Goal: Task Accomplishment & Management: Manage account settings

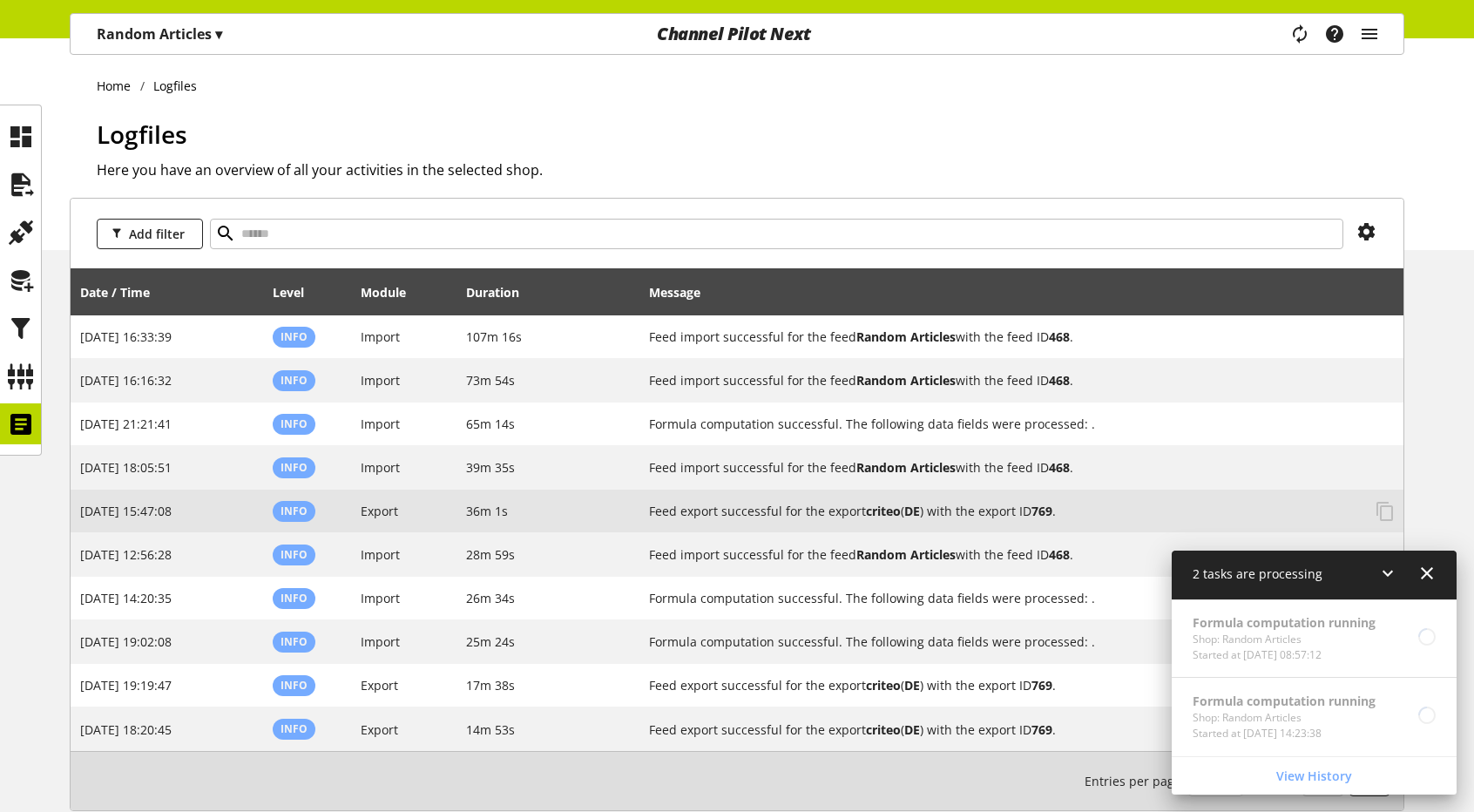
scroll to position [54, 0]
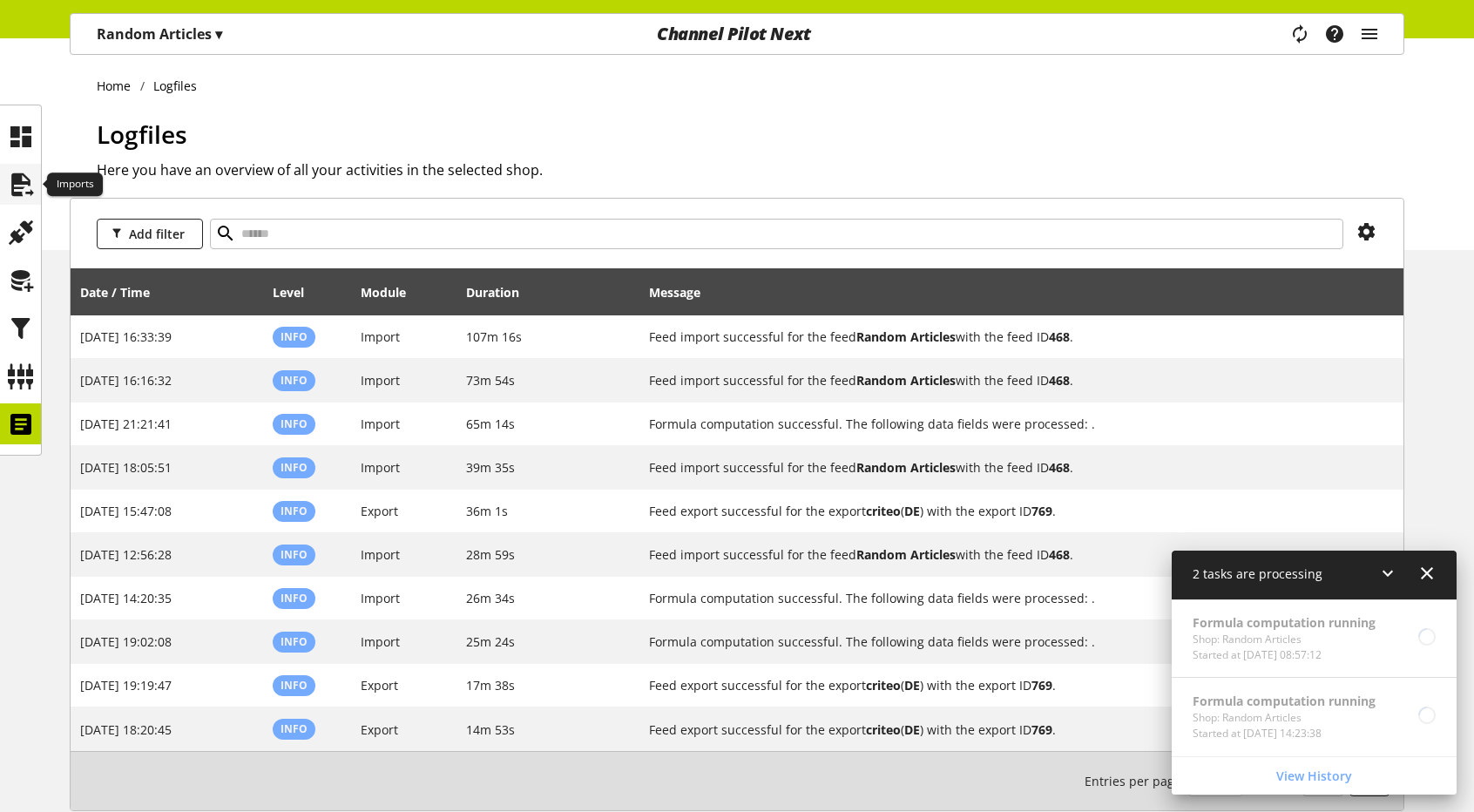
click at [27, 186] on icon at bounding box center [21, 185] width 27 height 35
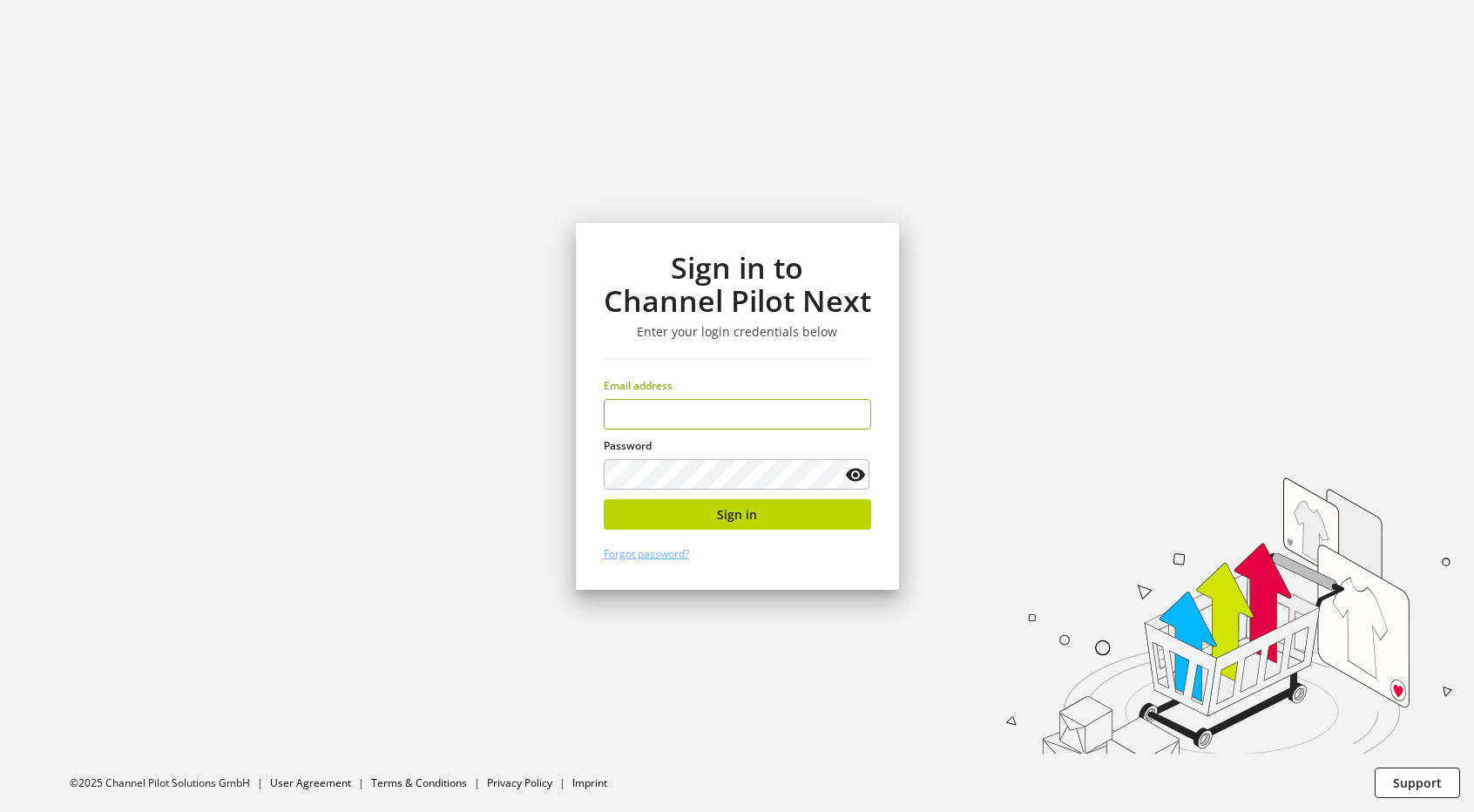
click at [668, 412] on input "email" at bounding box center [738, 414] width 267 height 30
click at [658, 409] on input "email" at bounding box center [738, 414] width 267 height 30
click at [634, 422] on input "email" at bounding box center [738, 414] width 267 height 30
type input "**********"
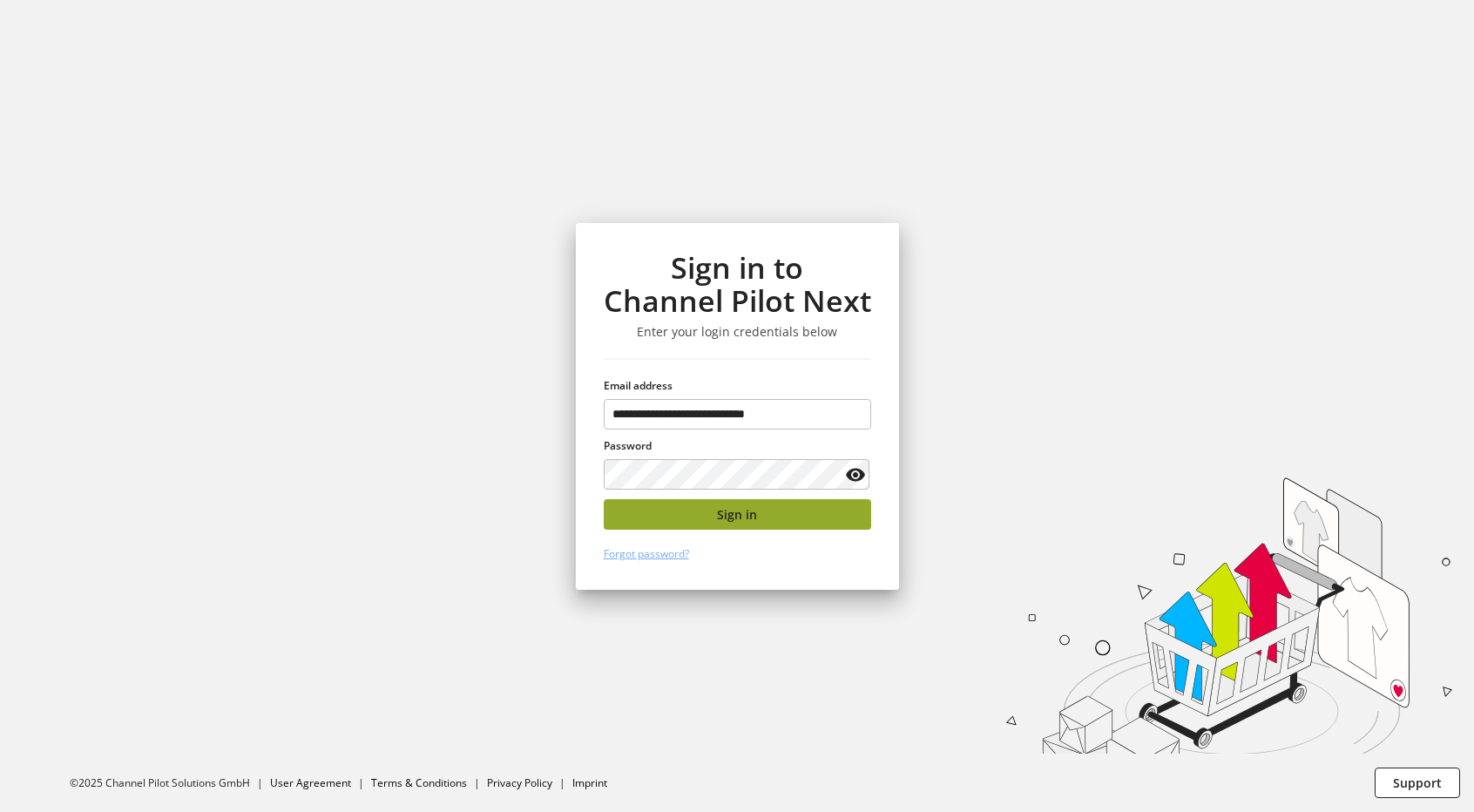
click at [667, 513] on button "Sign in" at bounding box center [738, 514] width 267 height 30
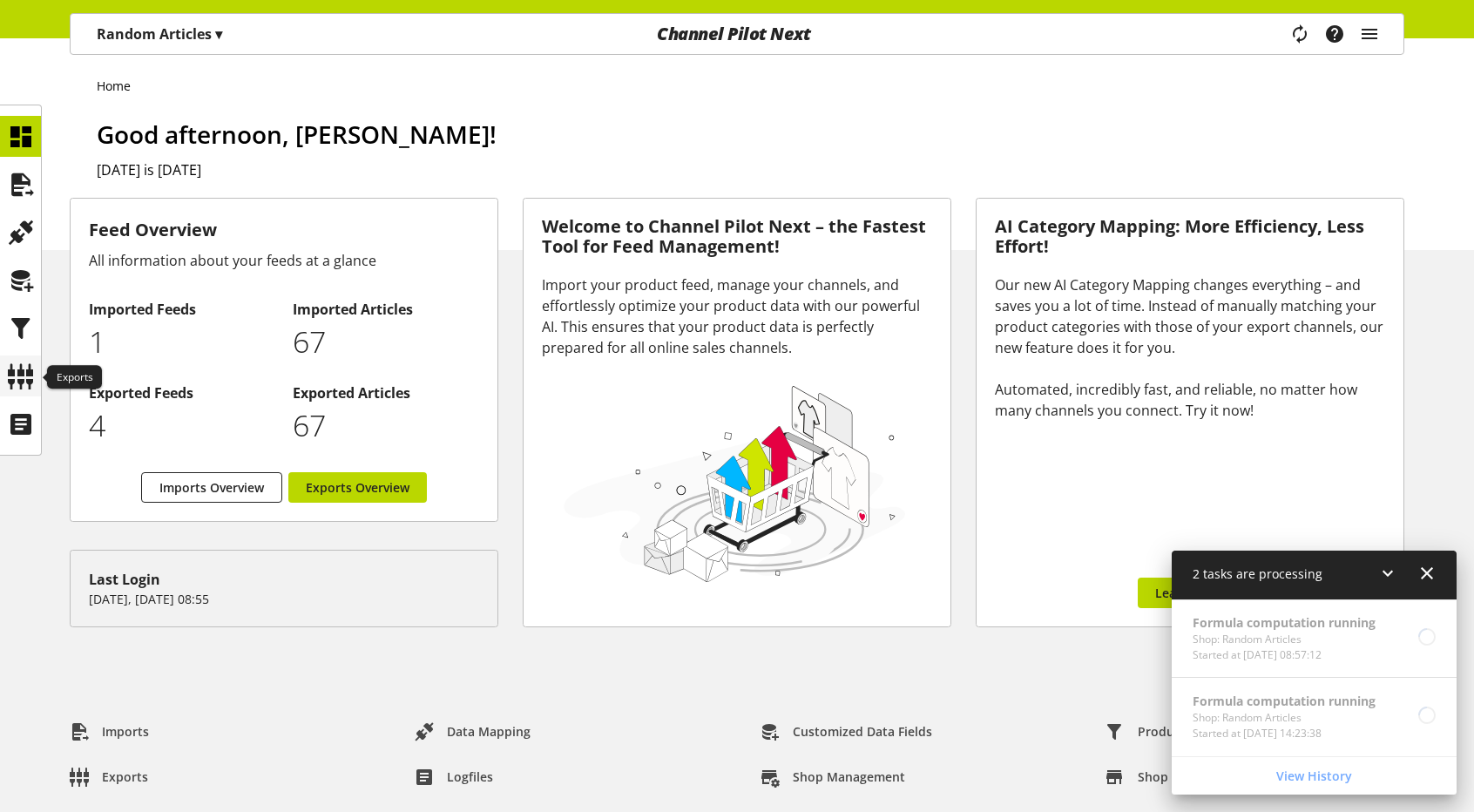
click at [24, 370] on icon at bounding box center [21, 376] width 27 height 35
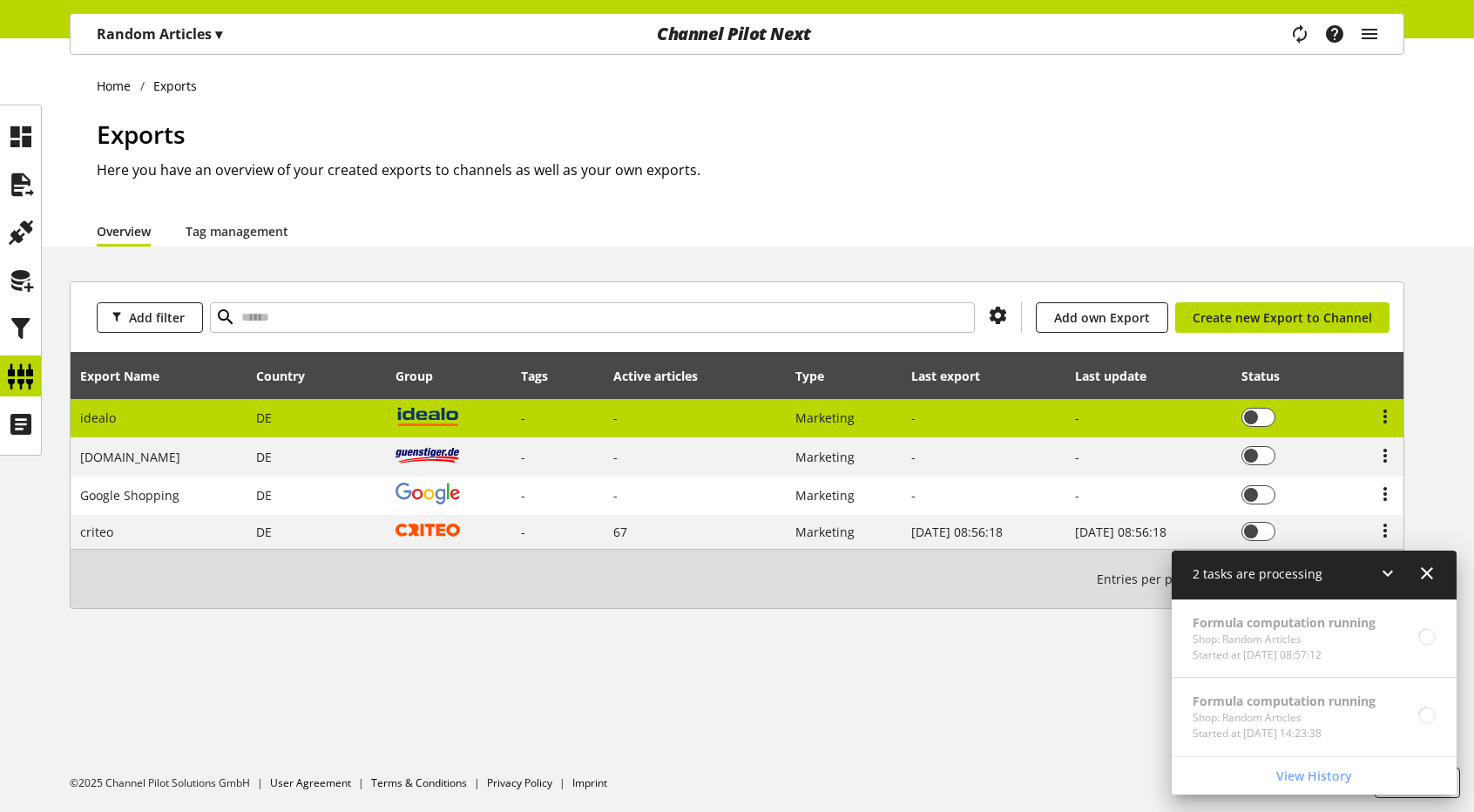
click at [396, 410] on img at bounding box center [428, 417] width 64 height 22
select select "********"
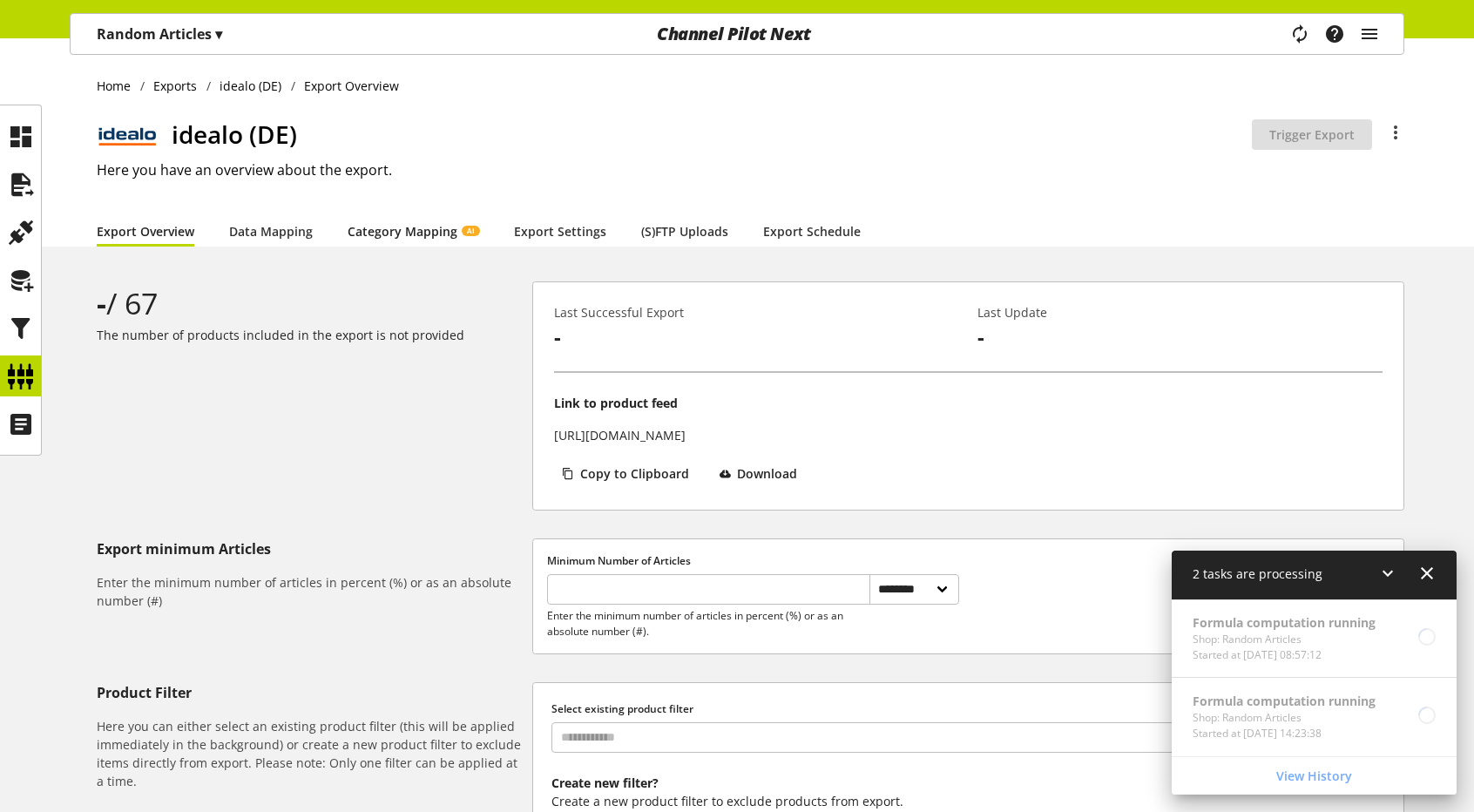
click at [439, 229] on link "Category Mapping AI" at bounding box center [414, 232] width 132 height 18
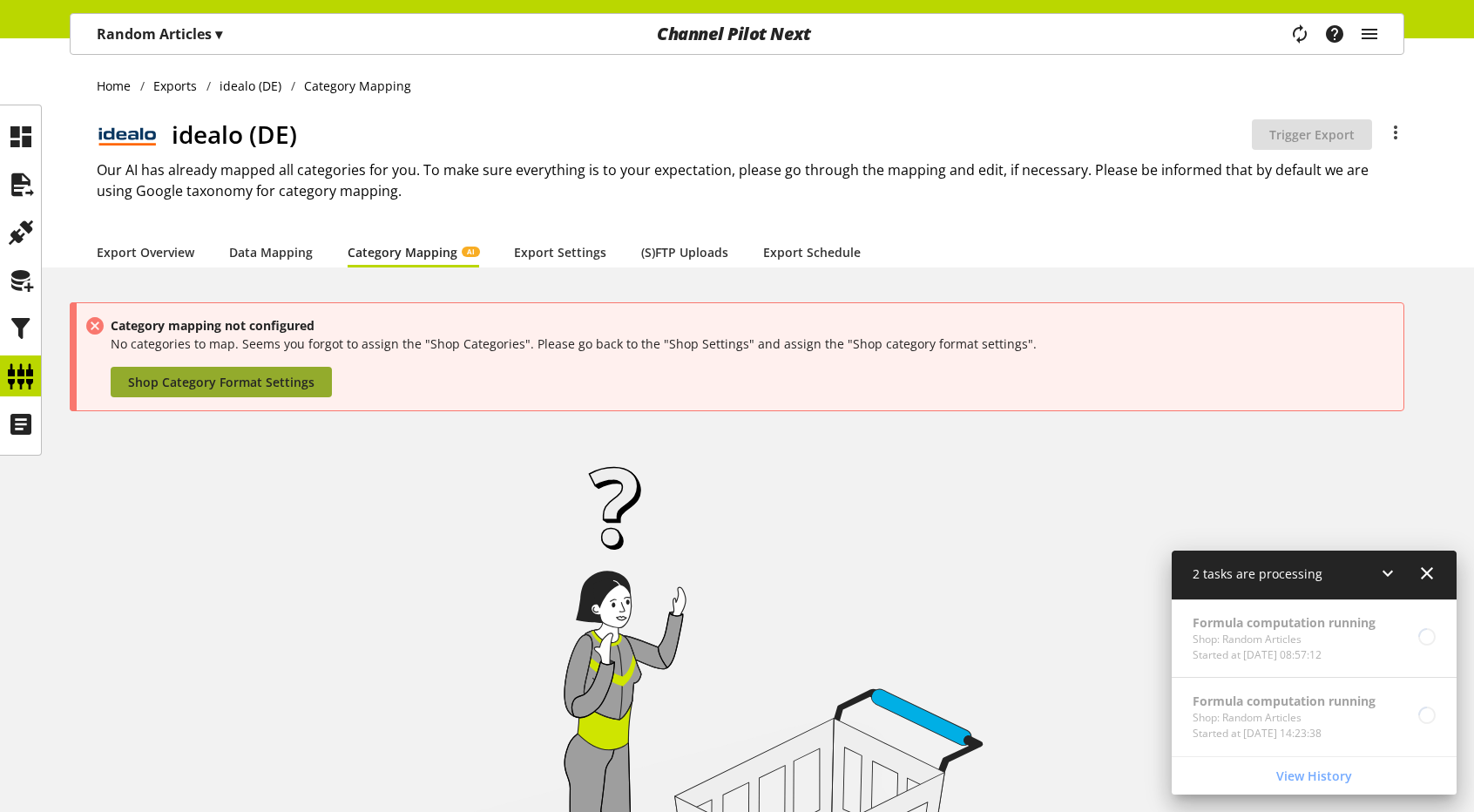
click at [261, 381] on span "Shop Category Format Settings" at bounding box center [222, 382] width 187 height 18
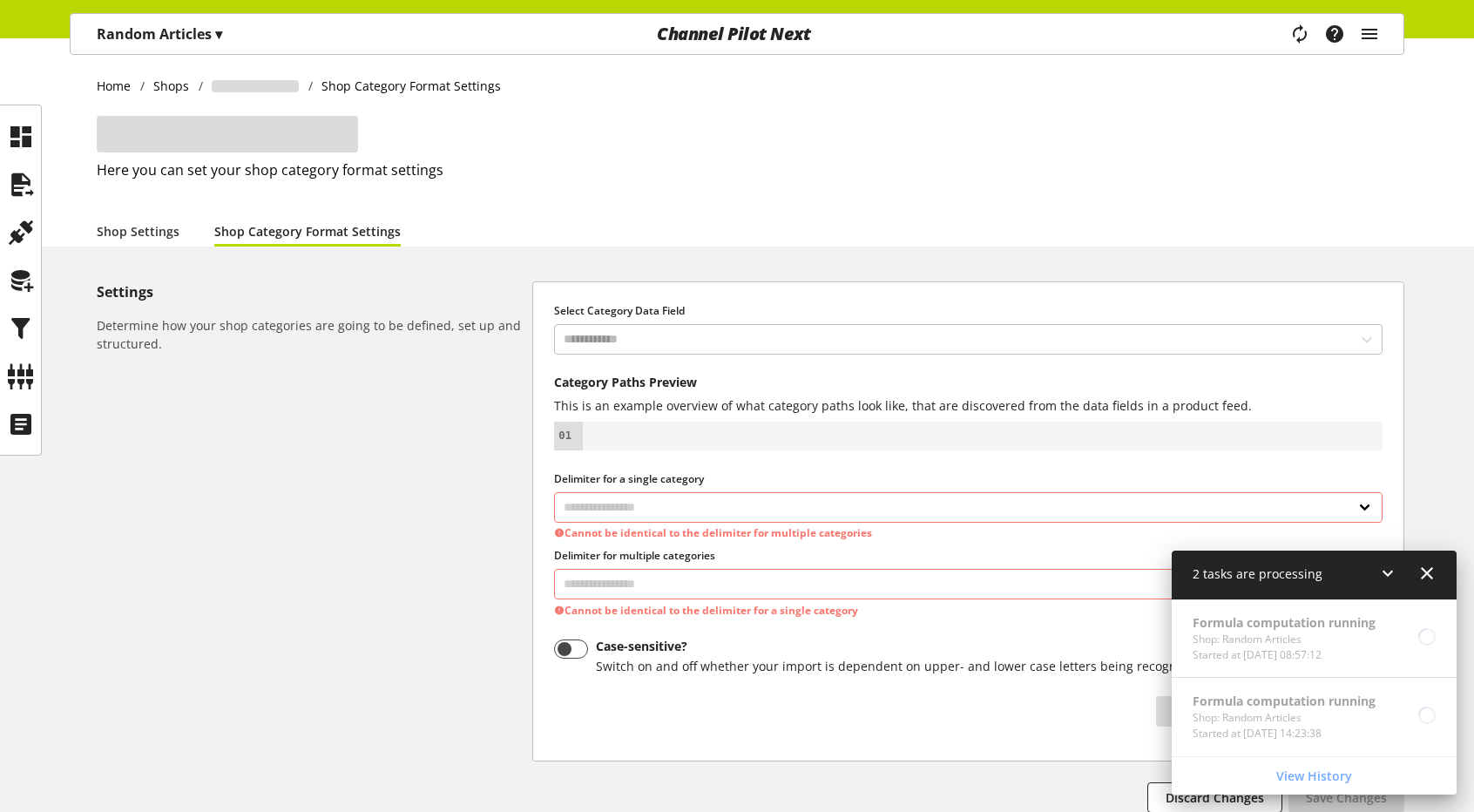
select select "*"
select select
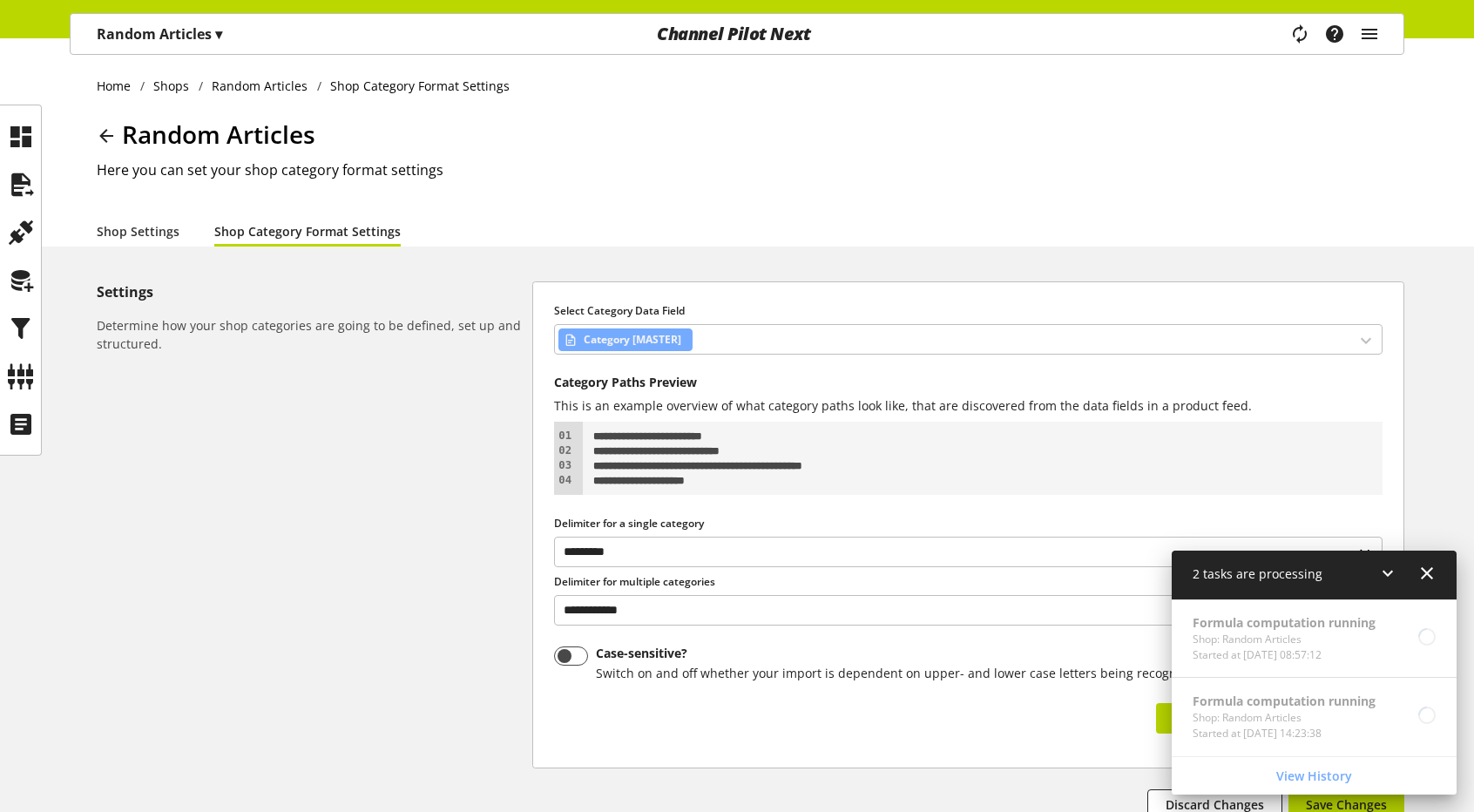
click at [1385, 573] on icon at bounding box center [1388, 573] width 21 height 31
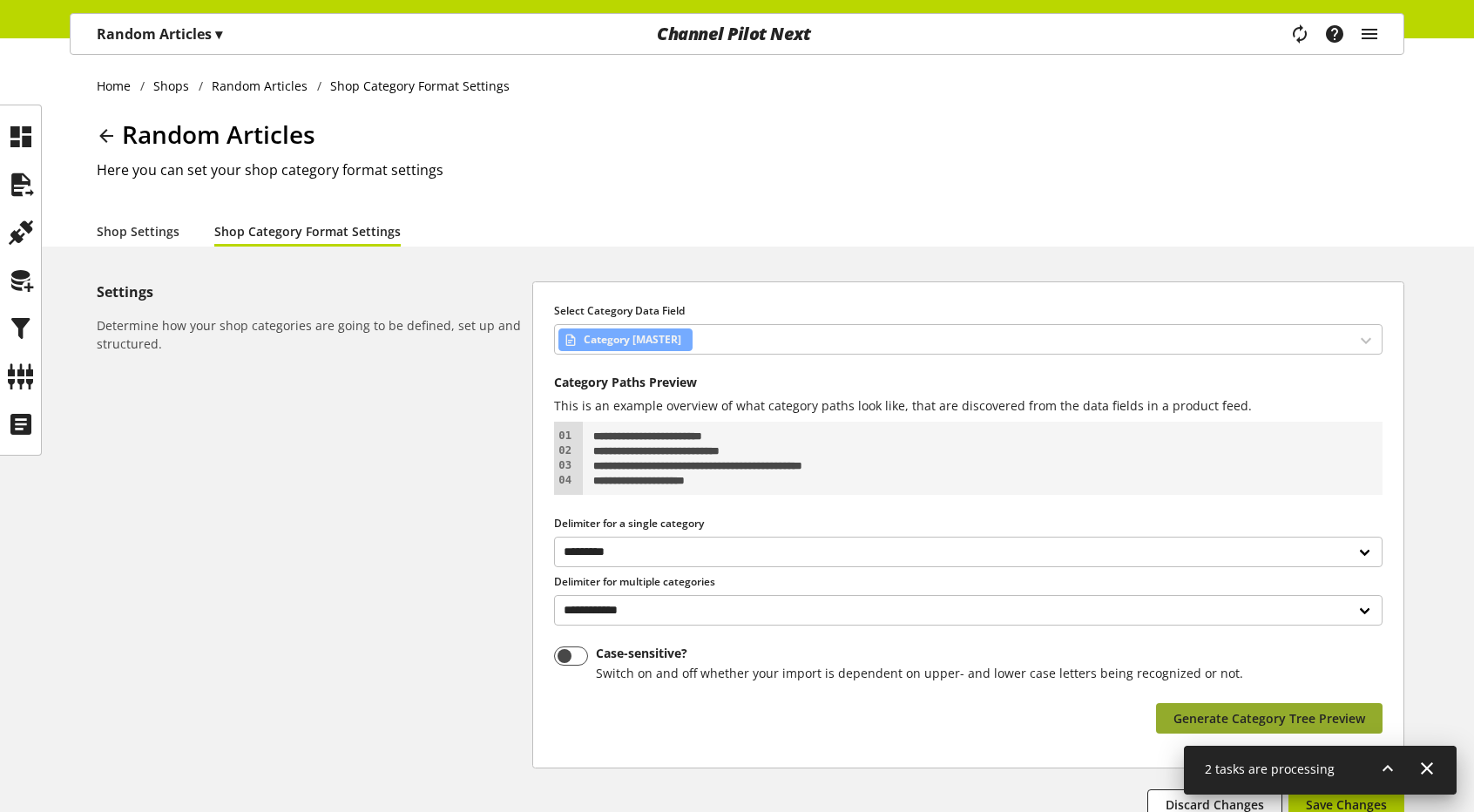
click at [1272, 719] on span "Generate Category Tree Preview" at bounding box center [1269, 719] width 191 height 18
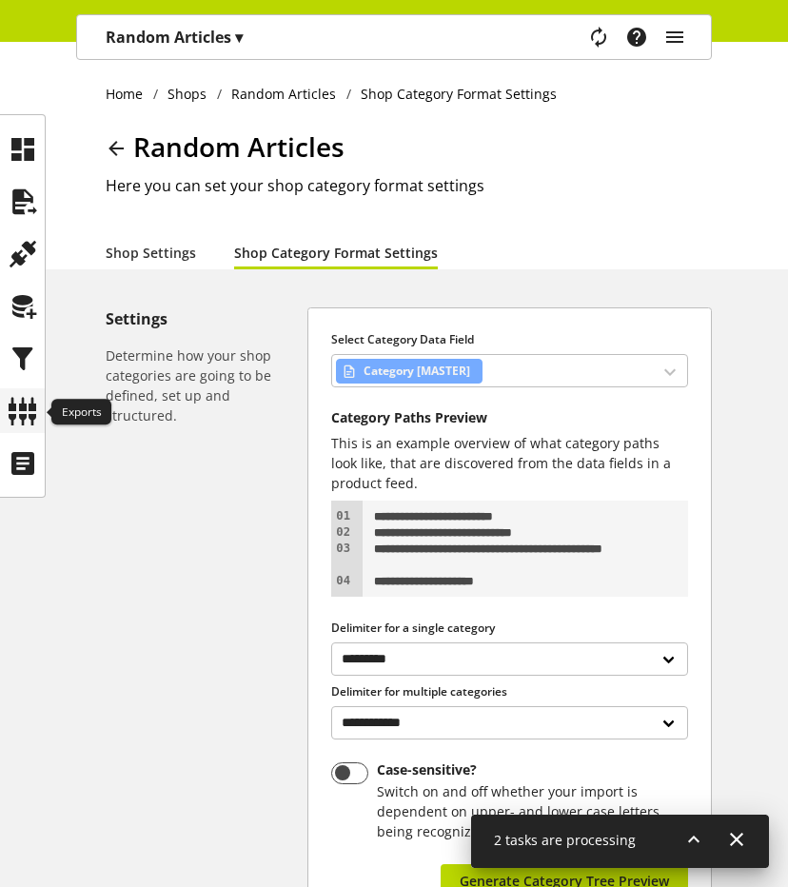
click at [21, 405] on icon at bounding box center [23, 411] width 30 height 38
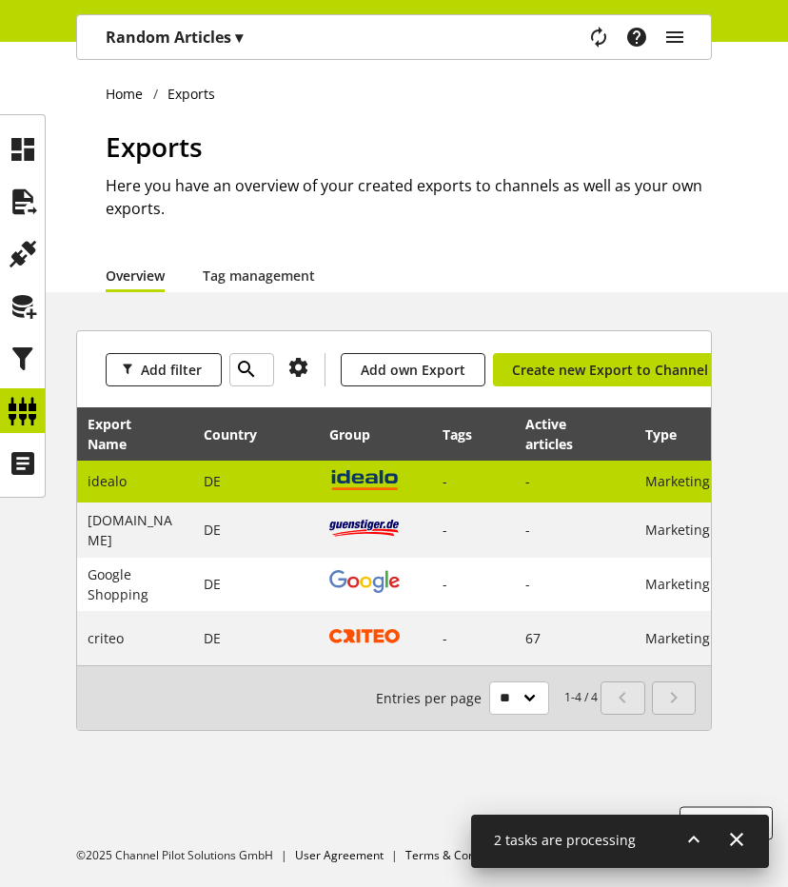
click at [271, 490] on td "DE" at bounding box center [256, 482] width 126 height 43
select select "********"
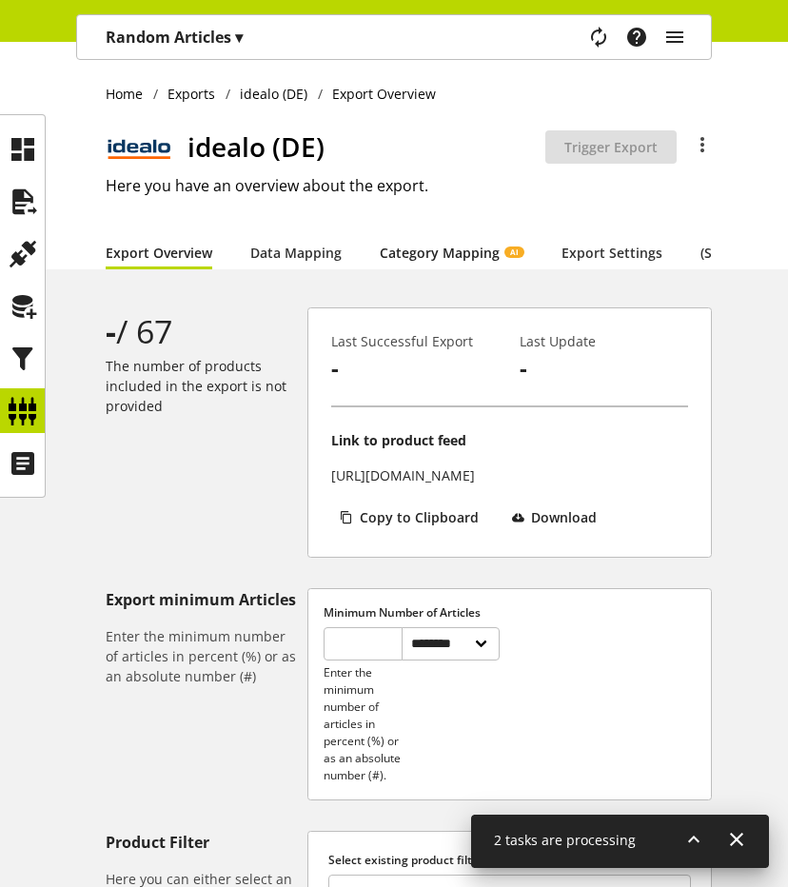
click at [428, 252] on link "Category Mapping AI" at bounding box center [452, 253] width 144 height 20
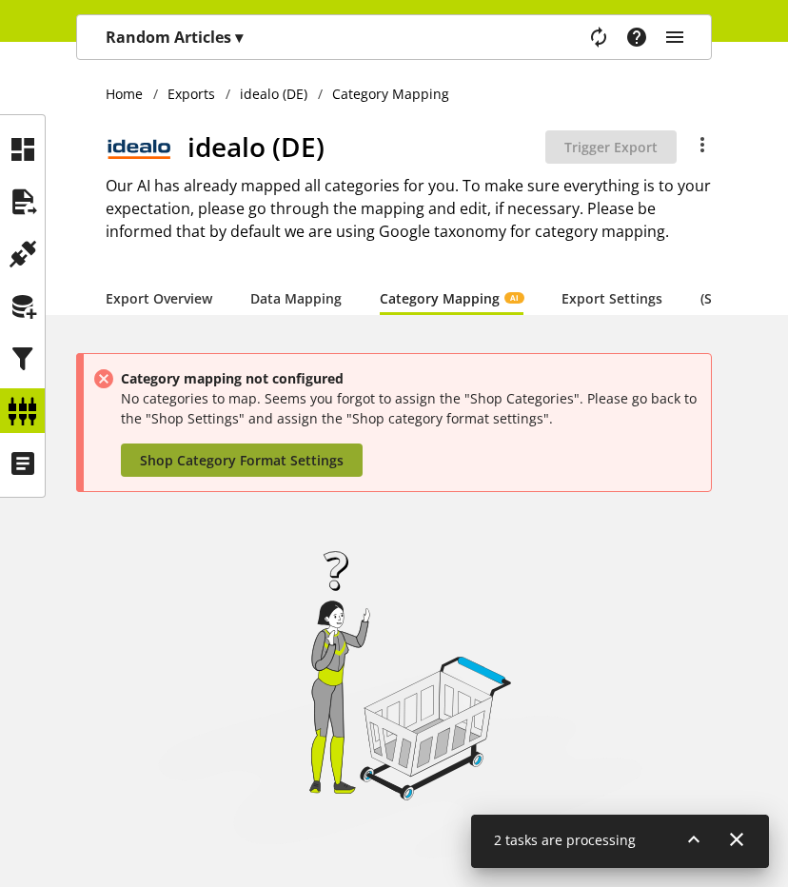
click at [299, 470] on span "Shop Category Format Settings" at bounding box center [242, 460] width 204 height 20
select select "*"
select select
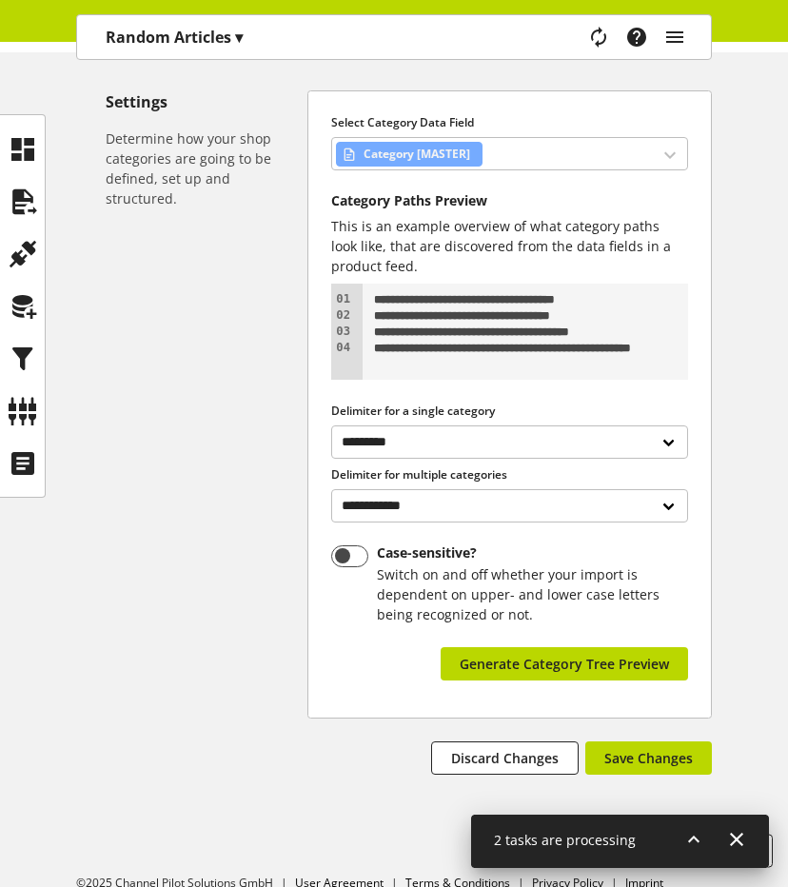
scroll to position [244, 0]
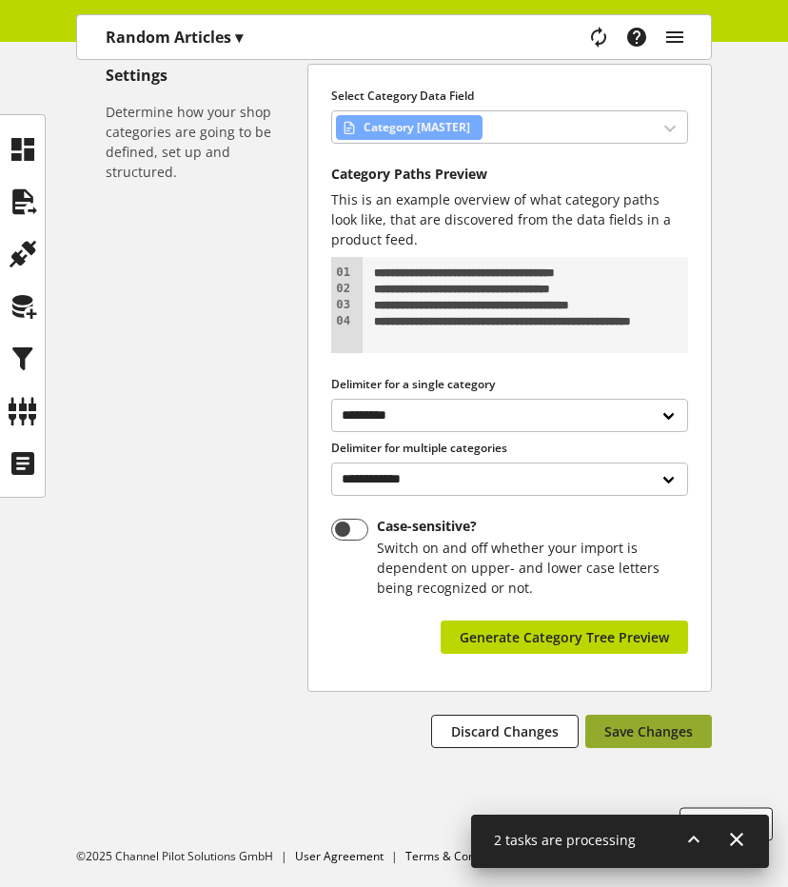
click at [674, 733] on span "Save Changes" at bounding box center [648, 731] width 89 height 20
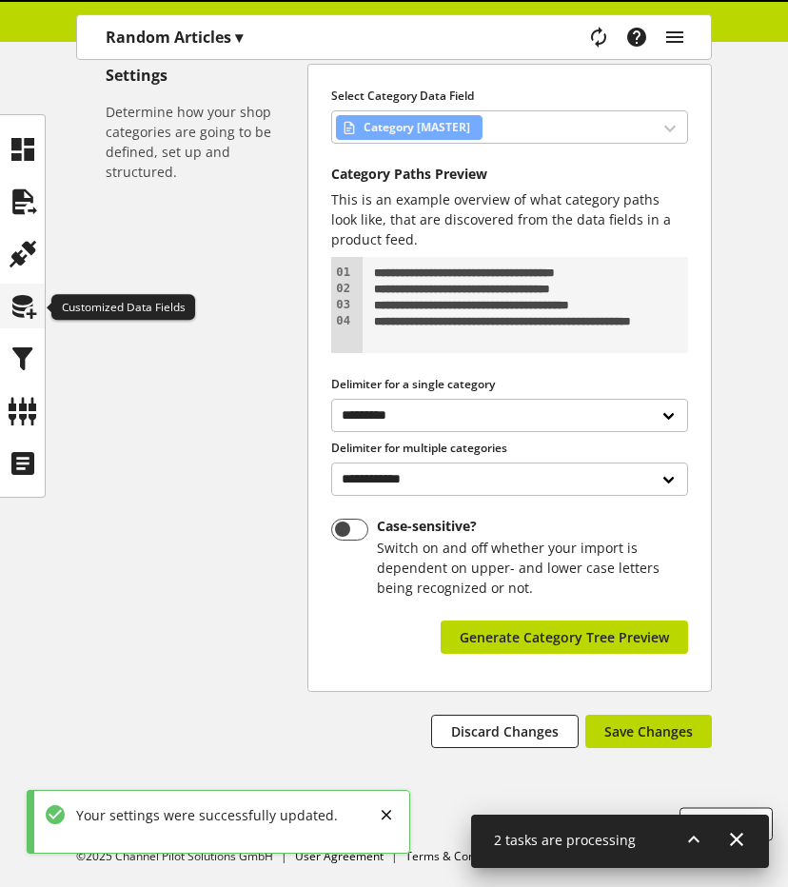
click at [23, 311] on icon at bounding box center [23, 306] width 30 height 38
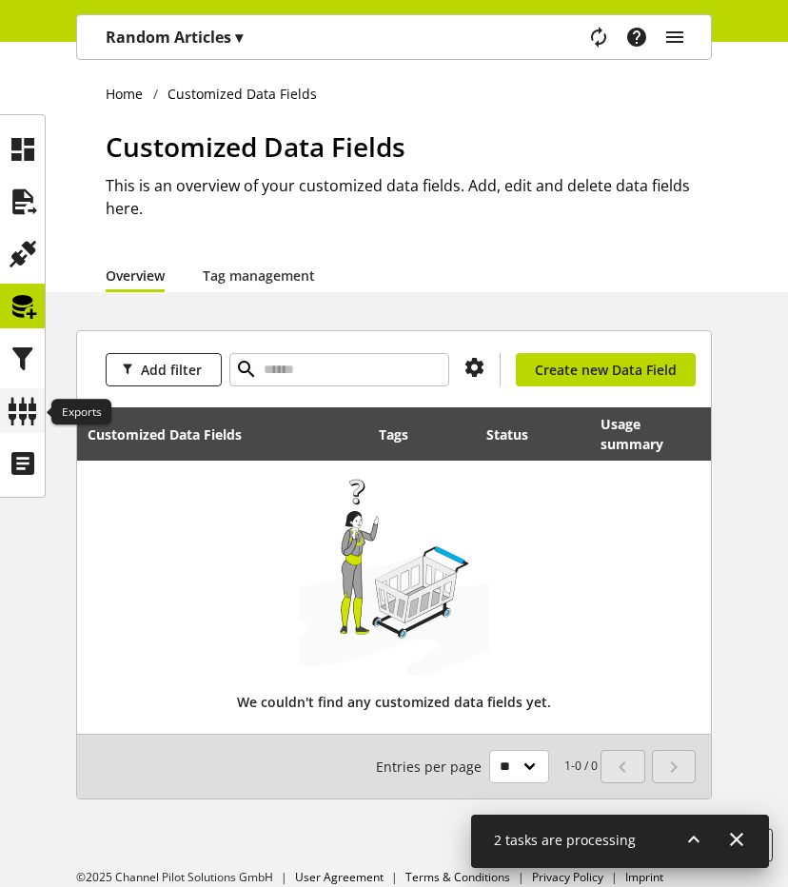
click at [20, 408] on icon at bounding box center [23, 411] width 30 height 38
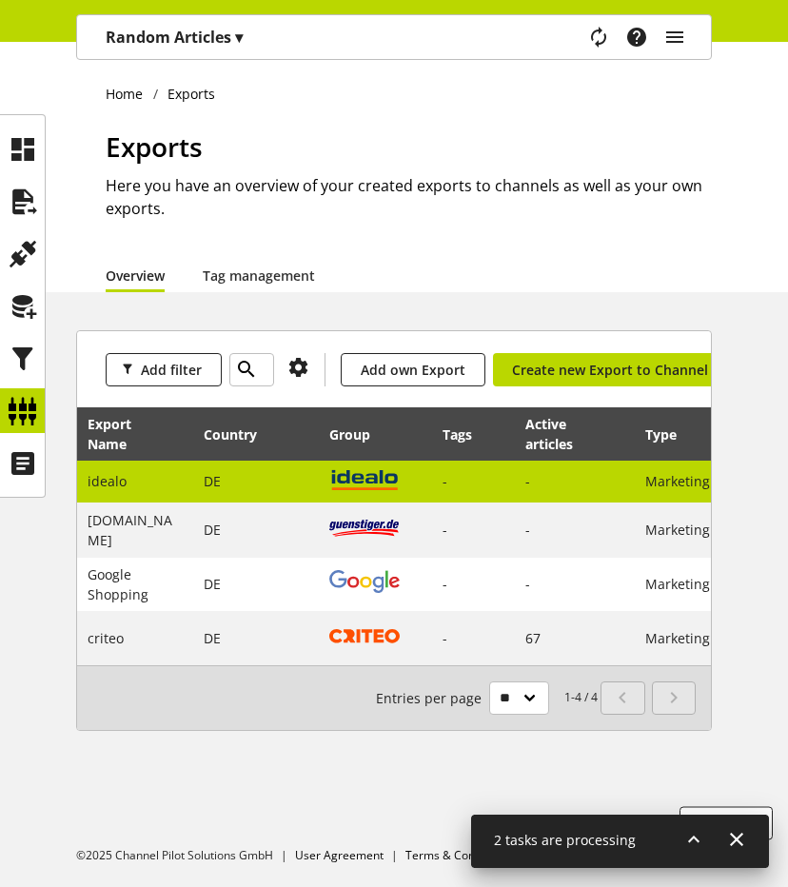
click at [222, 474] on td "DE" at bounding box center [256, 482] width 126 height 43
select select "********"
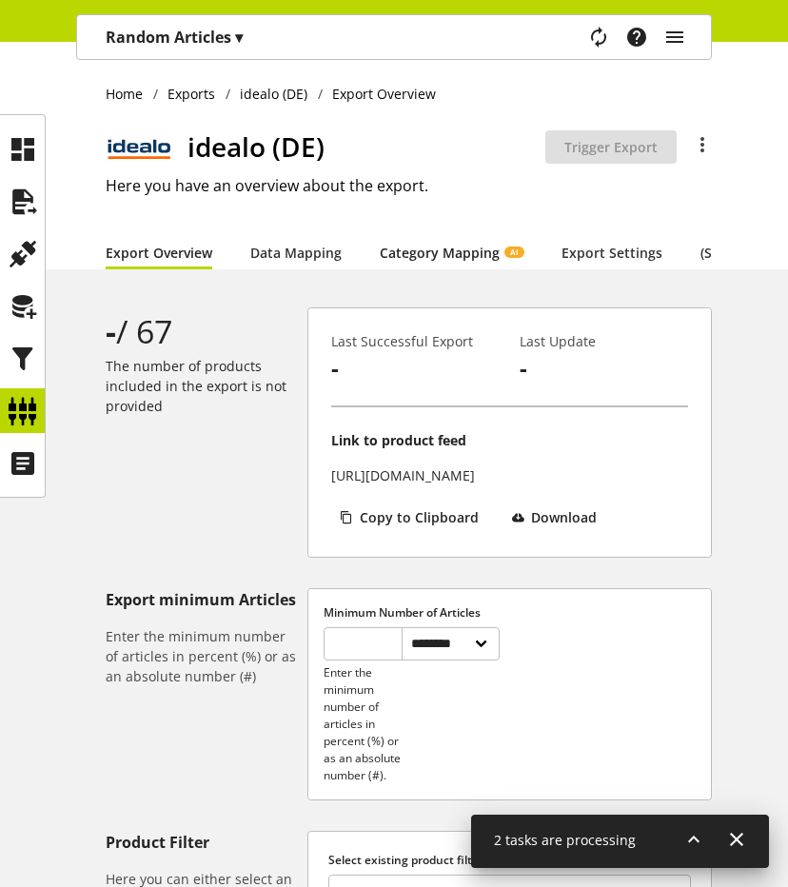
click at [449, 263] on link "Category Mapping AI" at bounding box center [452, 253] width 144 height 20
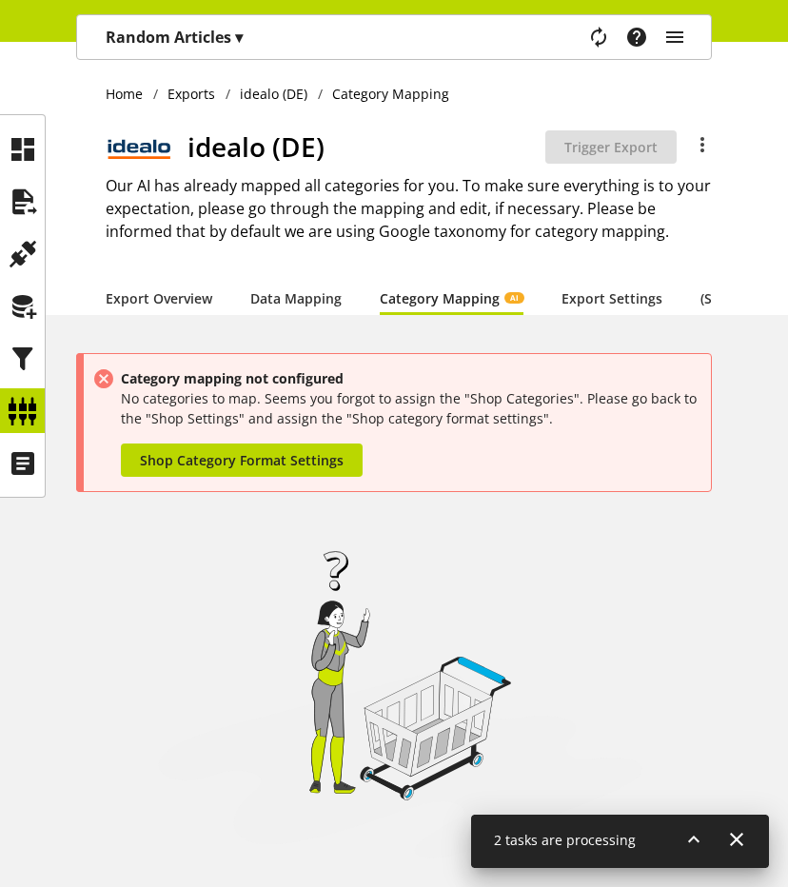
click at [210, 36] on p "Random Articles ▾" at bounding box center [174, 37] width 137 height 23
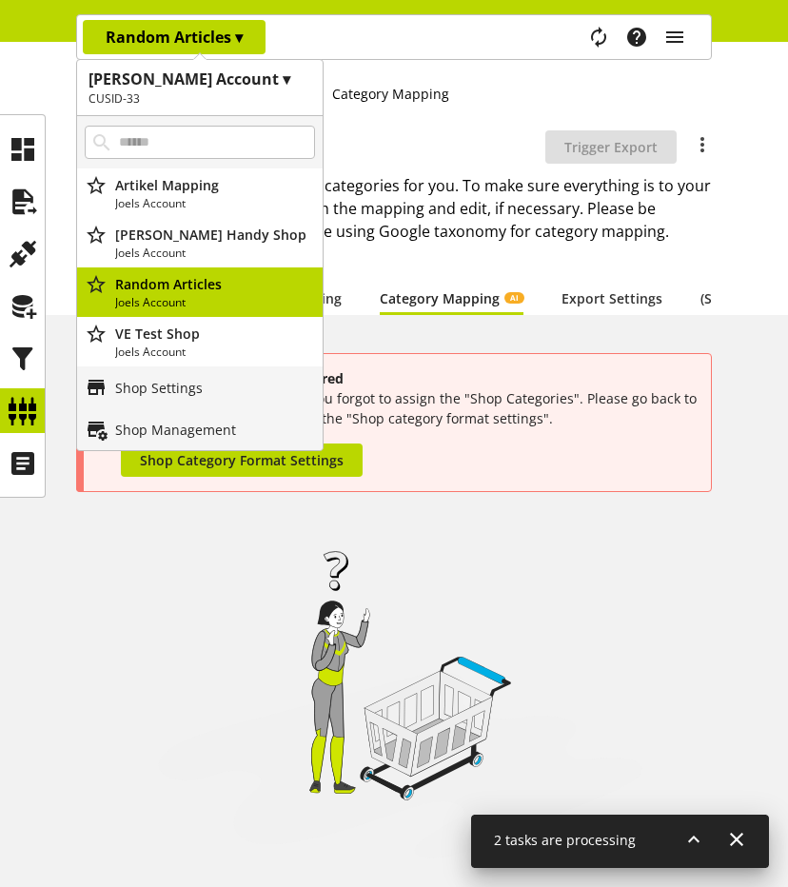
click at [253, 545] on div at bounding box center [394, 686] width 636 height 349
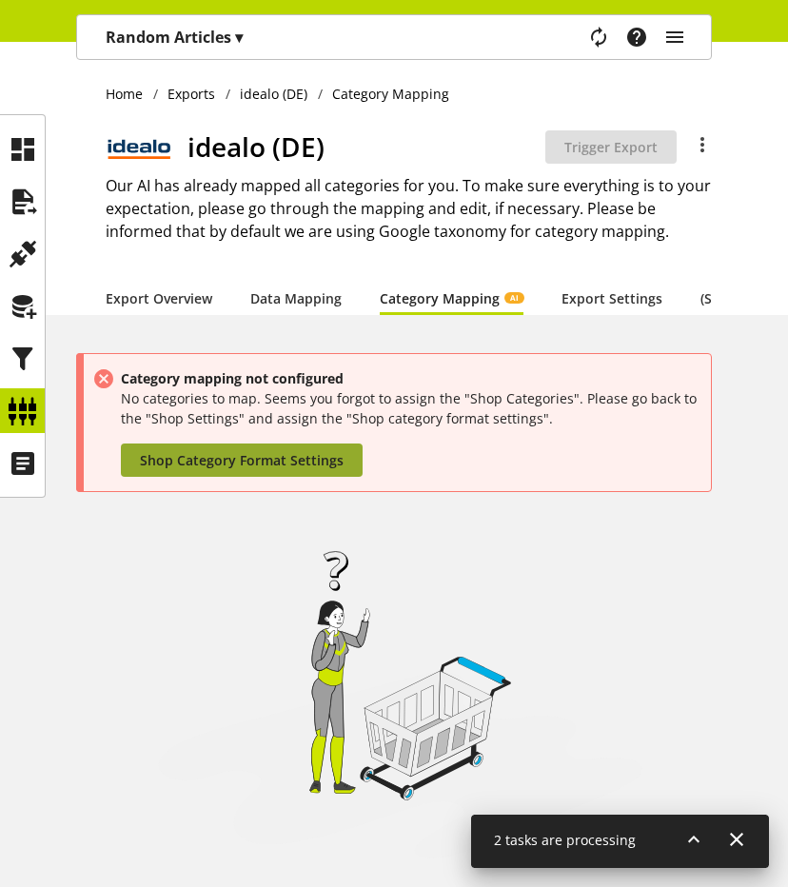
click at [242, 463] on link "Shop Category Format Settings" at bounding box center [242, 459] width 242 height 33
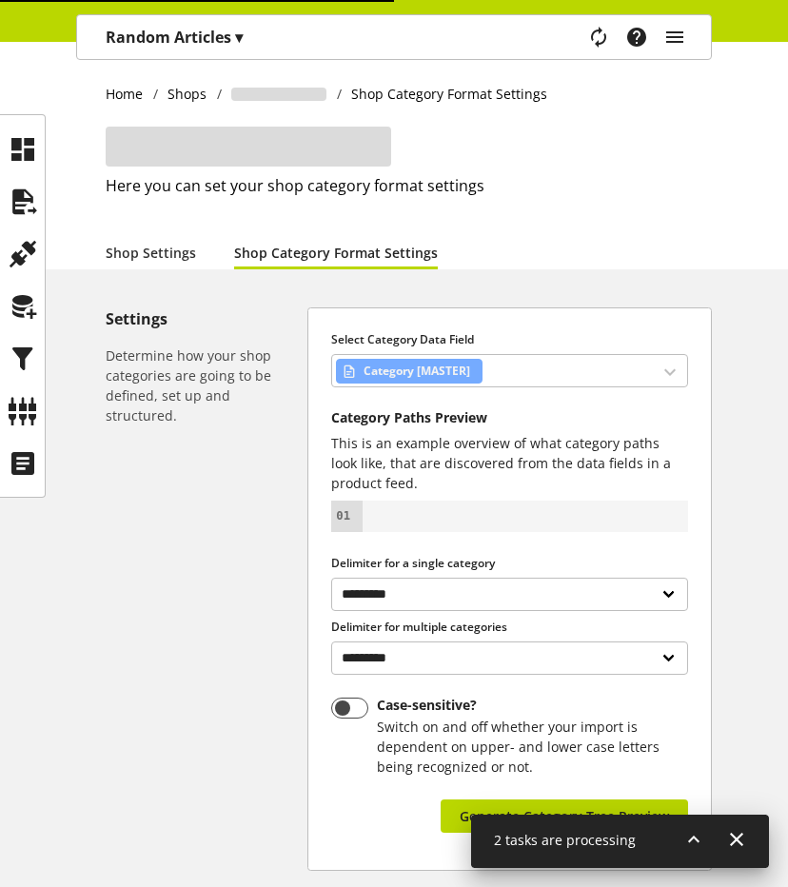
select select "*"
select select
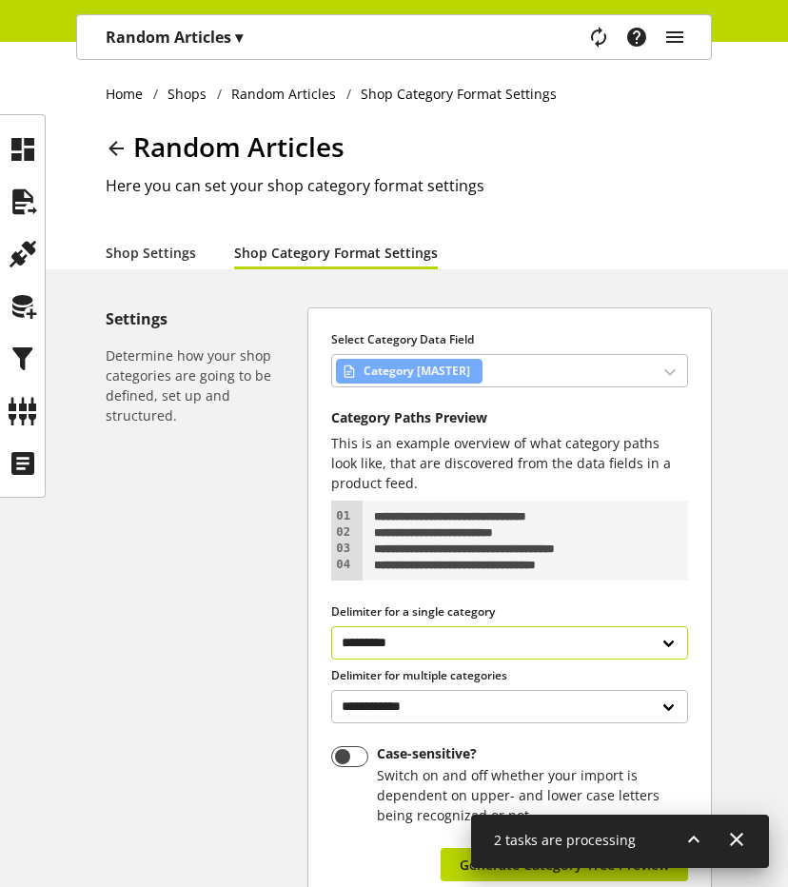
scroll to position [227, 0]
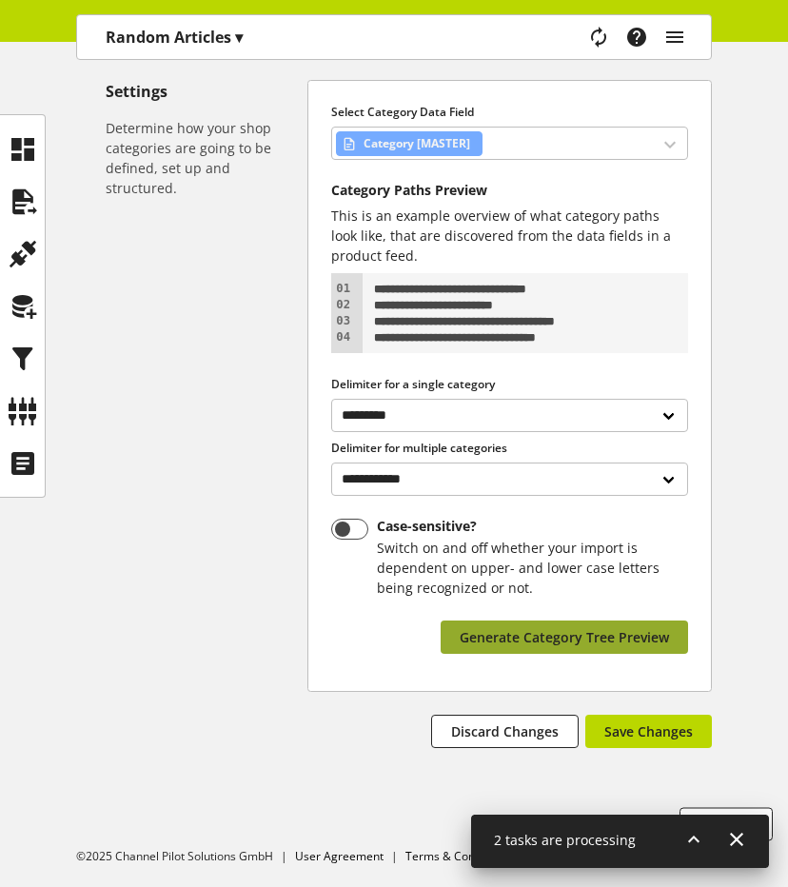
click at [597, 645] on span "Generate Category Tree Preview" at bounding box center [564, 637] width 209 height 20
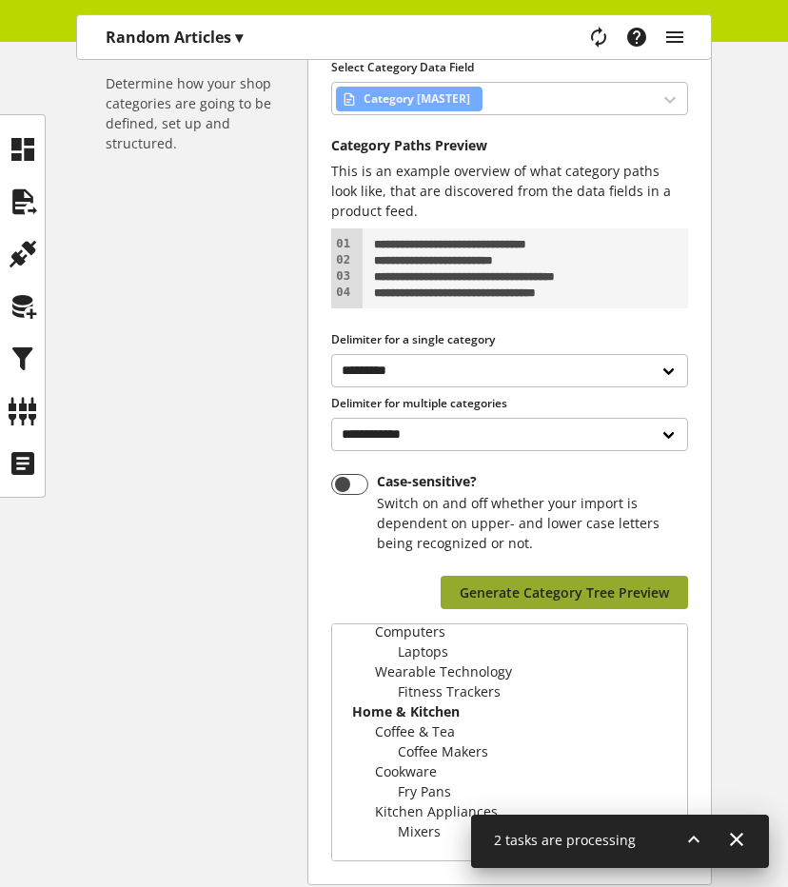
scroll to position [465, 0]
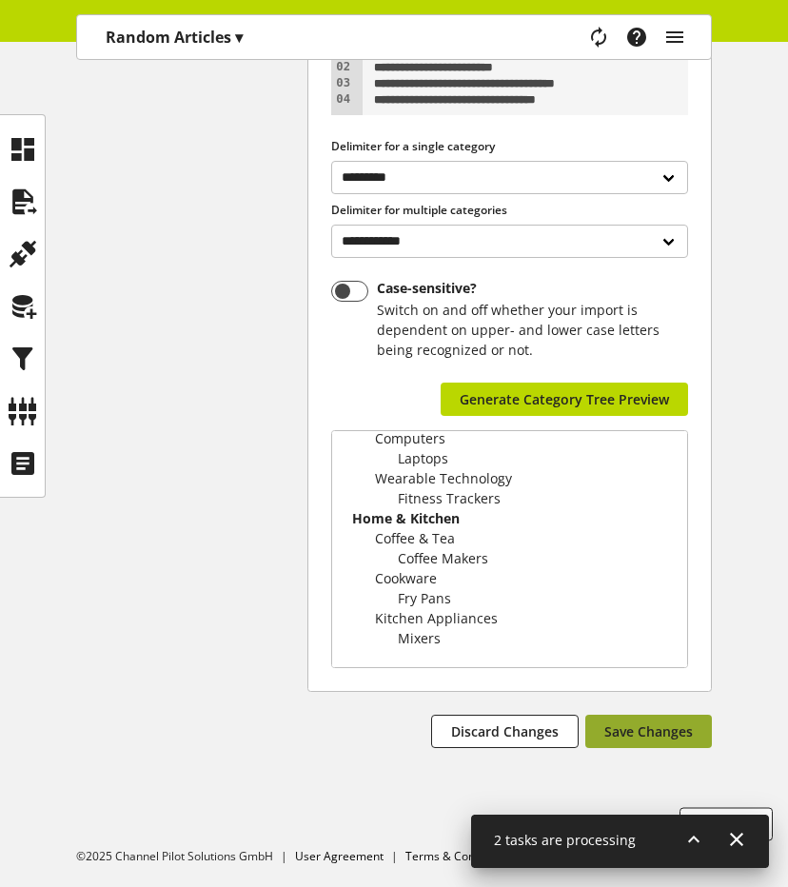
click at [634, 726] on span "Save Changes" at bounding box center [648, 731] width 89 height 20
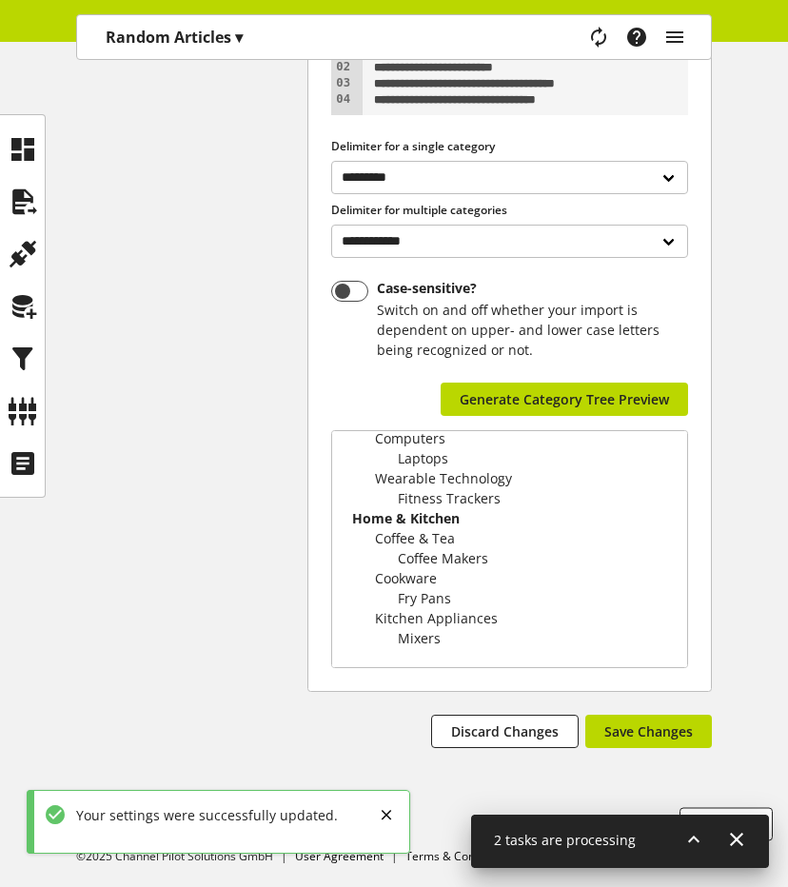
click at [690, 829] on icon at bounding box center [693, 839] width 23 height 34
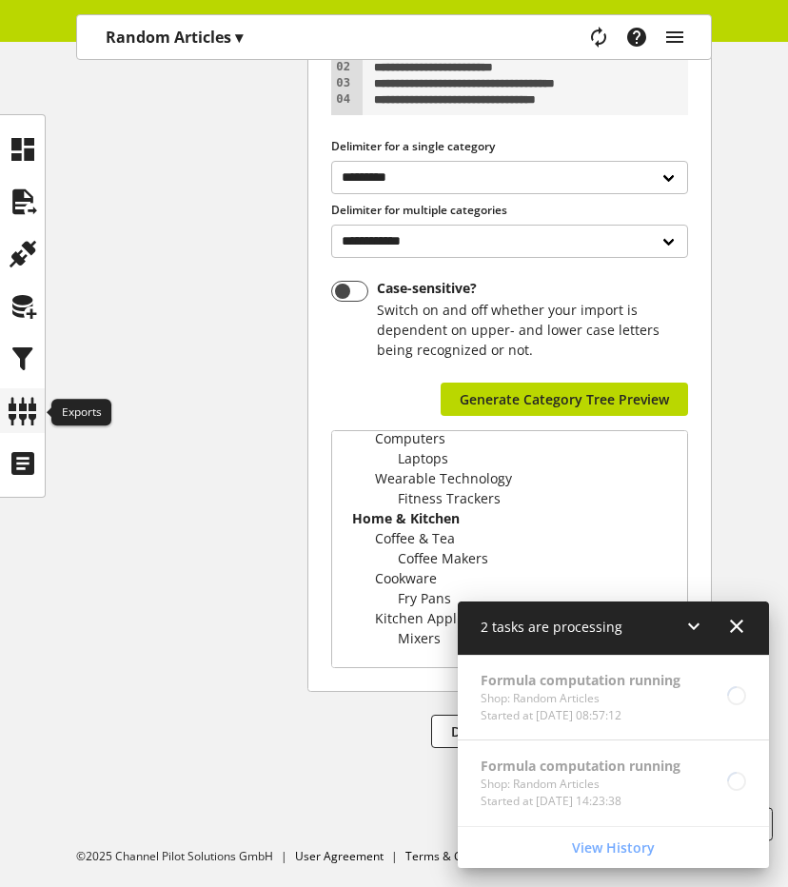
click at [27, 403] on icon at bounding box center [23, 411] width 30 height 38
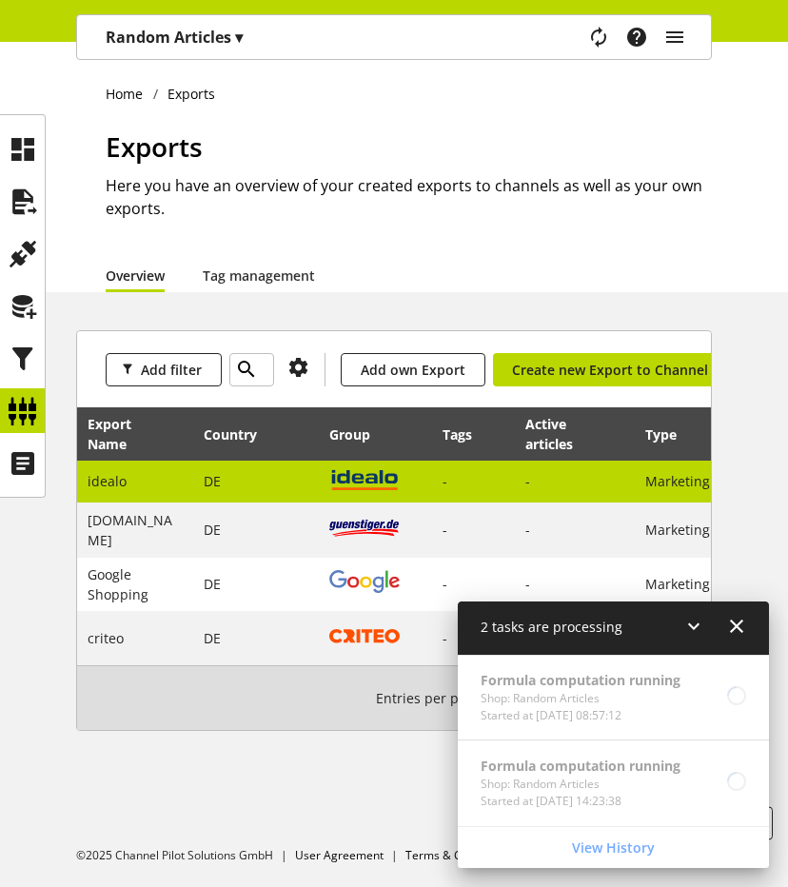
click at [209, 485] on span "DE" at bounding box center [212, 481] width 17 height 18
select select "********"
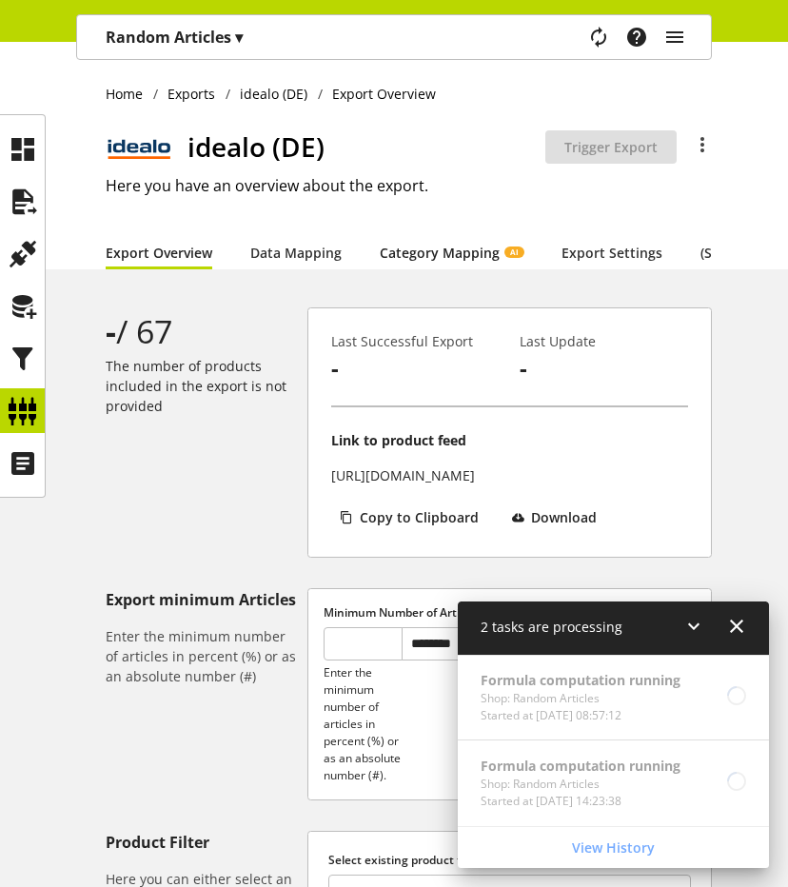
click at [413, 246] on link "Category Mapping AI" at bounding box center [452, 253] width 144 height 20
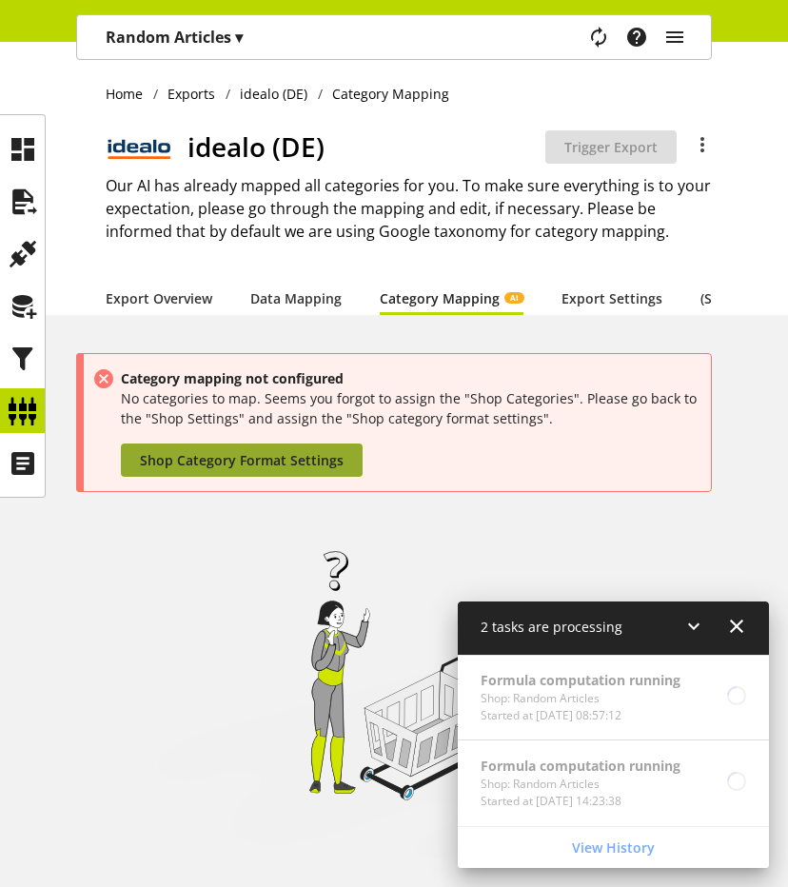
click at [241, 463] on link "Shop Category Format Settings" at bounding box center [242, 459] width 242 height 33
select select "*"
select select
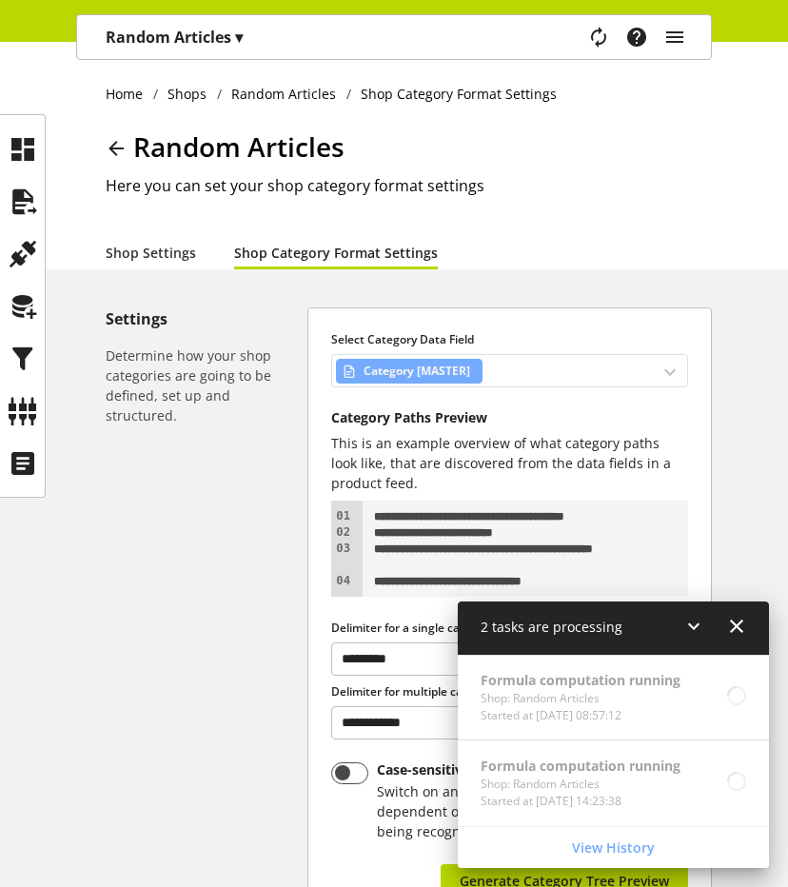
click at [558, 370] on div "Category [MASTER]" at bounding box center [509, 370] width 357 height 33
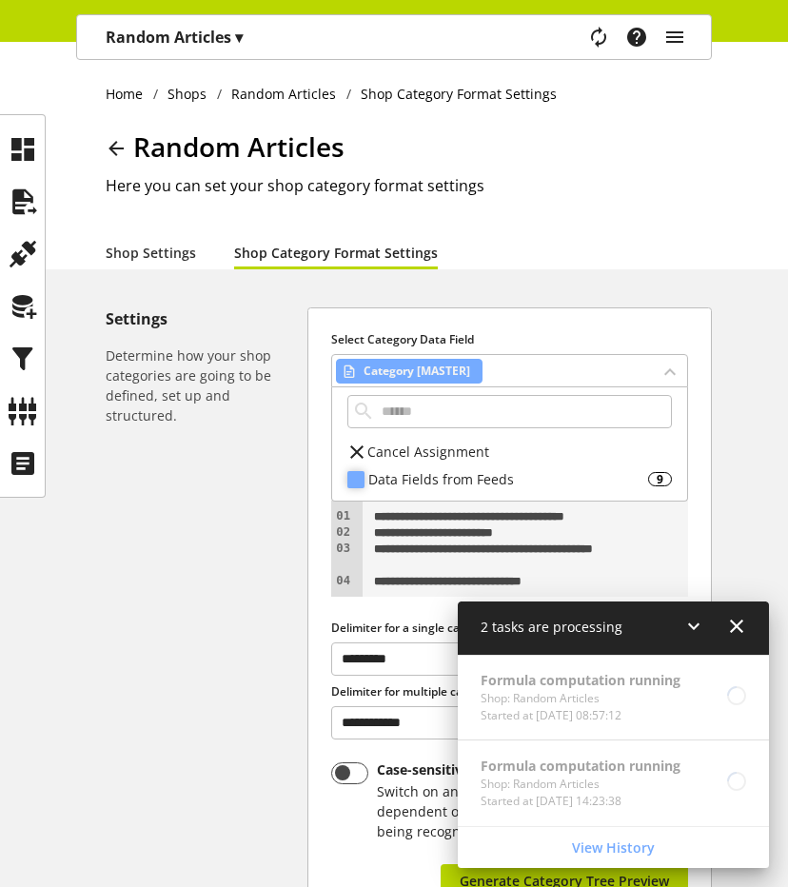
click at [557, 486] on div "Data Fields from Feeds" at bounding box center [508, 479] width 280 height 20
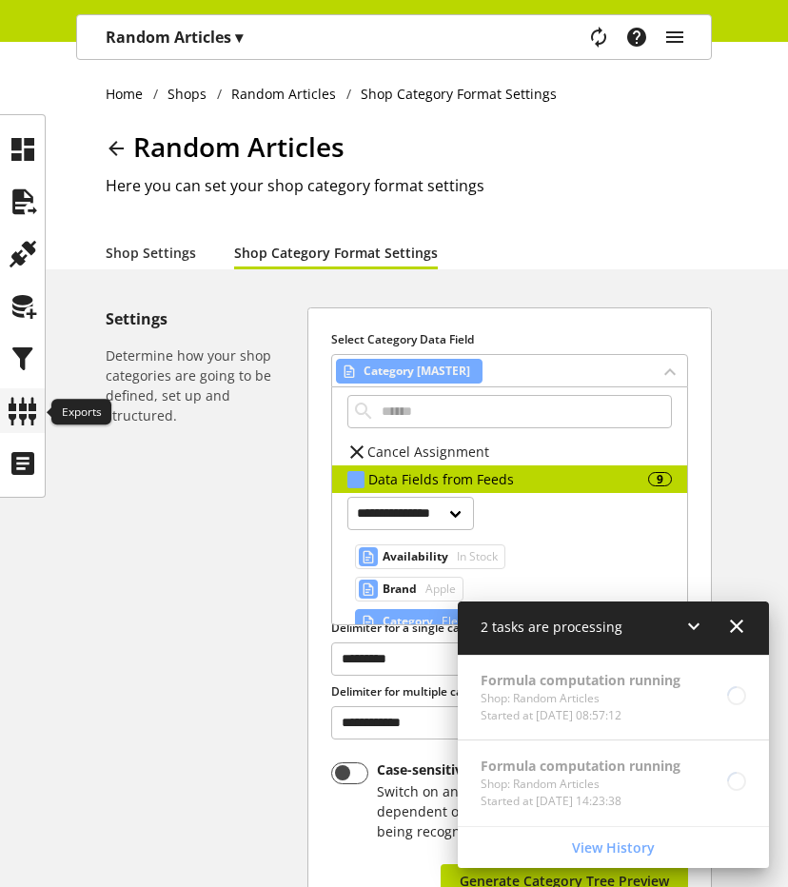
click at [33, 397] on icon at bounding box center [23, 411] width 30 height 38
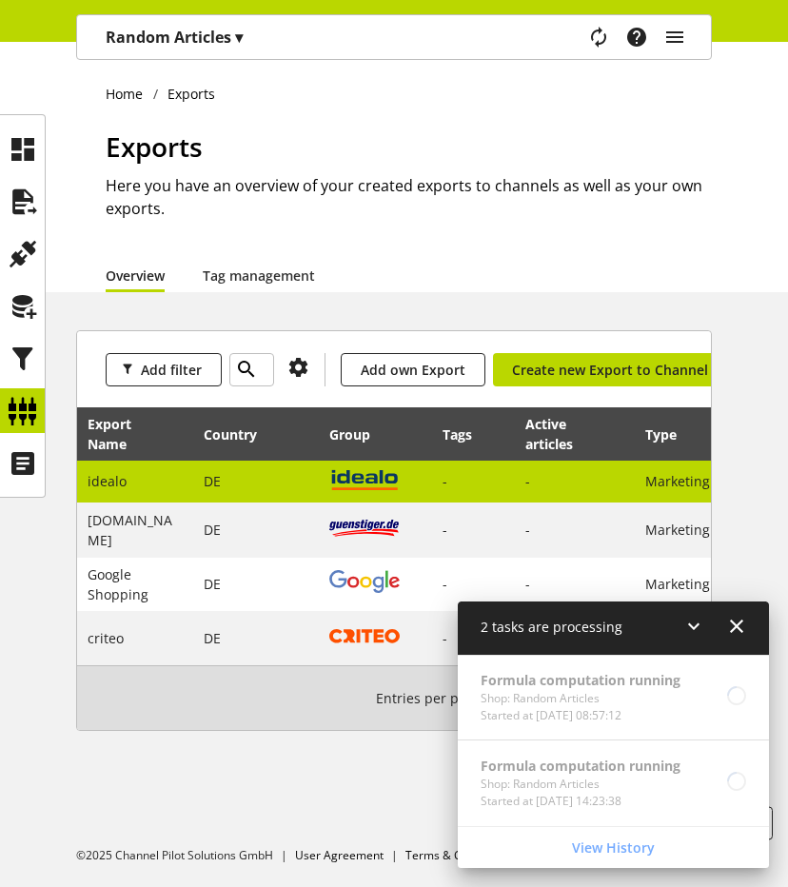
click at [200, 483] on td "DE" at bounding box center [256, 482] width 126 height 43
select select "********"
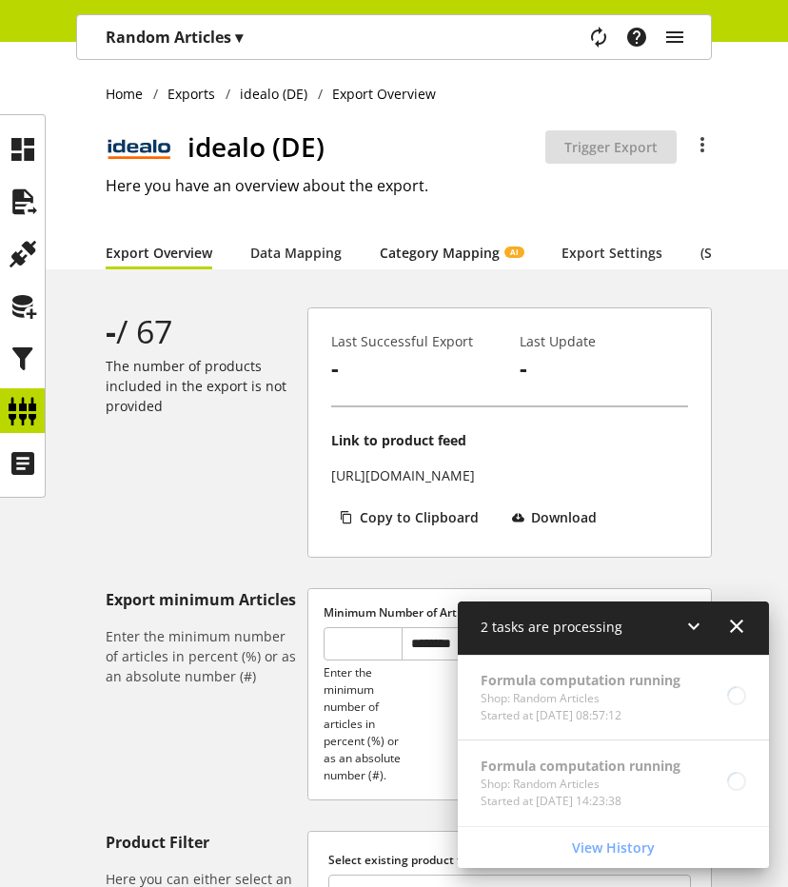
click at [446, 261] on link "Category Mapping AI" at bounding box center [452, 253] width 144 height 20
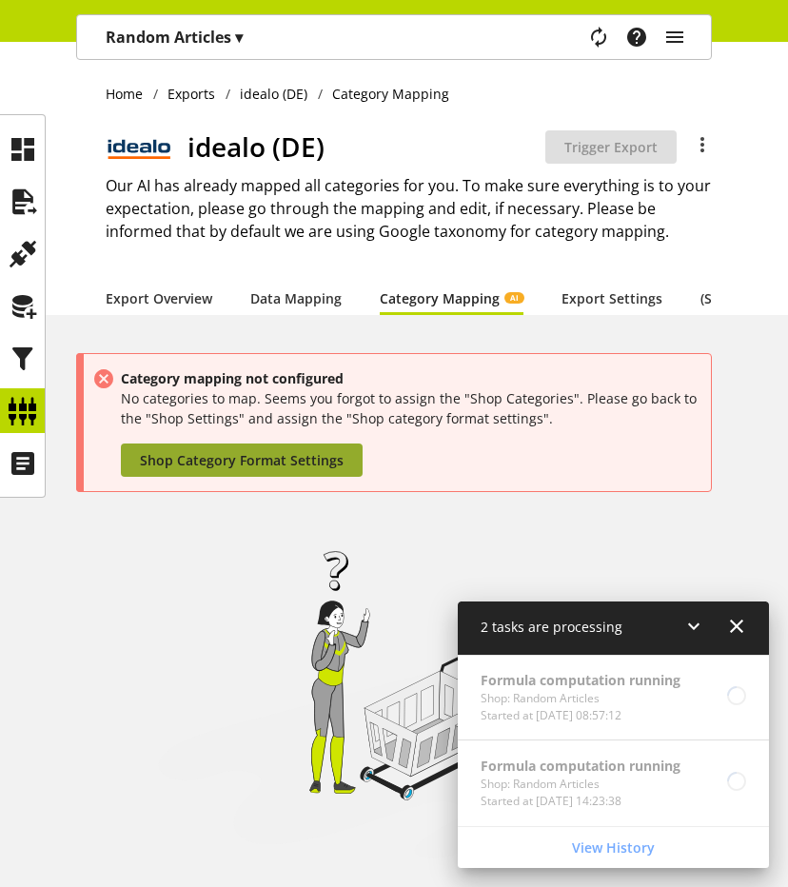
click at [273, 470] on span "Shop Category Format Settings" at bounding box center [242, 460] width 204 height 20
select select "*"
select select
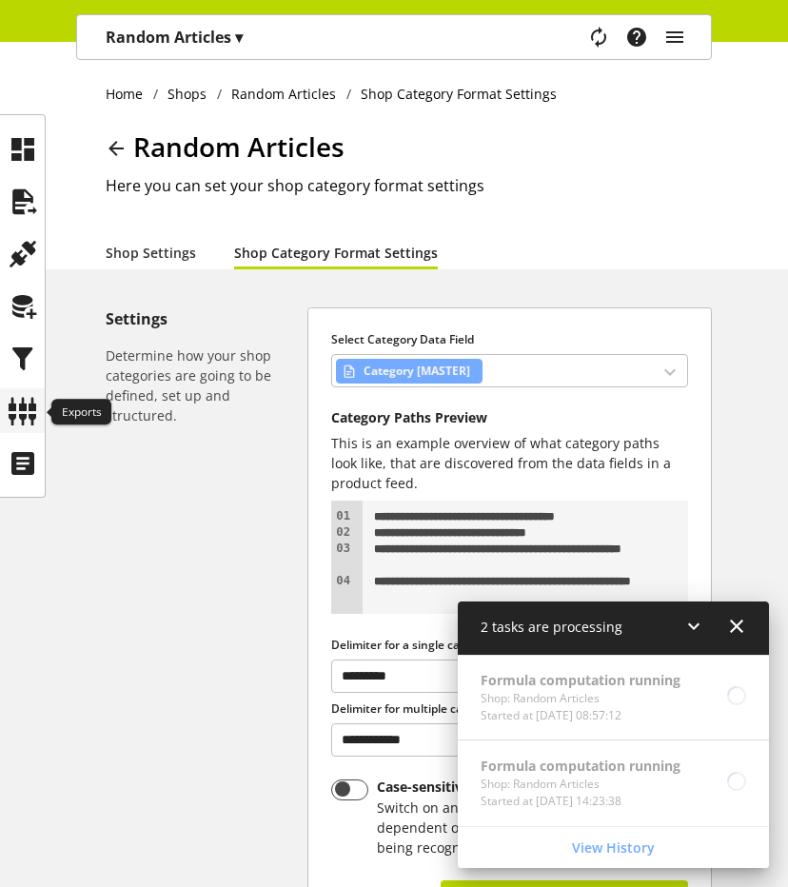
click at [15, 408] on icon at bounding box center [23, 411] width 30 height 38
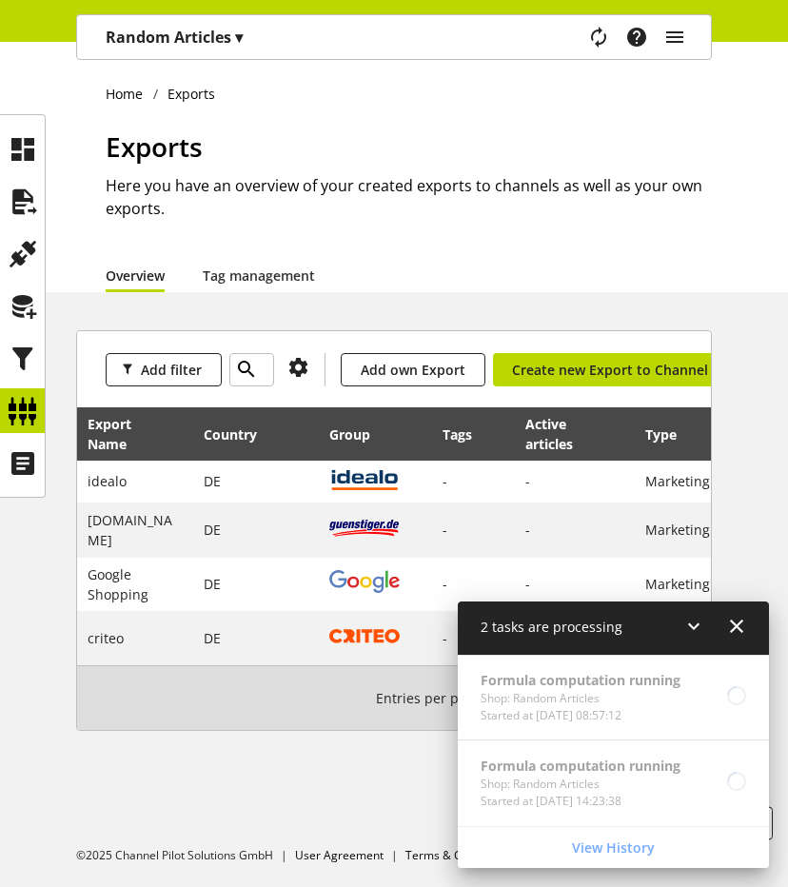
scroll to position [71, 0]
click at [594, 26] on icon "main navigation" at bounding box center [599, 37] width 38 height 29
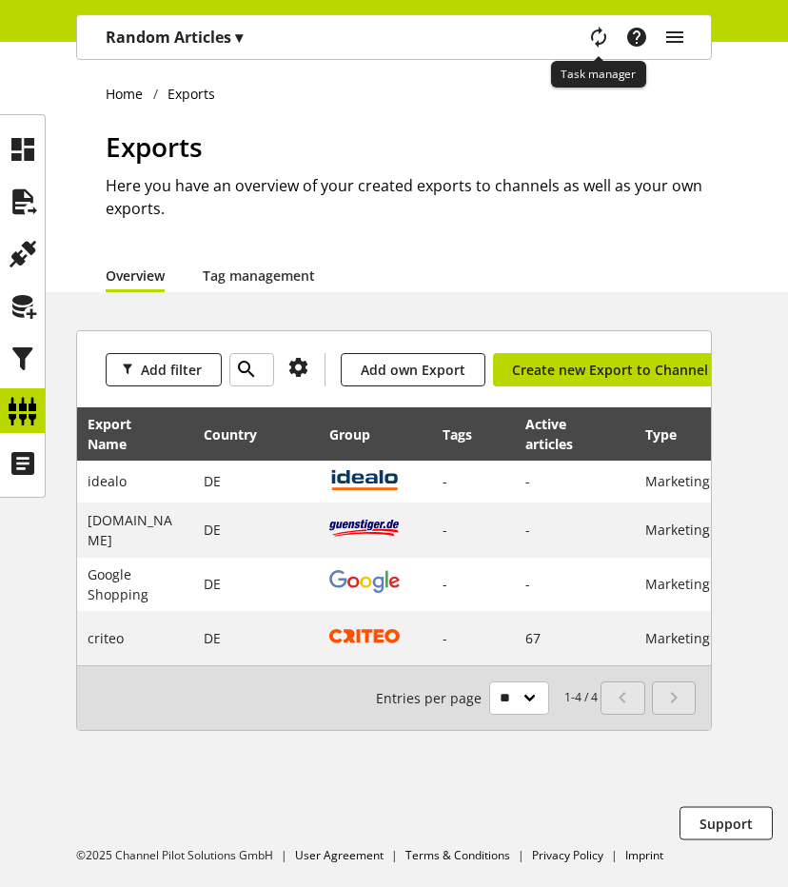
click at [596, 43] on icon "main navigation" at bounding box center [599, 38] width 36 height 26
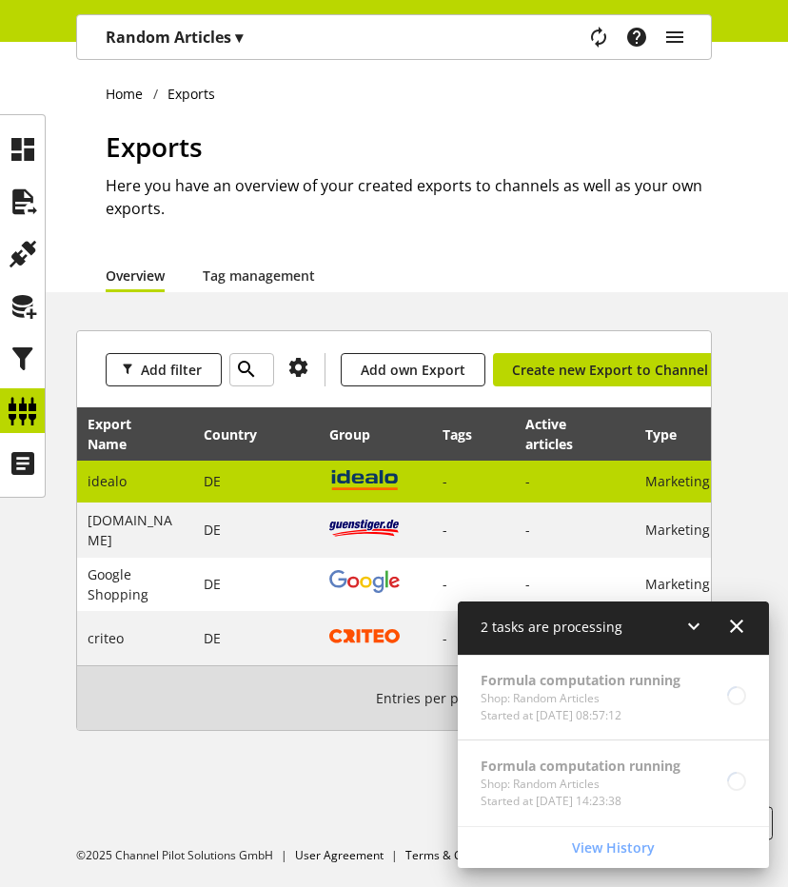
click at [362, 476] on img at bounding box center [364, 479] width 70 height 24
select select "********"
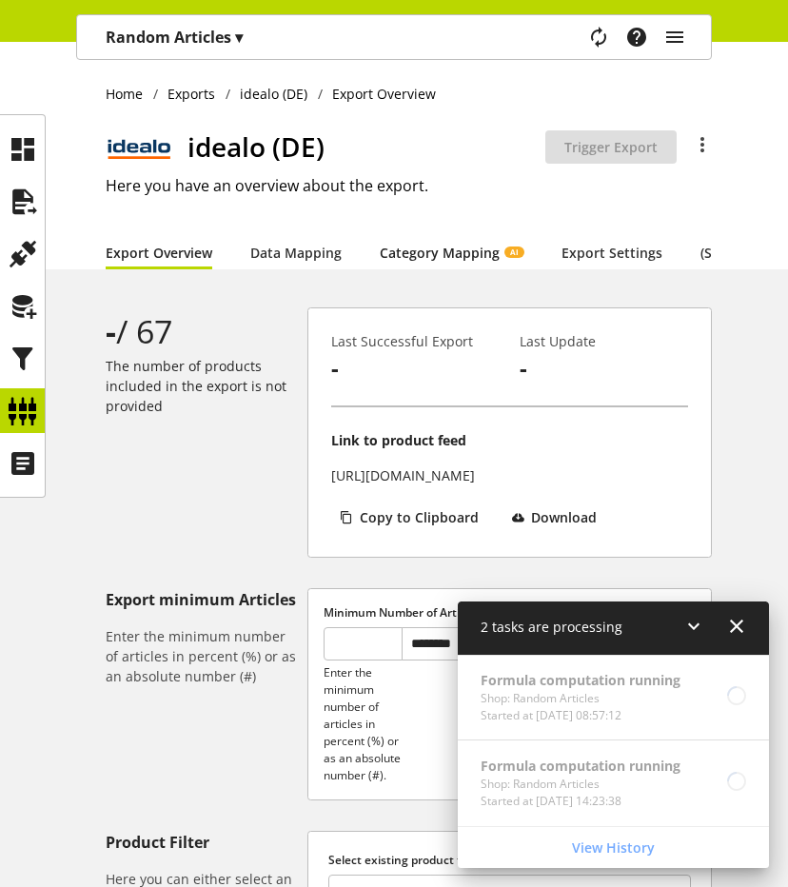
click at [467, 247] on link "Category Mapping AI" at bounding box center [452, 253] width 144 height 20
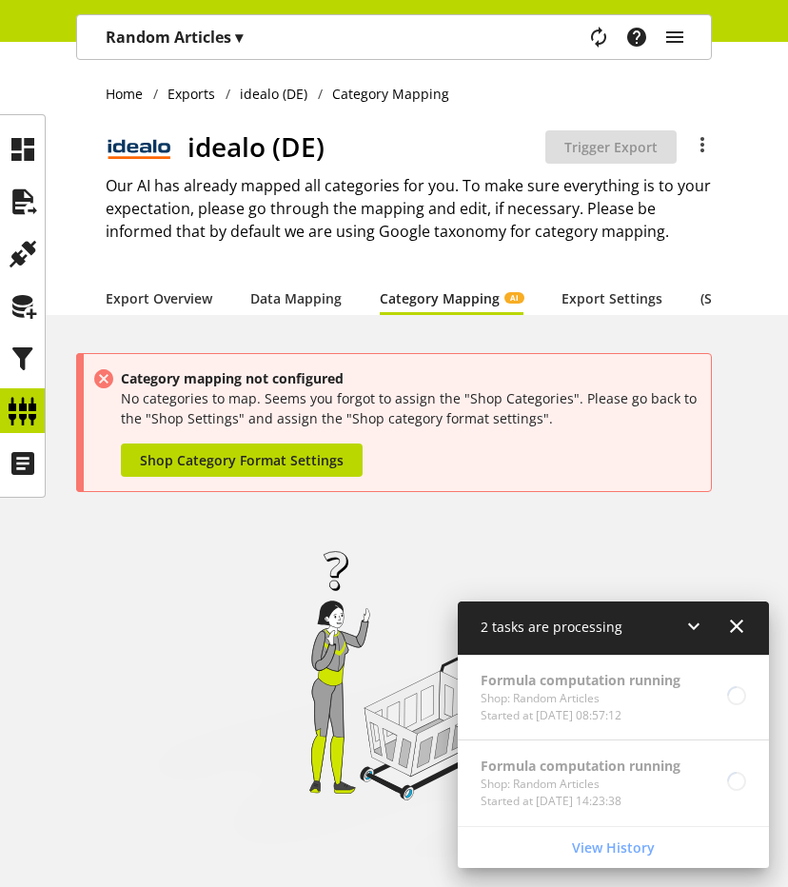
drag, startPoint x: 586, startPoint y: 754, endPoint x: 660, endPoint y: 728, distance: 77.7
type textarea "**********"
click at [641, 728] on div "Formula computation running Shop: Random Articles Started at Aug 19, 2025, 08:5…" at bounding box center [613, 740] width 311 height 171
click at [511, 706] on div "Formula computation running Shop: Random Articles Started at Aug 19, 2025, 08:5…" at bounding box center [613, 698] width 311 height 86
drag, startPoint x: 511, startPoint y: 701, endPoint x: 669, endPoint y: 768, distance: 171.5
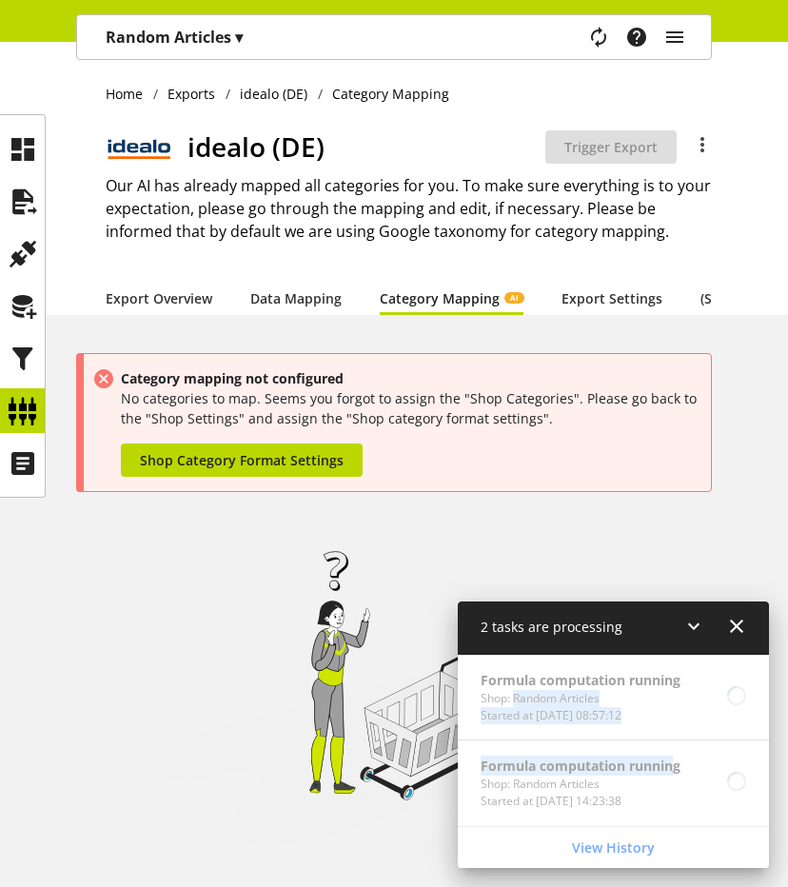
click at [669, 768] on div "Formula computation running Shop: Random Articles Started at Aug 19, 2025, 08:5…" at bounding box center [613, 740] width 311 height 171
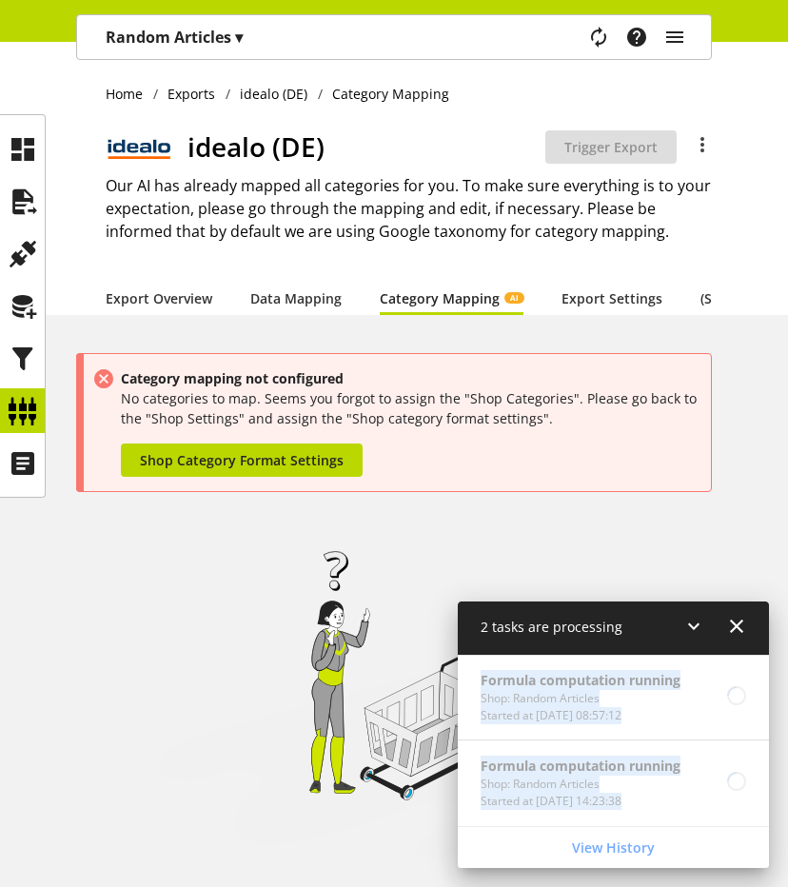
drag, startPoint x: 704, startPoint y: 806, endPoint x: 466, endPoint y: 672, distance: 273.2
click at [466, 672] on div "Formula computation running Shop: Random Articles Started at Aug 19, 2025, 08:5…" at bounding box center [613, 740] width 311 height 171
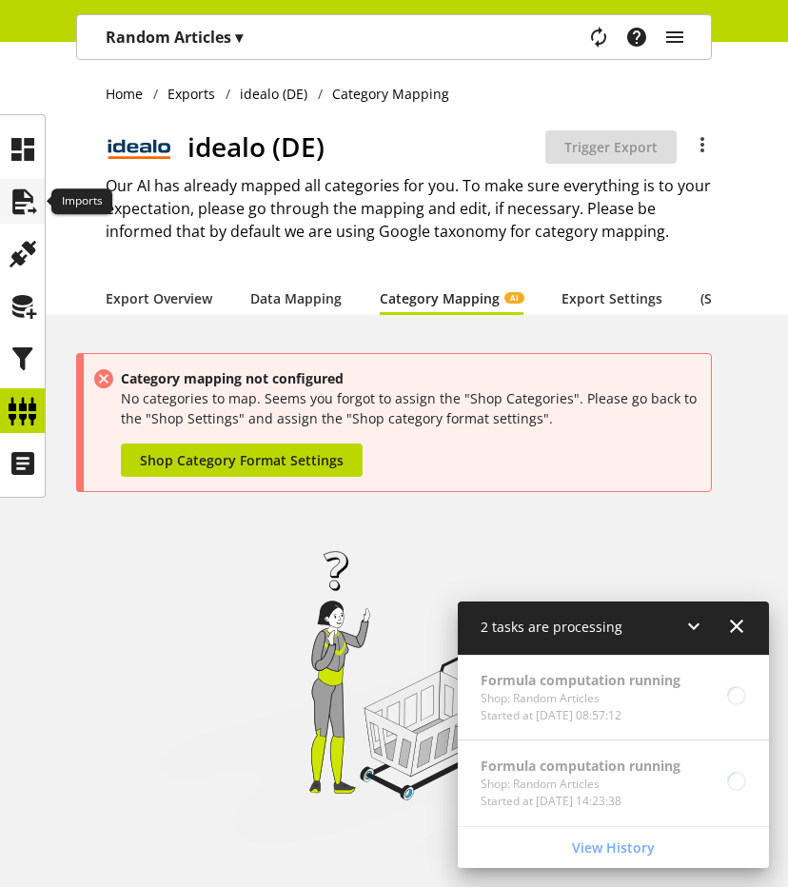
scroll to position [71, 0]
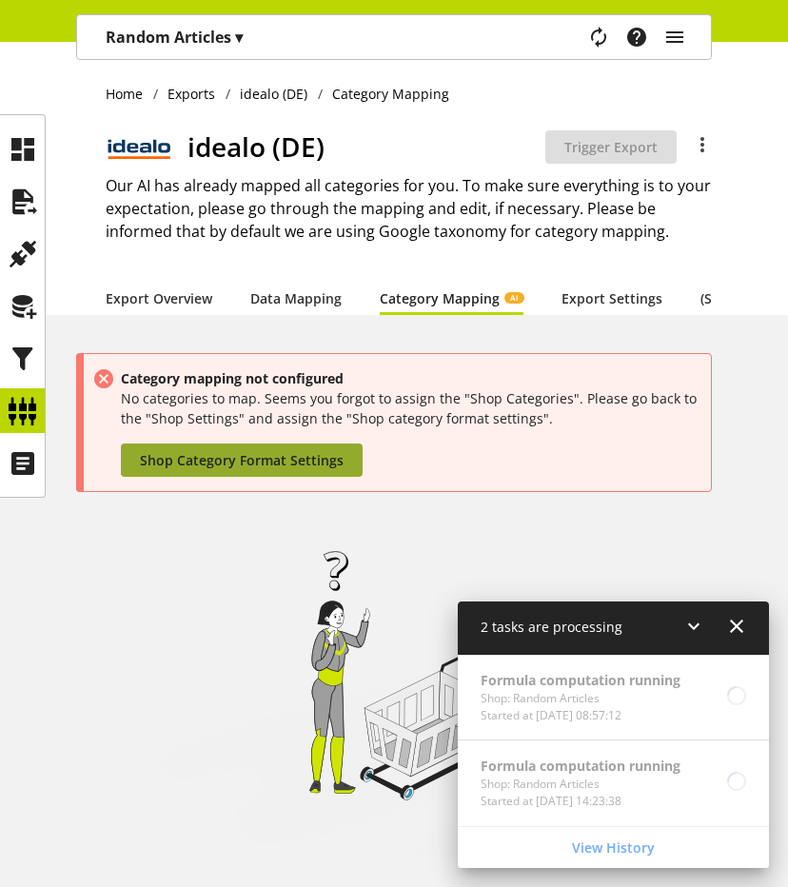
click at [274, 467] on span "Shop Category Format Settings" at bounding box center [242, 460] width 204 height 20
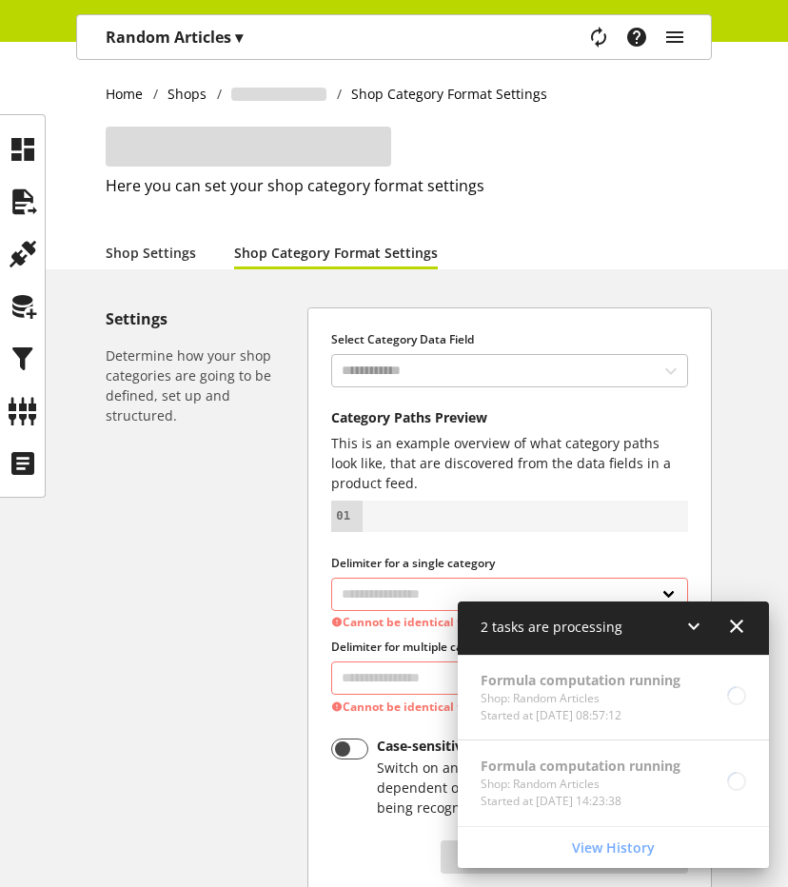
select select "*"
select select
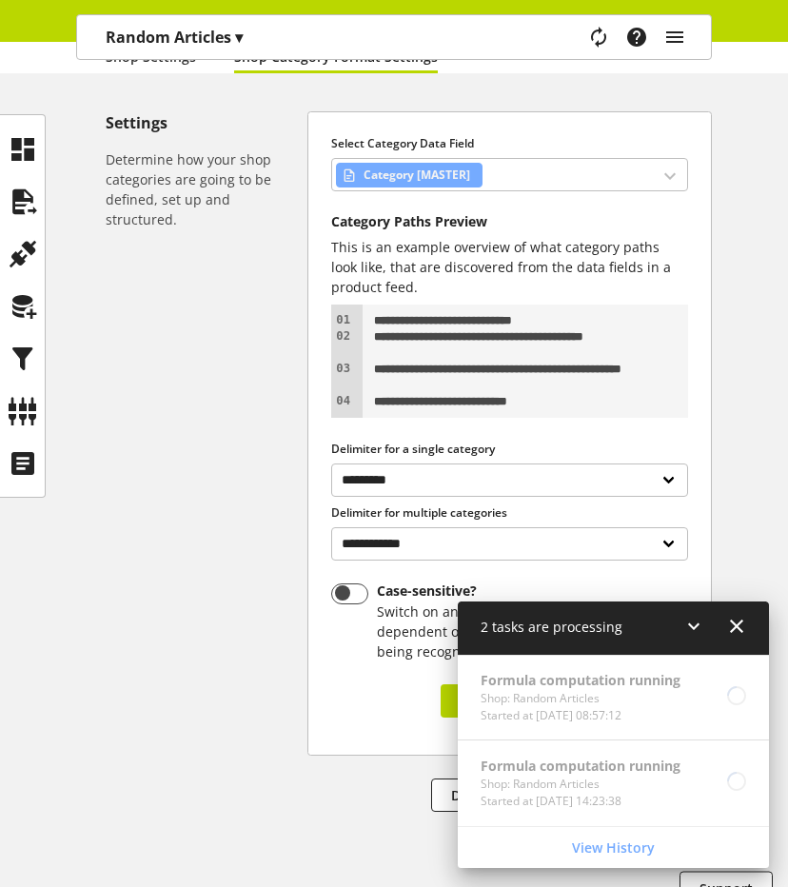
scroll to position [261, 0]
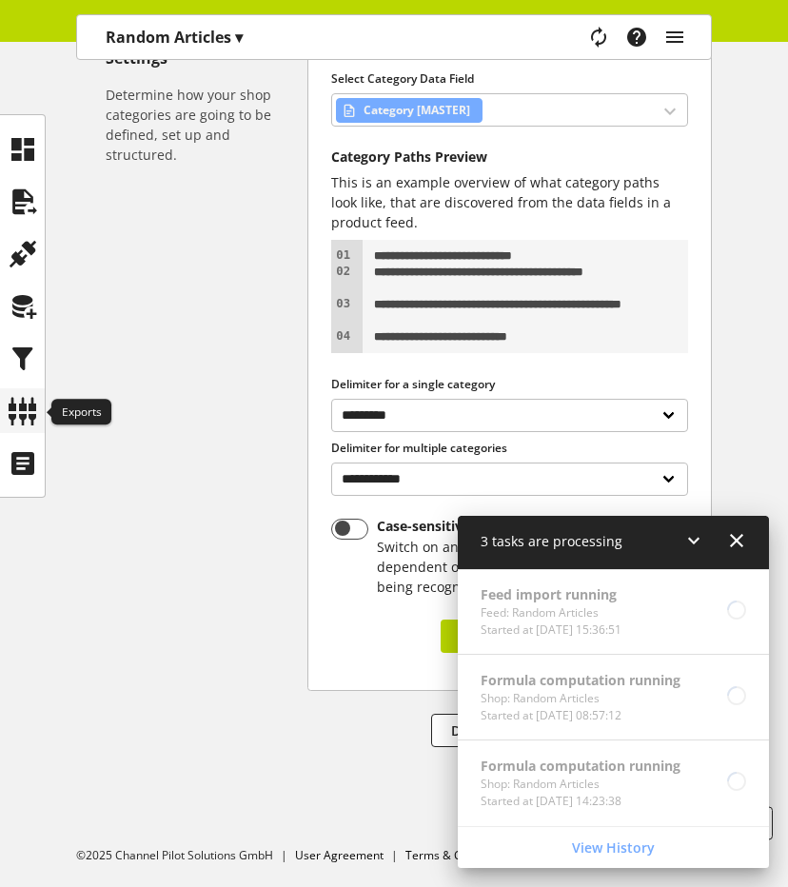
click at [29, 405] on icon at bounding box center [23, 411] width 30 height 38
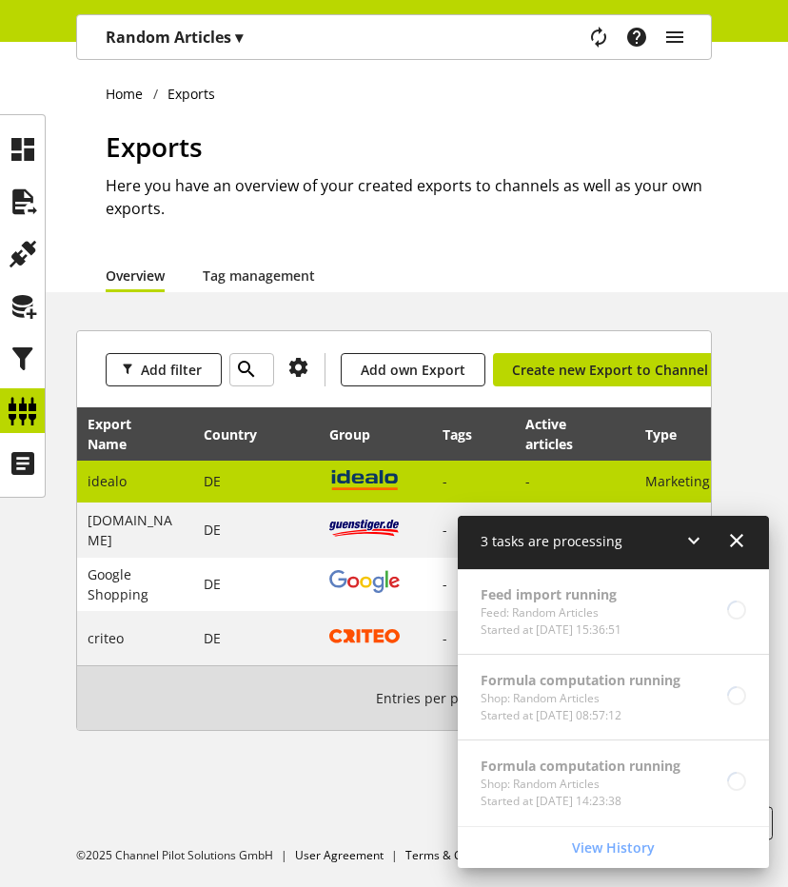
click at [209, 495] on td "DE" at bounding box center [256, 482] width 126 height 43
select select "********"
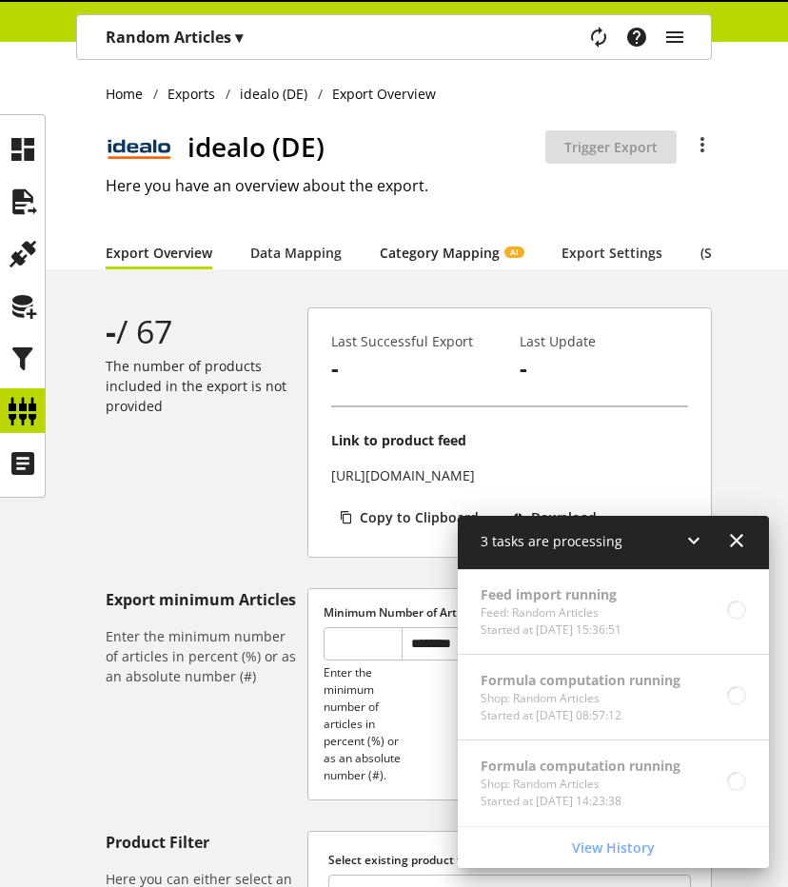
click at [469, 259] on link "Category Mapping AI" at bounding box center [452, 253] width 144 height 20
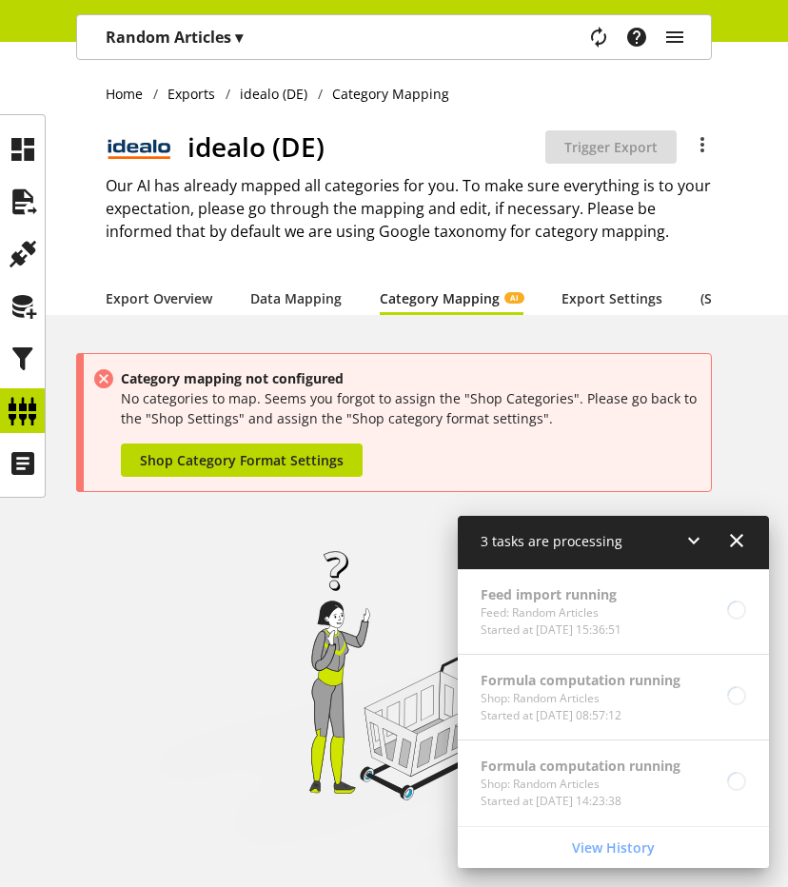
click at [698, 557] on icon at bounding box center [693, 540] width 23 height 34
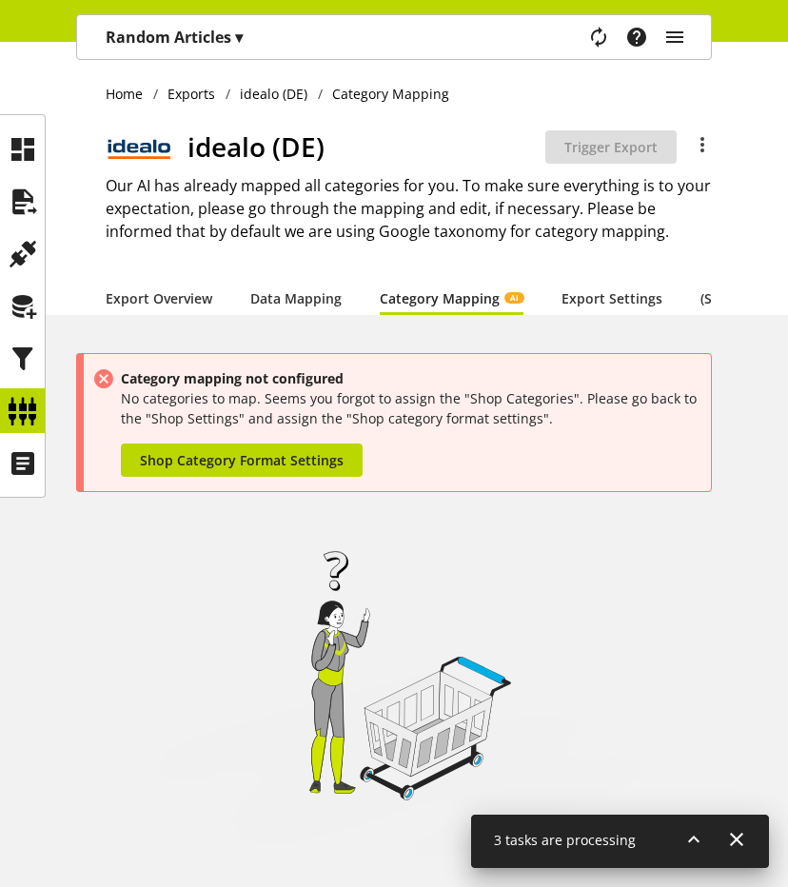
click at [144, 39] on p "Random Articles ▾" at bounding box center [174, 37] width 137 height 23
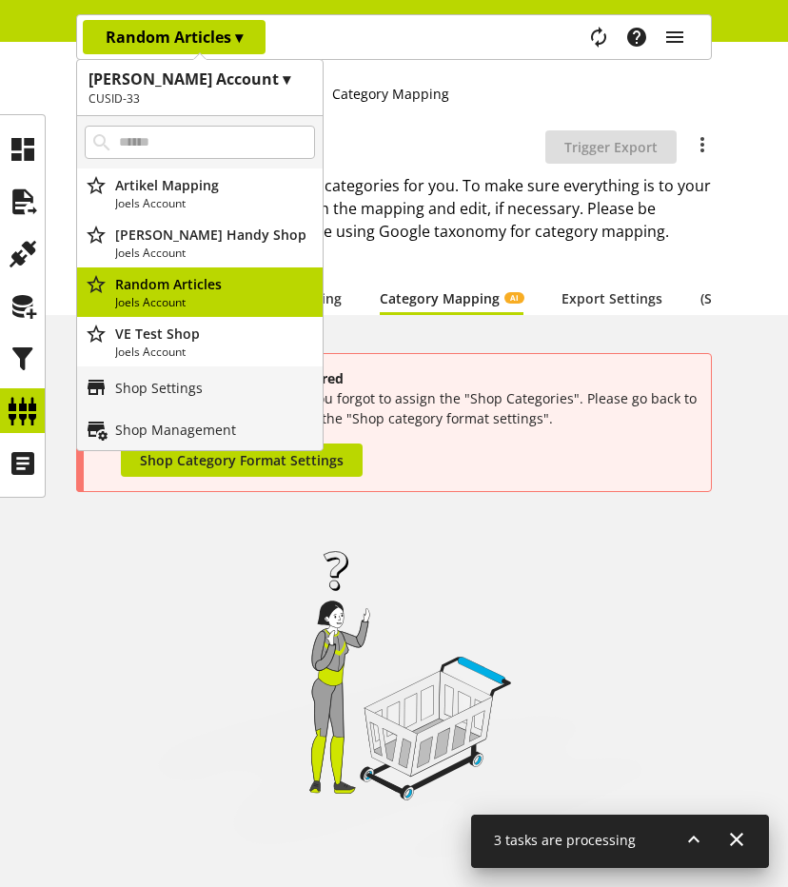
click at [148, 85] on h1 "Joels Account ▾" at bounding box center [200, 79] width 223 height 23
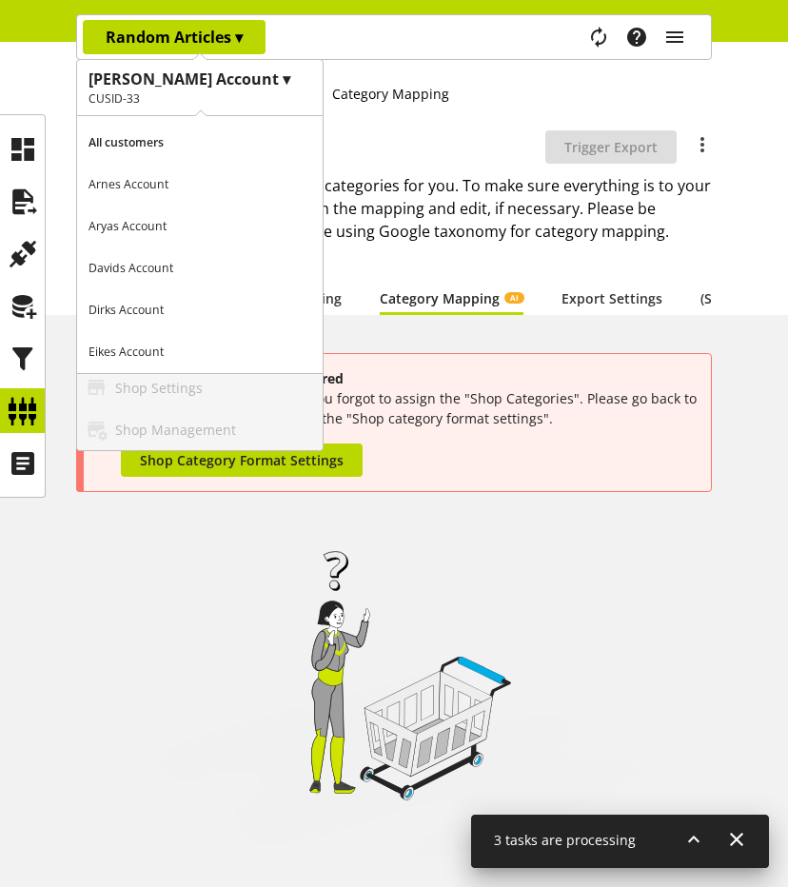
click at [373, 36] on div "Channel Pilot Next Task manager Help center Mehdi Gholami mehdi.gholami@channel…" at bounding box center [498, 37] width 424 height 44
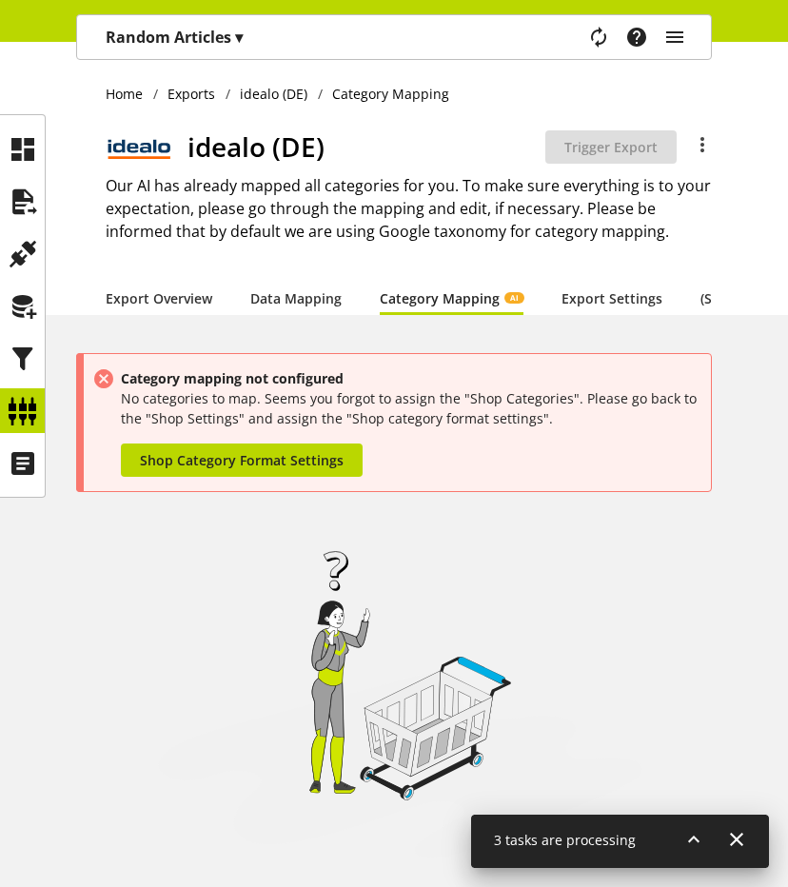
scroll to position [97, 0]
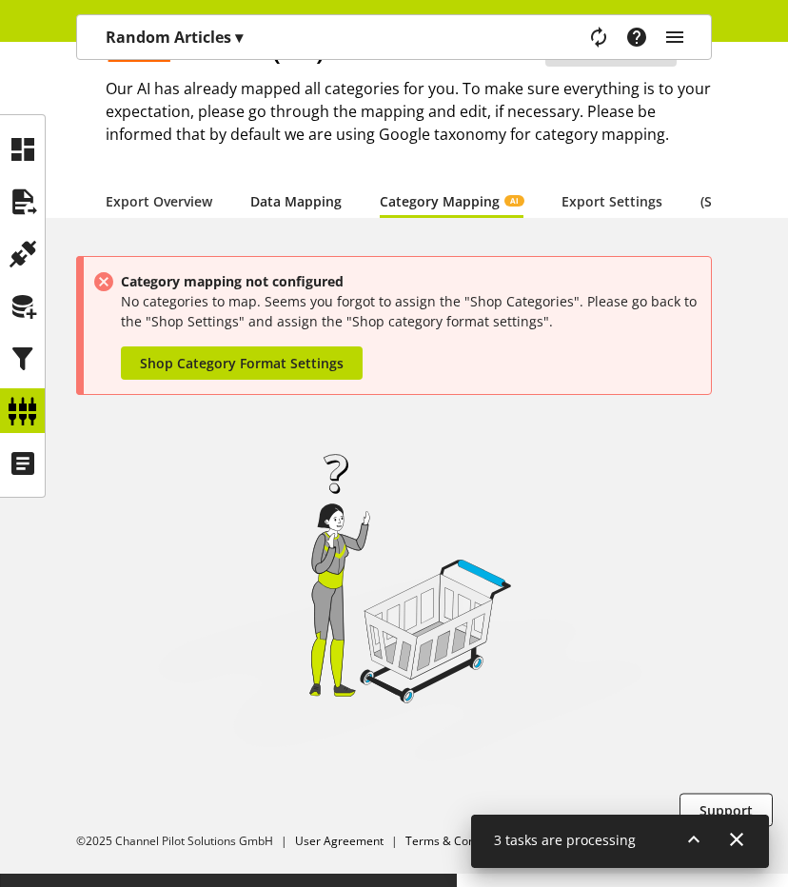
click at [277, 191] on link "Data Mapping" at bounding box center [295, 201] width 91 height 20
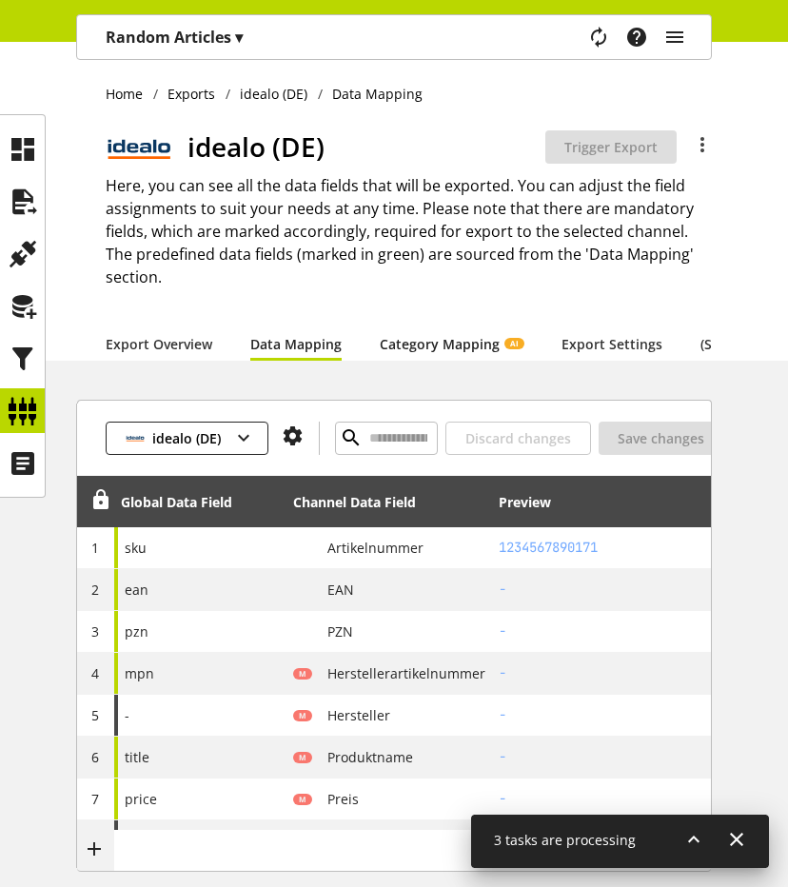
click at [432, 351] on link "Category Mapping AI" at bounding box center [452, 344] width 144 height 20
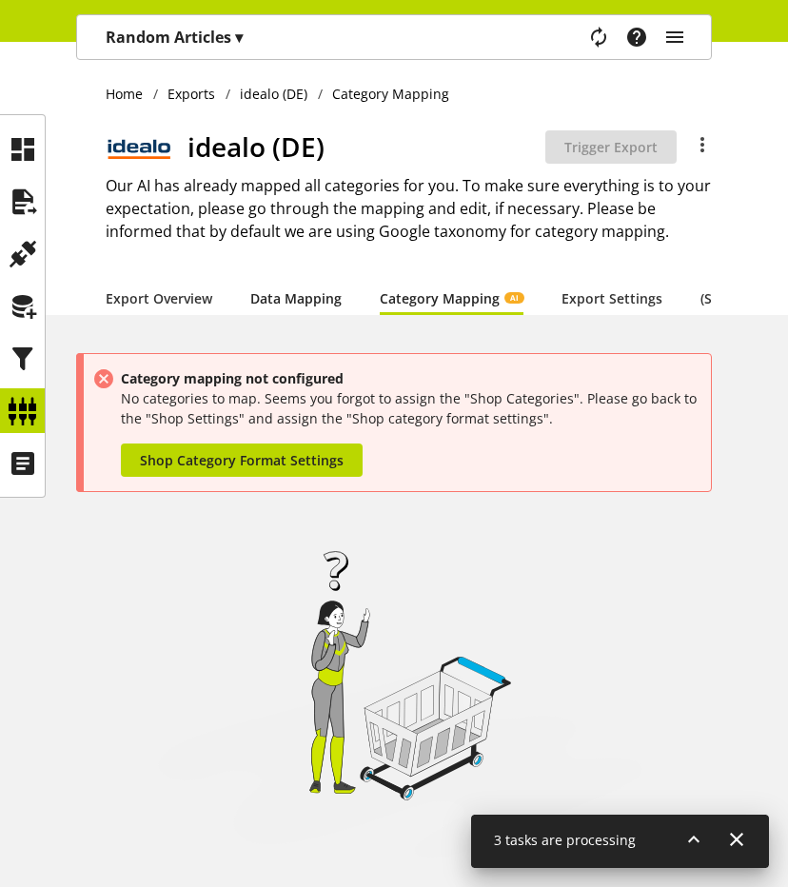
click at [318, 295] on link "Data Mapping" at bounding box center [295, 298] width 91 height 20
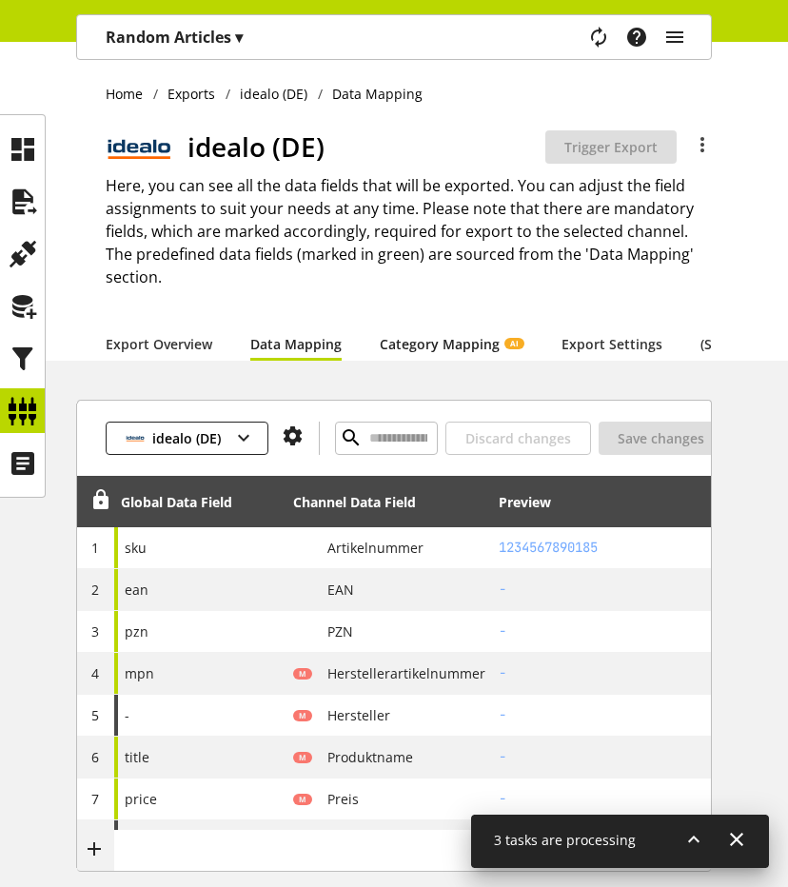
click at [427, 337] on link "Category Mapping AI" at bounding box center [452, 344] width 144 height 20
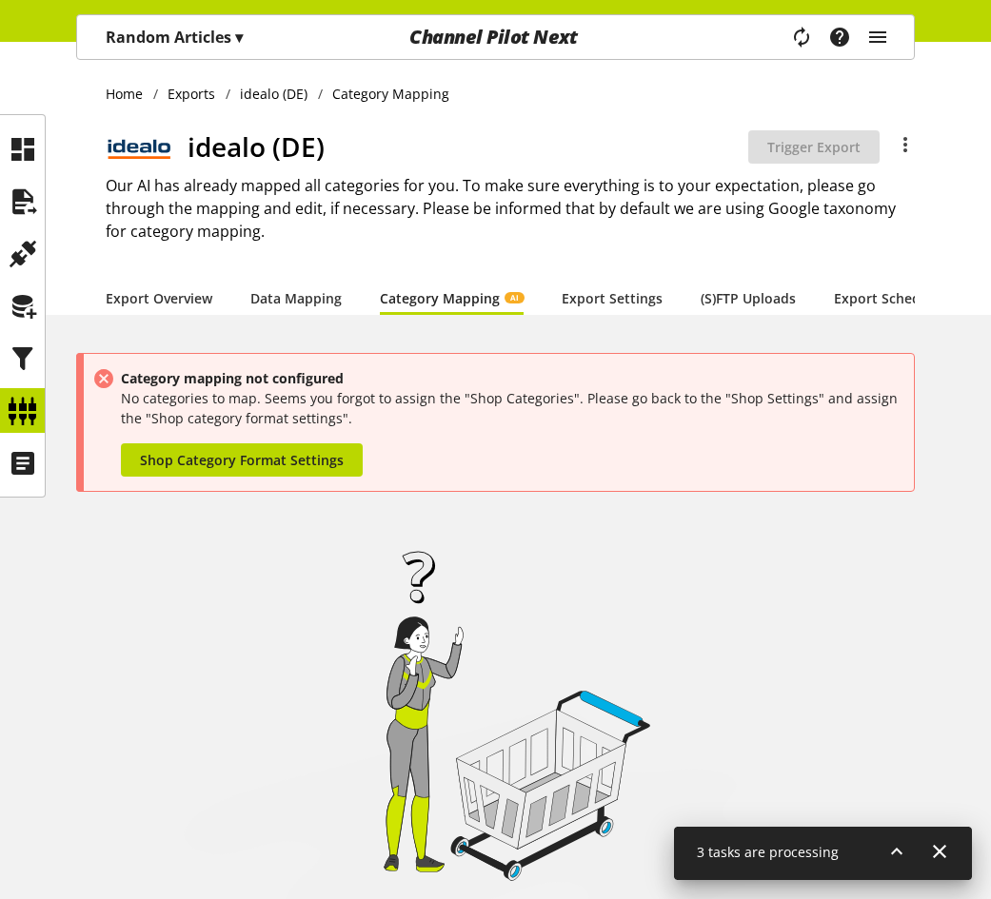
scroll to position [62, 0]
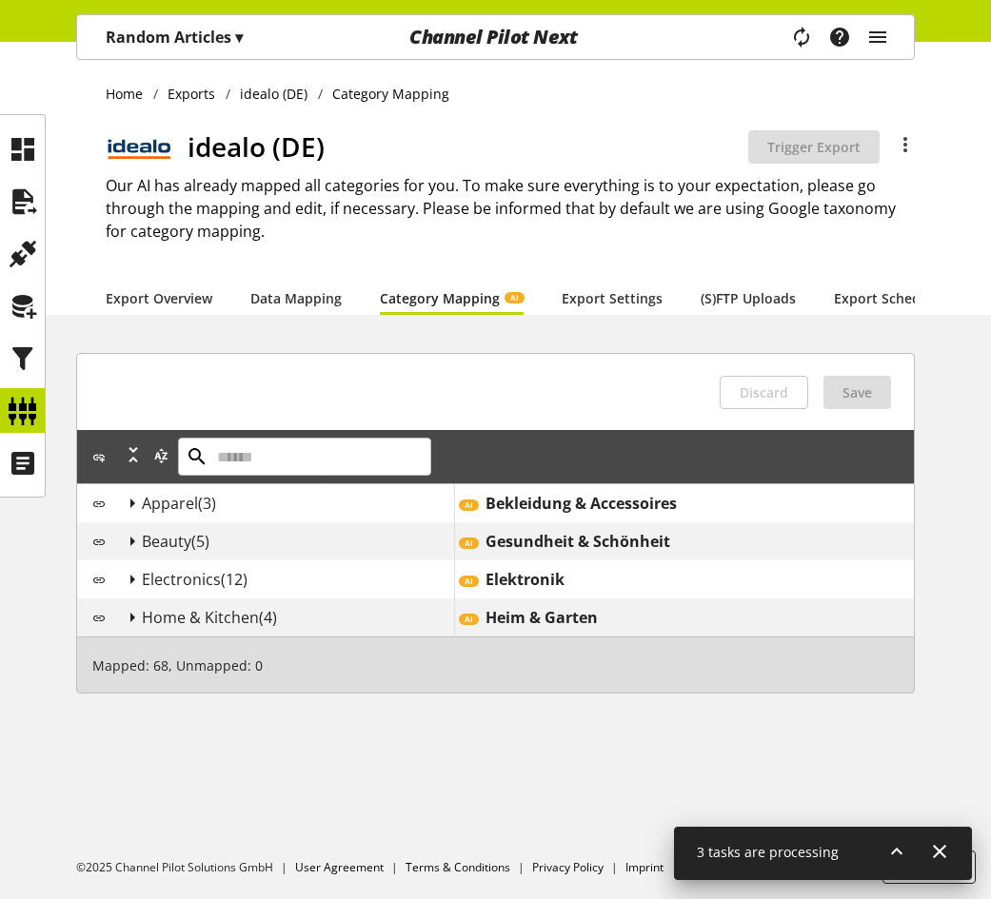
scroll to position [62, 0]
click at [24, 193] on icon at bounding box center [23, 202] width 30 height 38
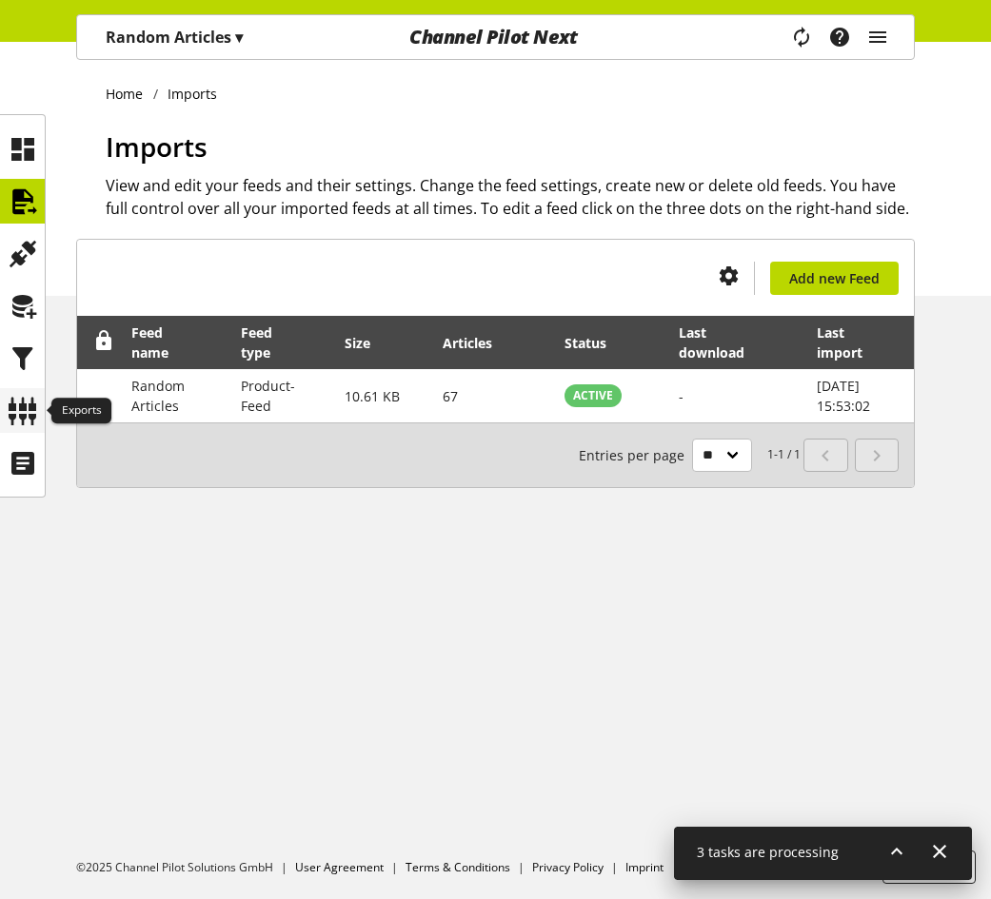
click at [27, 404] on icon at bounding box center [23, 411] width 30 height 38
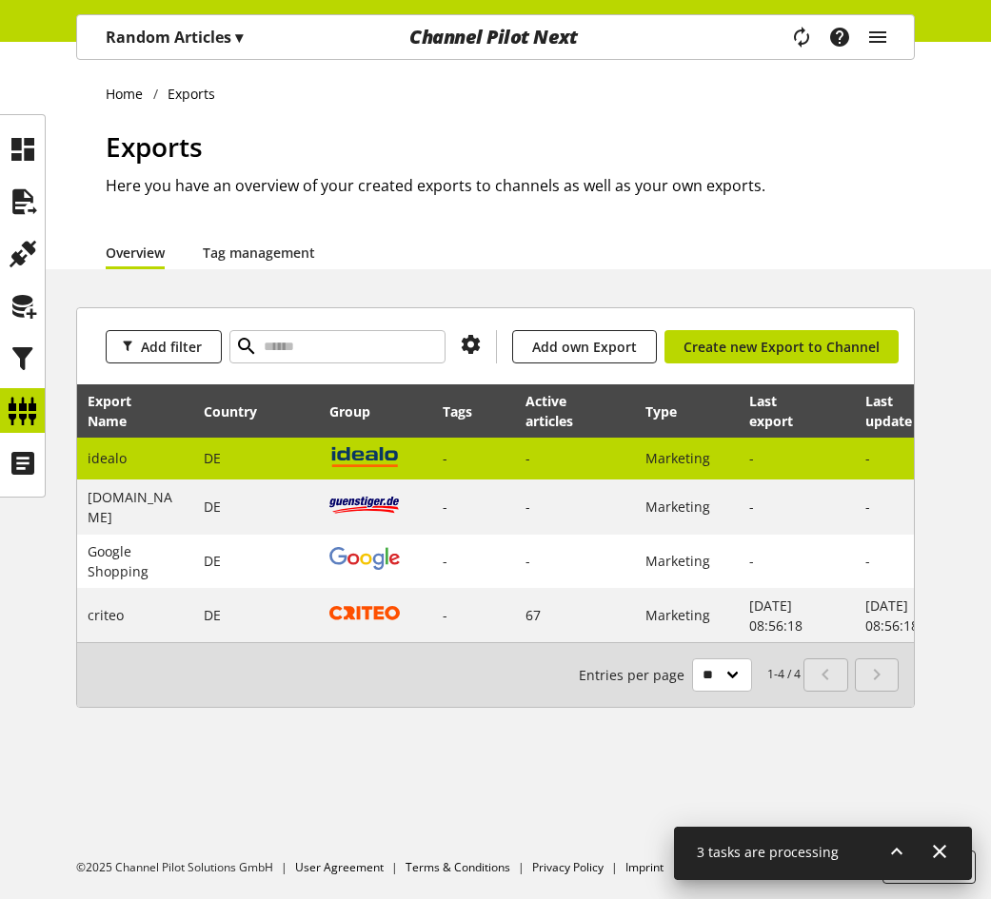
click at [318, 461] on td "DE" at bounding box center [256, 459] width 126 height 43
select select "********"
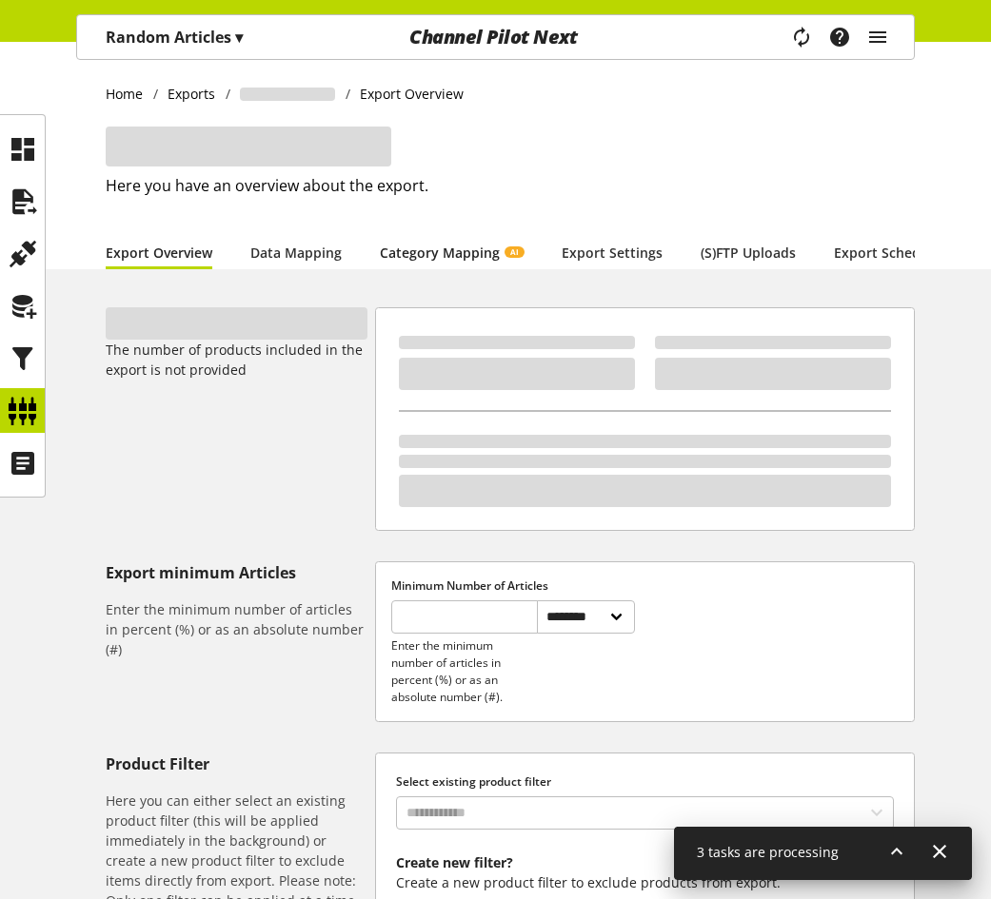
click at [476, 255] on link "Category Mapping AI" at bounding box center [452, 253] width 144 height 20
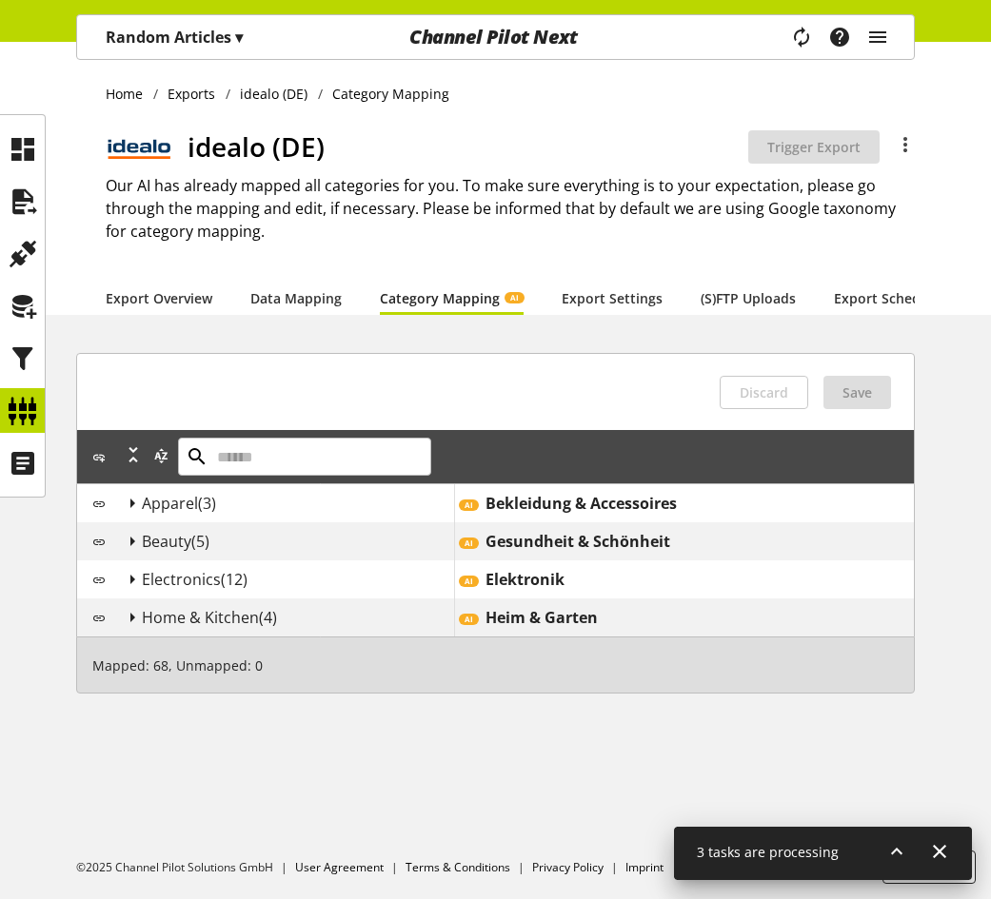
scroll to position [62, 0]
click at [133, 521] on icon at bounding box center [132, 503] width 23 height 34
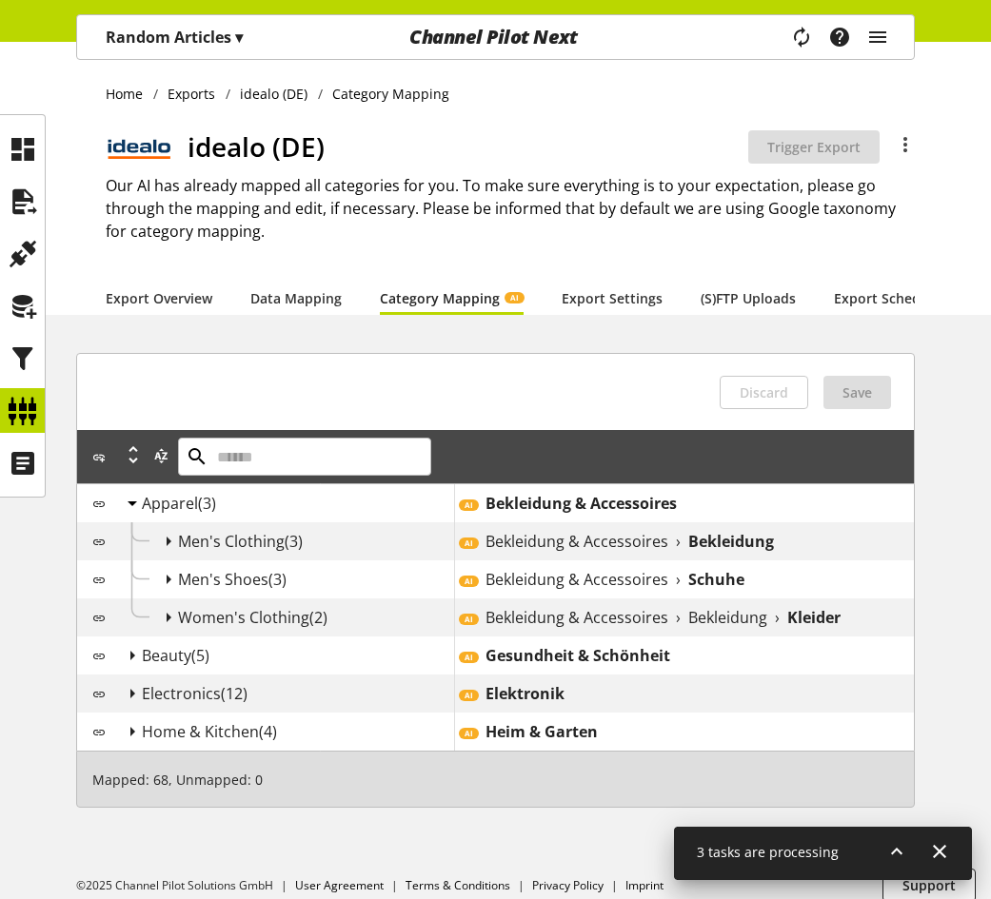
click at [133, 521] on icon at bounding box center [132, 503] width 23 height 34
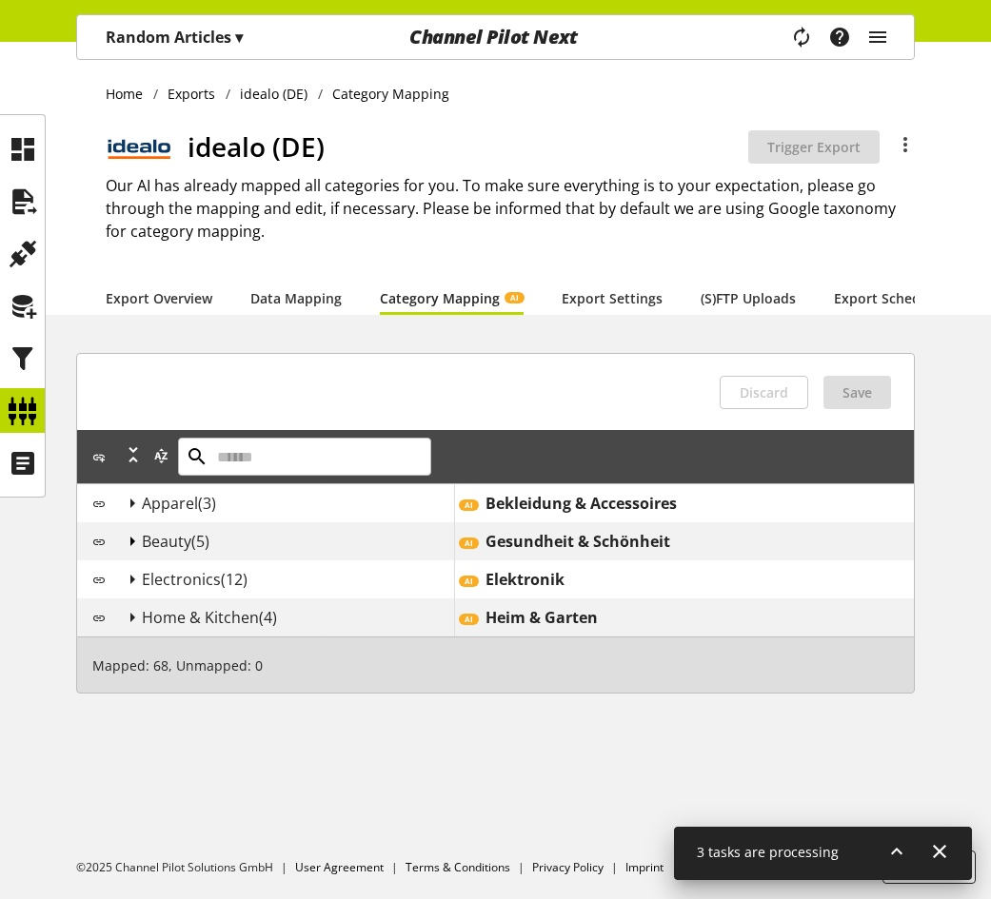
click at [131, 559] on icon at bounding box center [132, 541] width 23 height 34
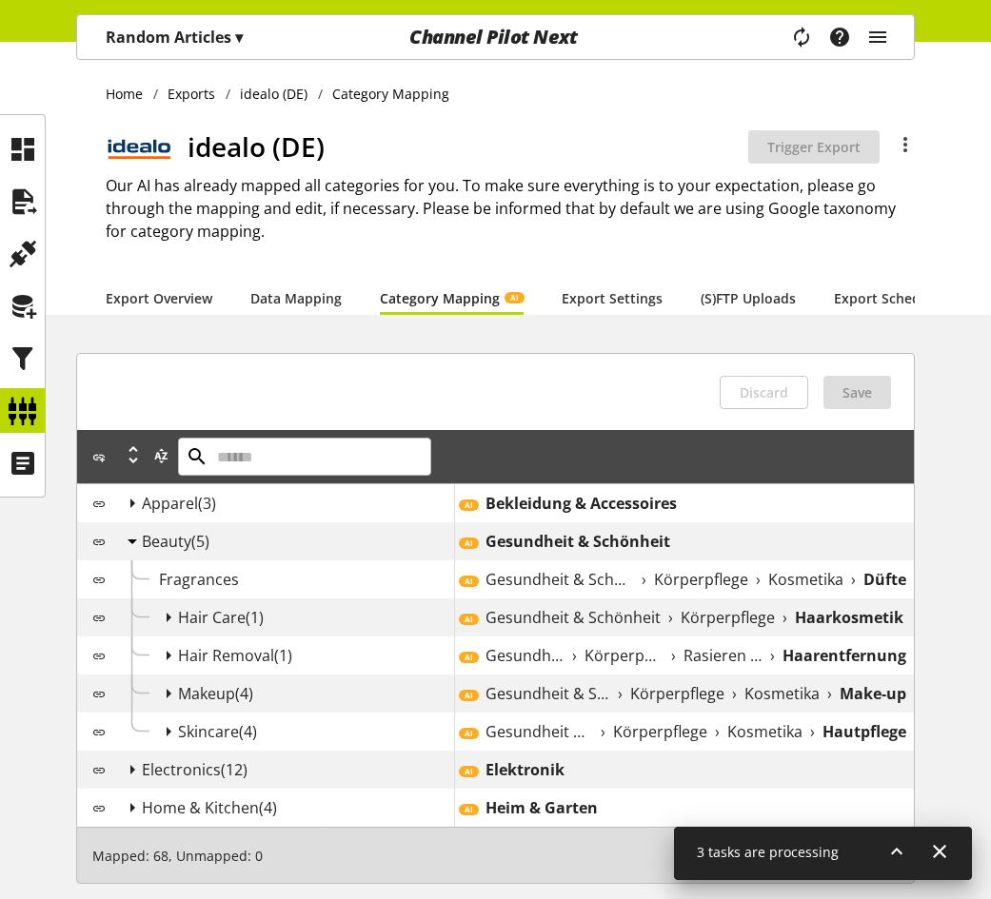
click at [133, 558] on icon at bounding box center [132, 541] width 23 height 34
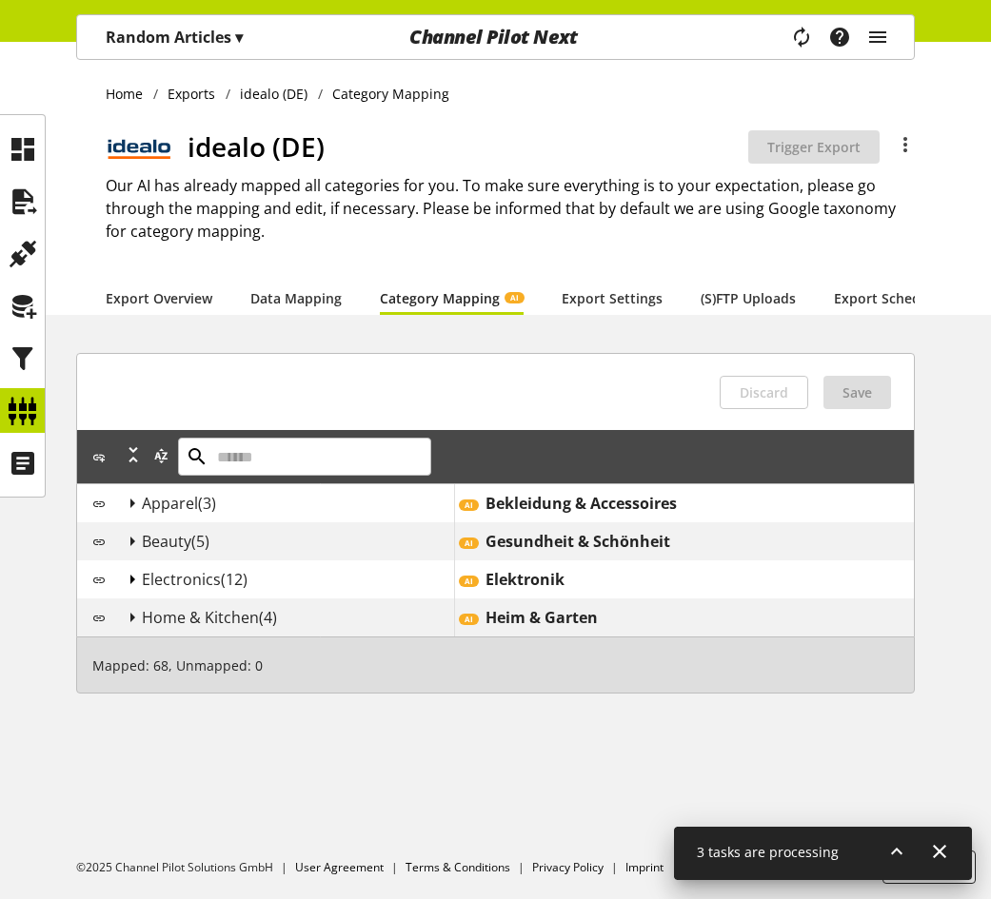
click at [133, 594] on icon at bounding box center [132, 579] width 23 height 34
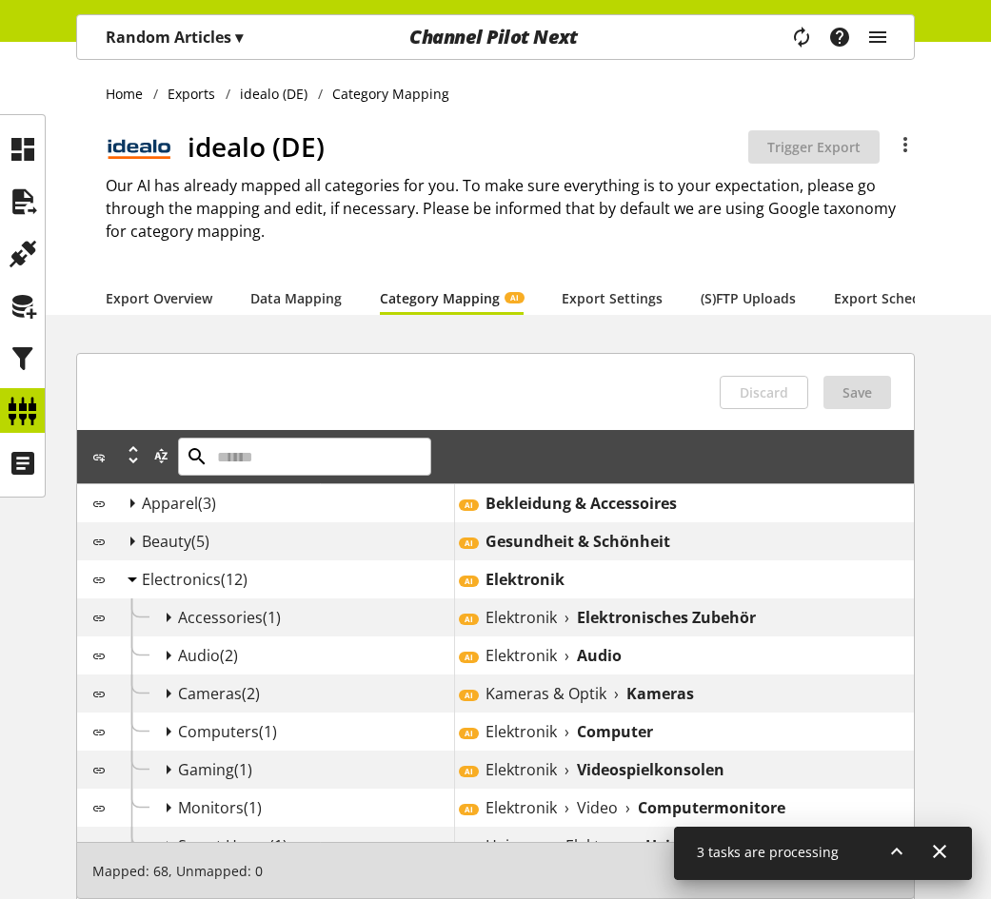
click at [133, 594] on icon at bounding box center [132, 579] width 23 height 34
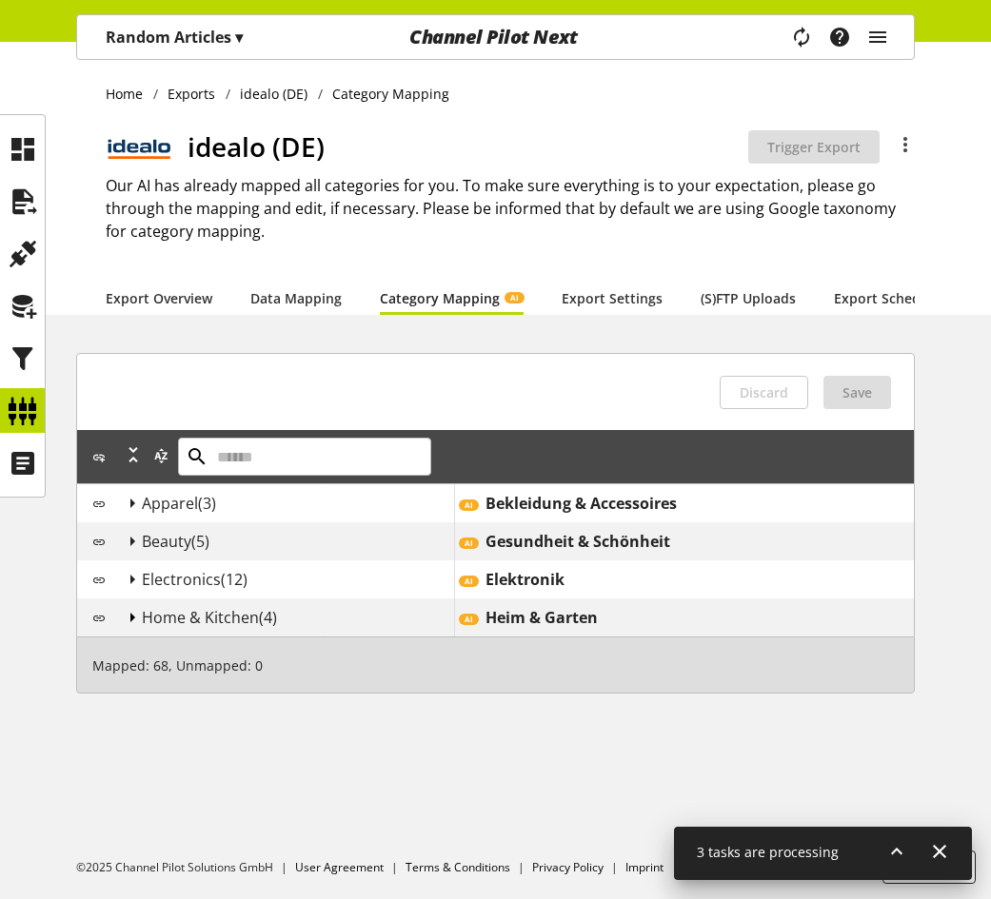
click at [130, 633] on icon at bounding box center [132, 618] width 23 height 34
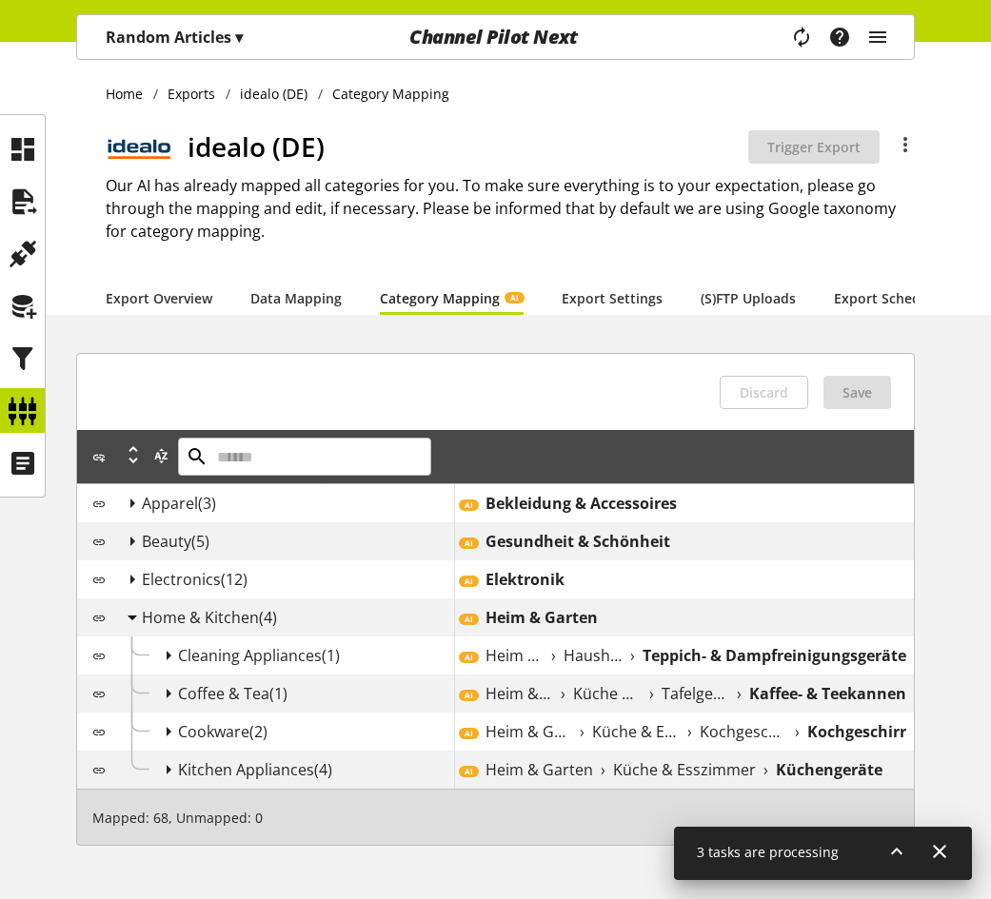
scroll to position [70, 0]
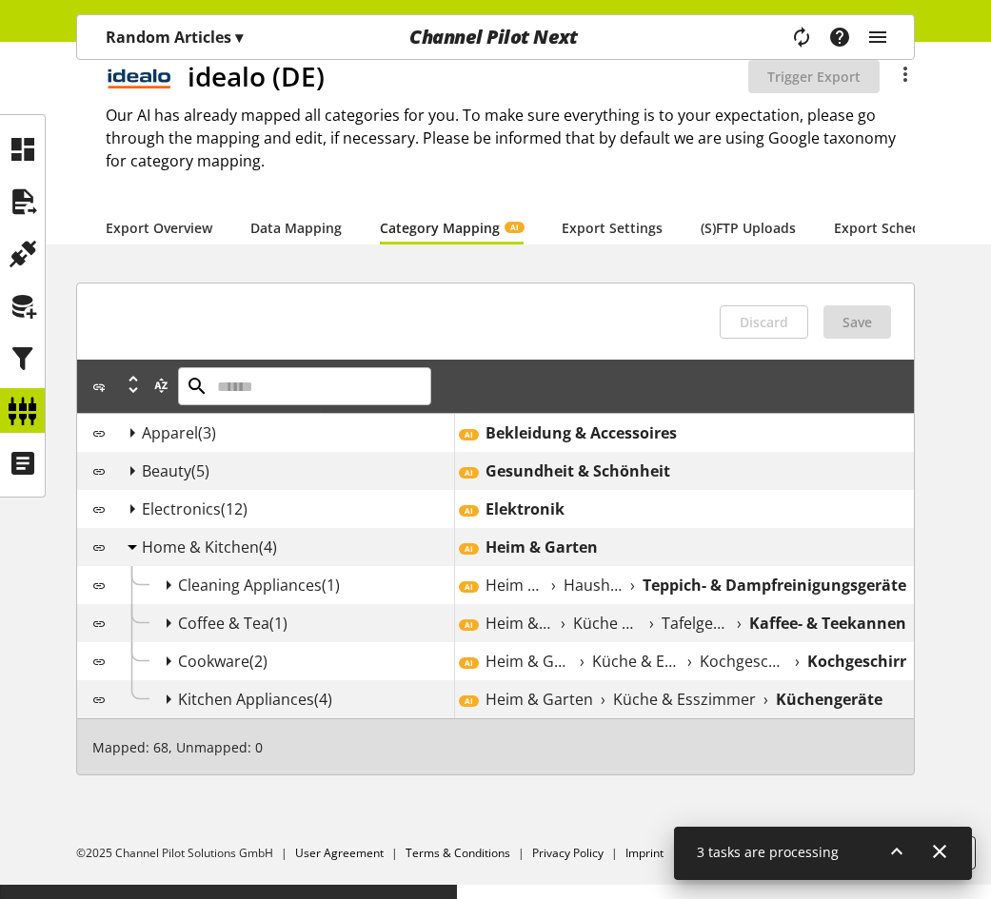
click at [132, 564] on icon at bounding box center [132, 547] width 23 height 34
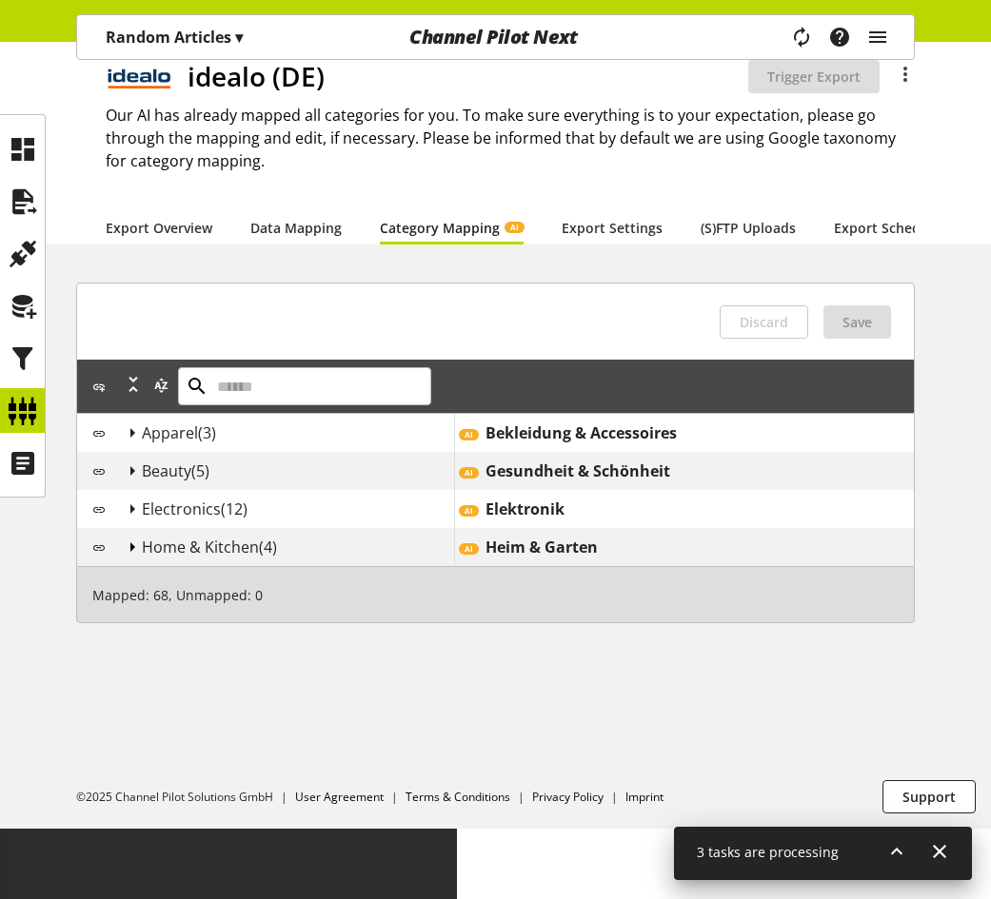
scroll to position [0, 0]
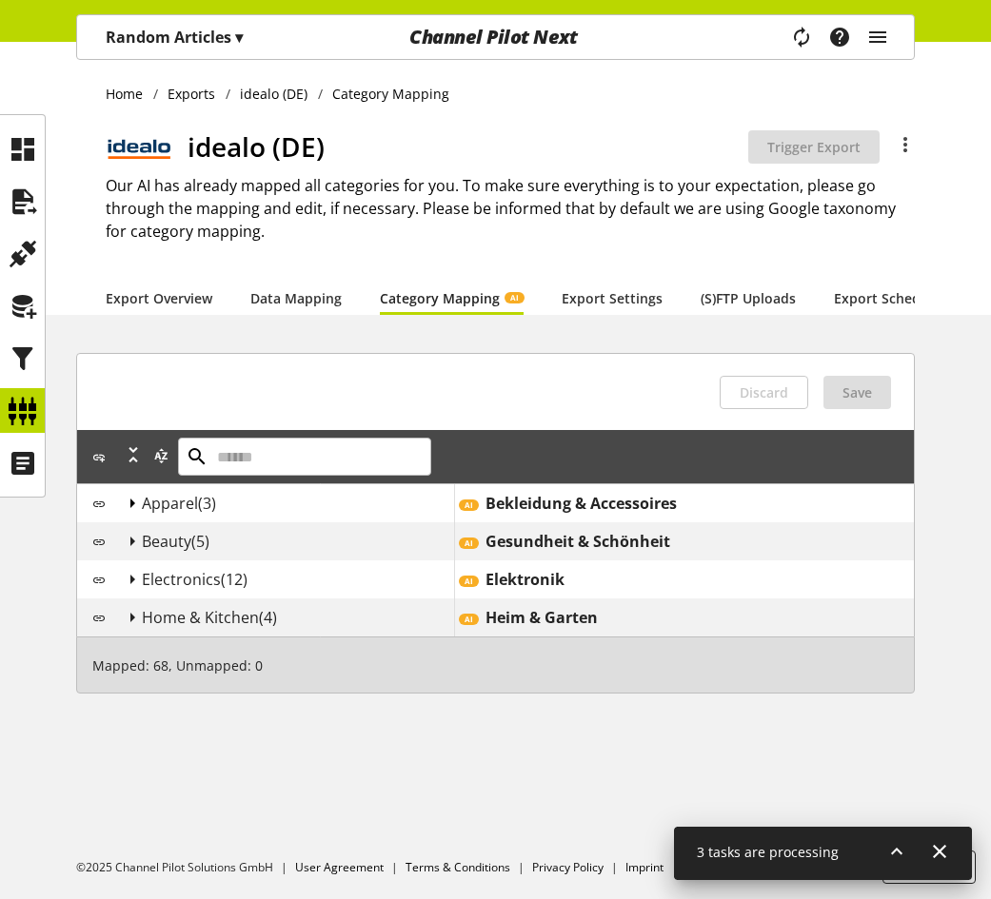
click at [130, 516] on icon at bounding box center [132, 503] width 23 height 34
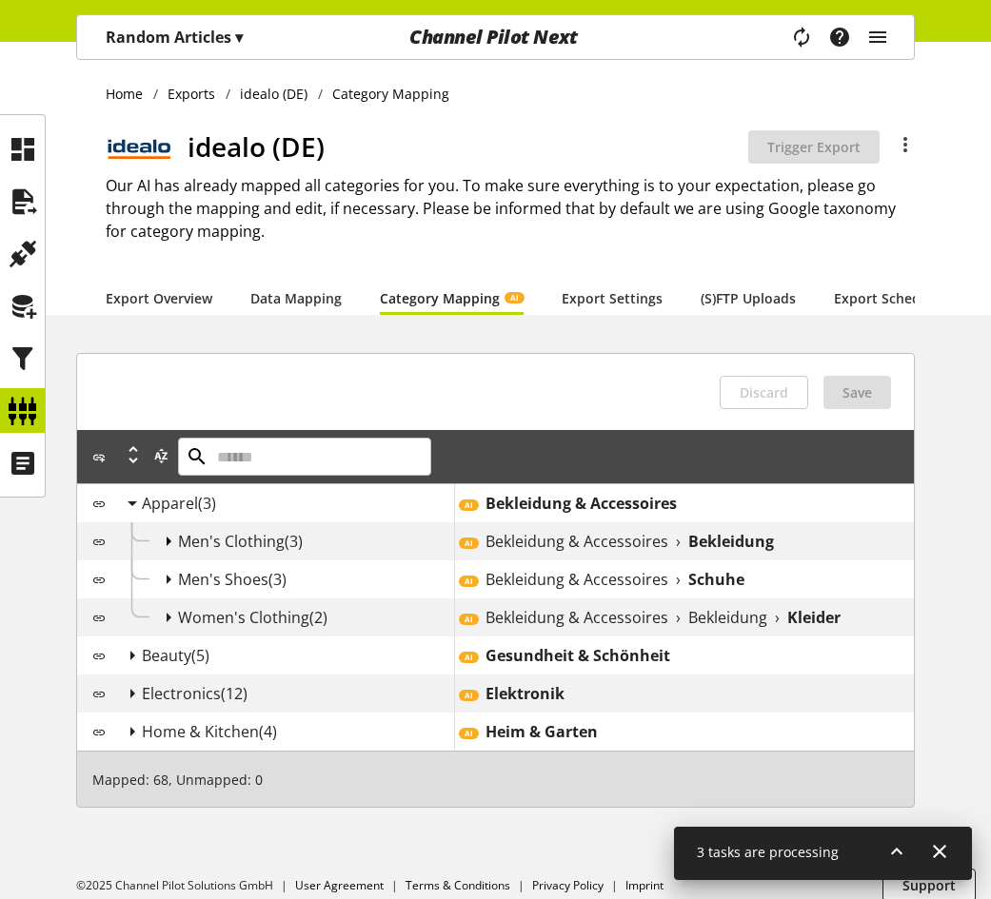
click at [165, 555] on icon at bounding box center [168, 541] width 23 height 34
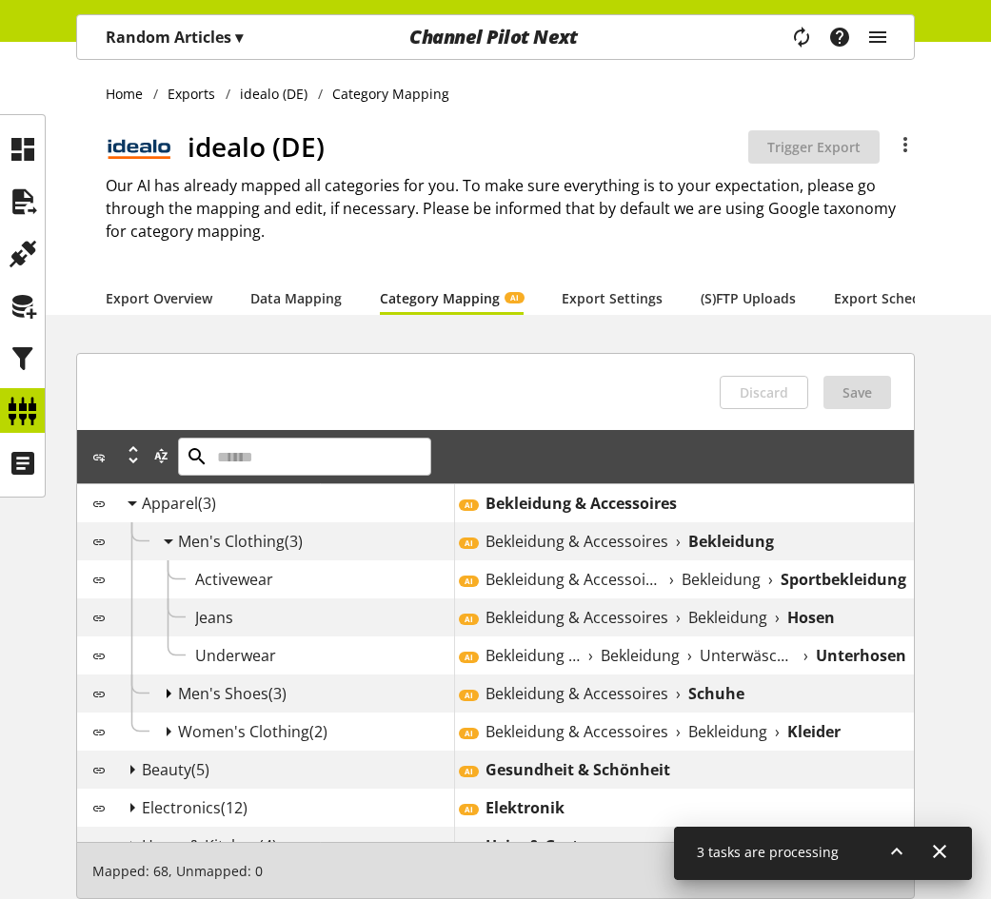
click at [162, 704] on icon at bounding box center [168, 694] width 23 height 34
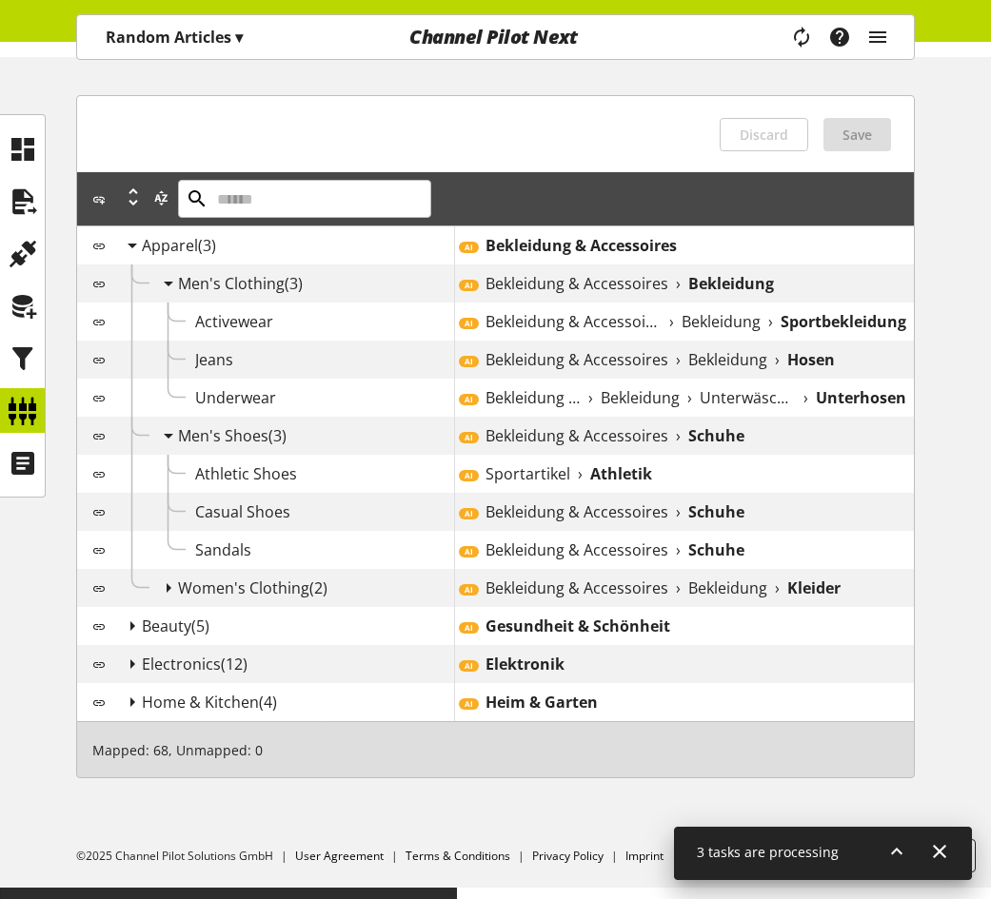
scroll to position [261, 0]
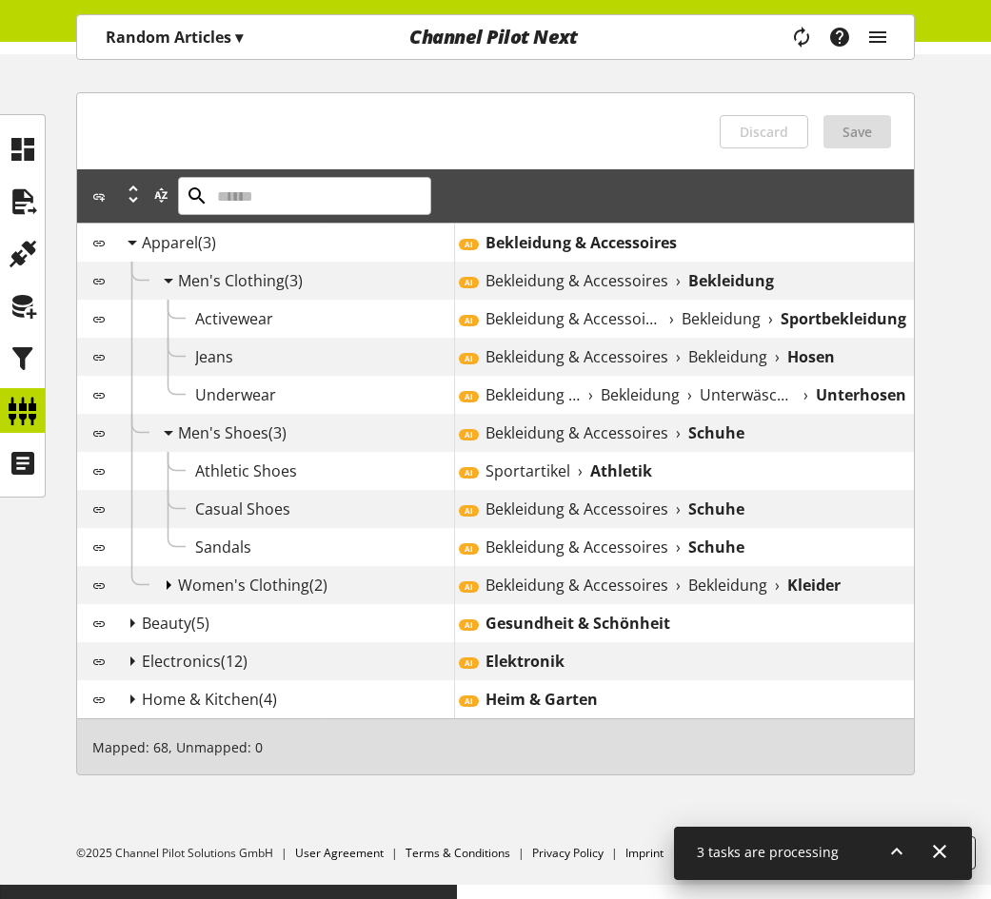
click at [168, 598] on icon at bounding box center [168, 585] width 23 height 34
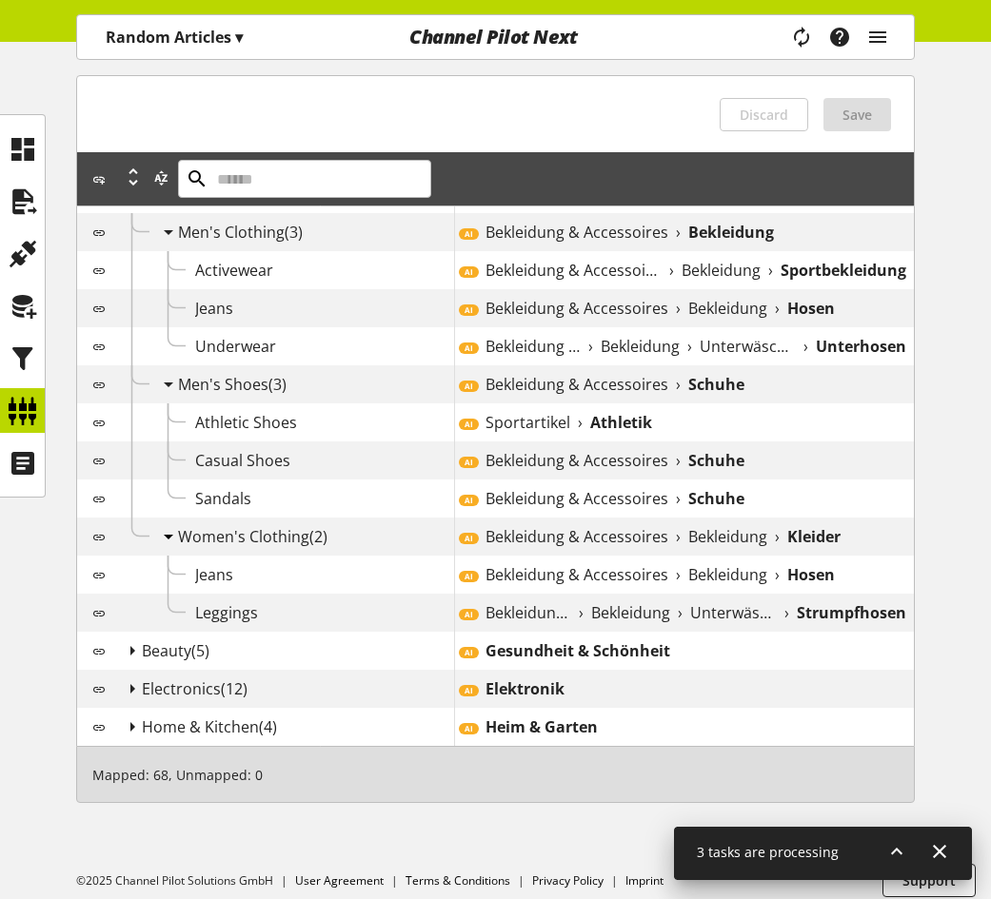
scroll to position [337, 0]
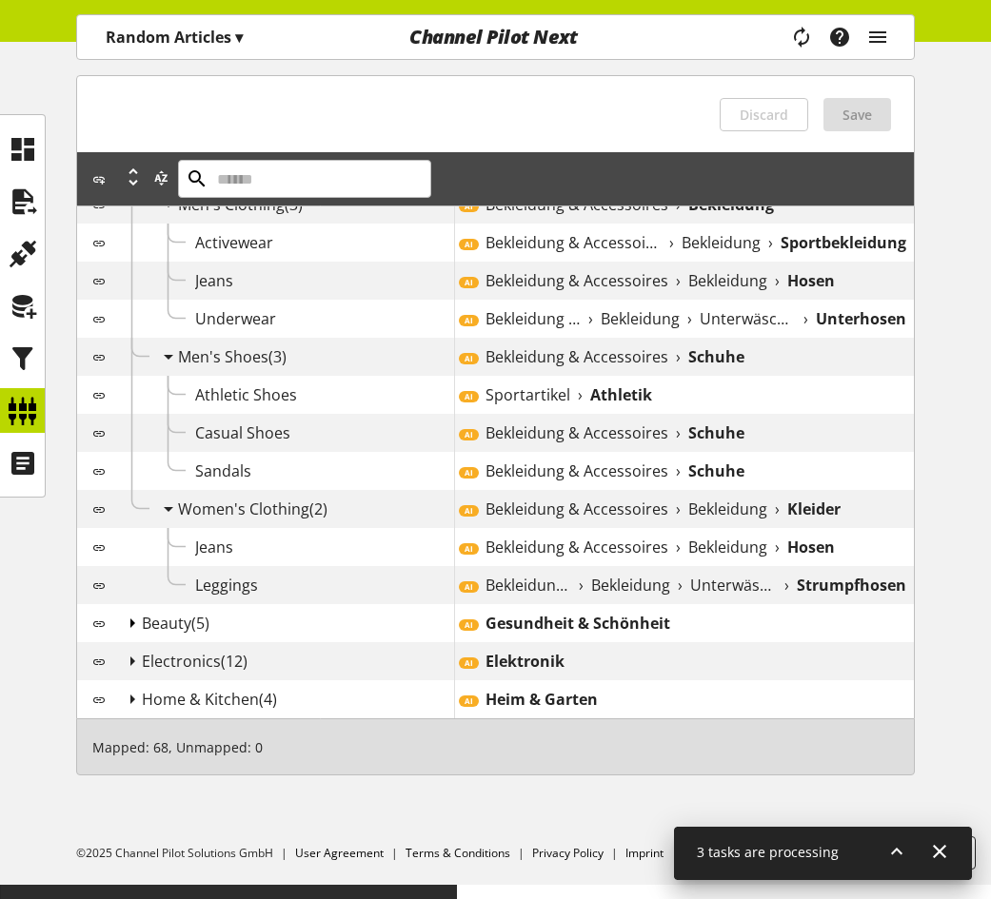
click at [131, 632] on icon at bounding box center [132, 623] width 23 height 34
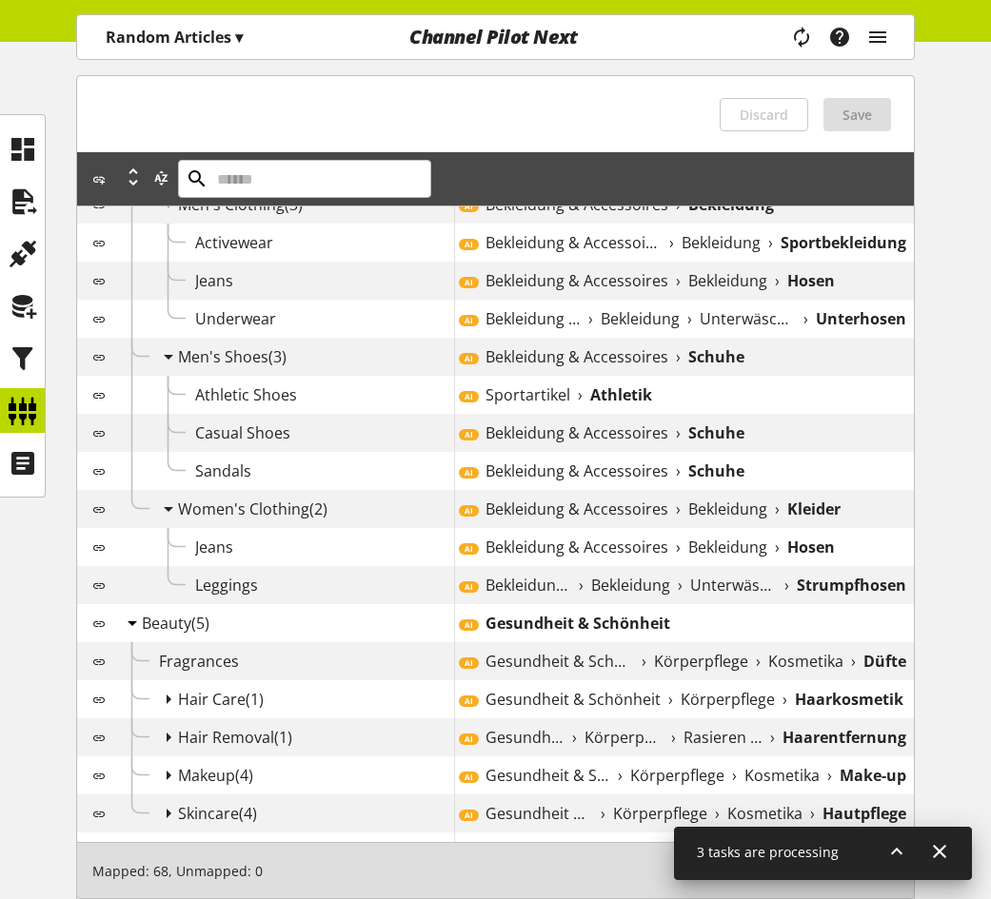
scroll to position [527, 0]
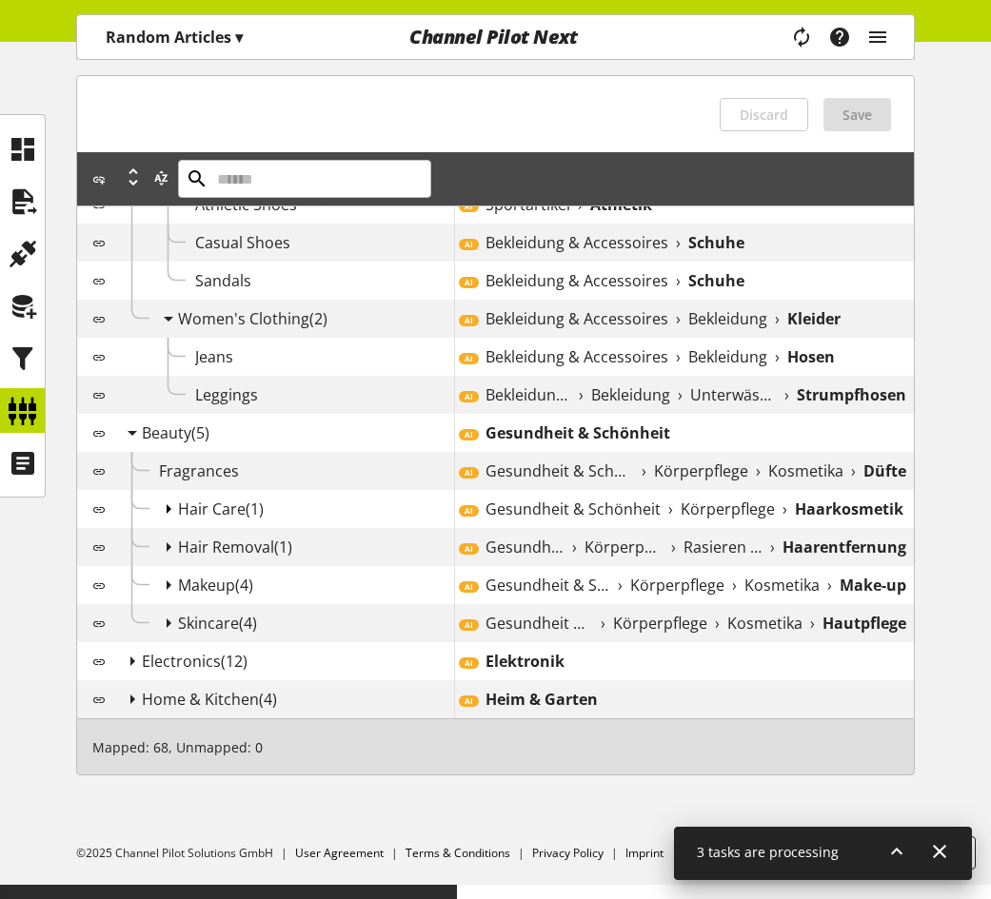
click at [170, 524] on icon at bounding box center [168, 509] width 23 height 34
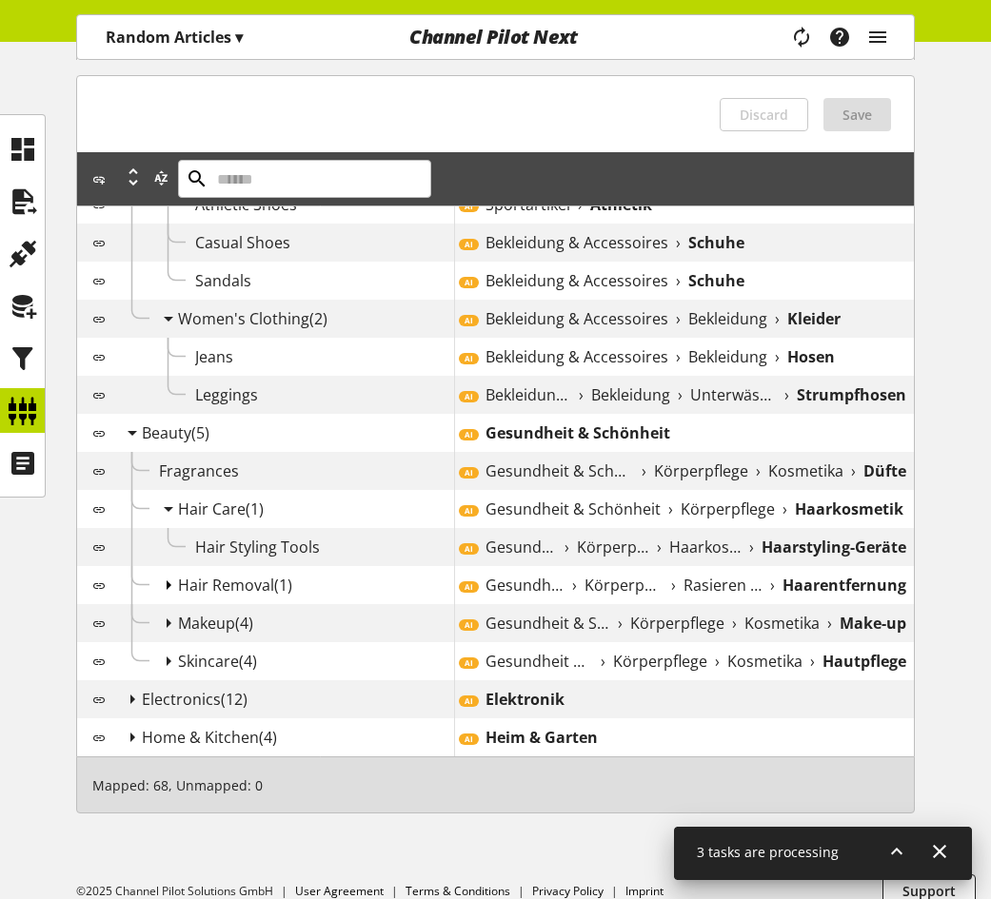
click at [172, 595] on icon at bounding box center [168, 585] width 23 height 34
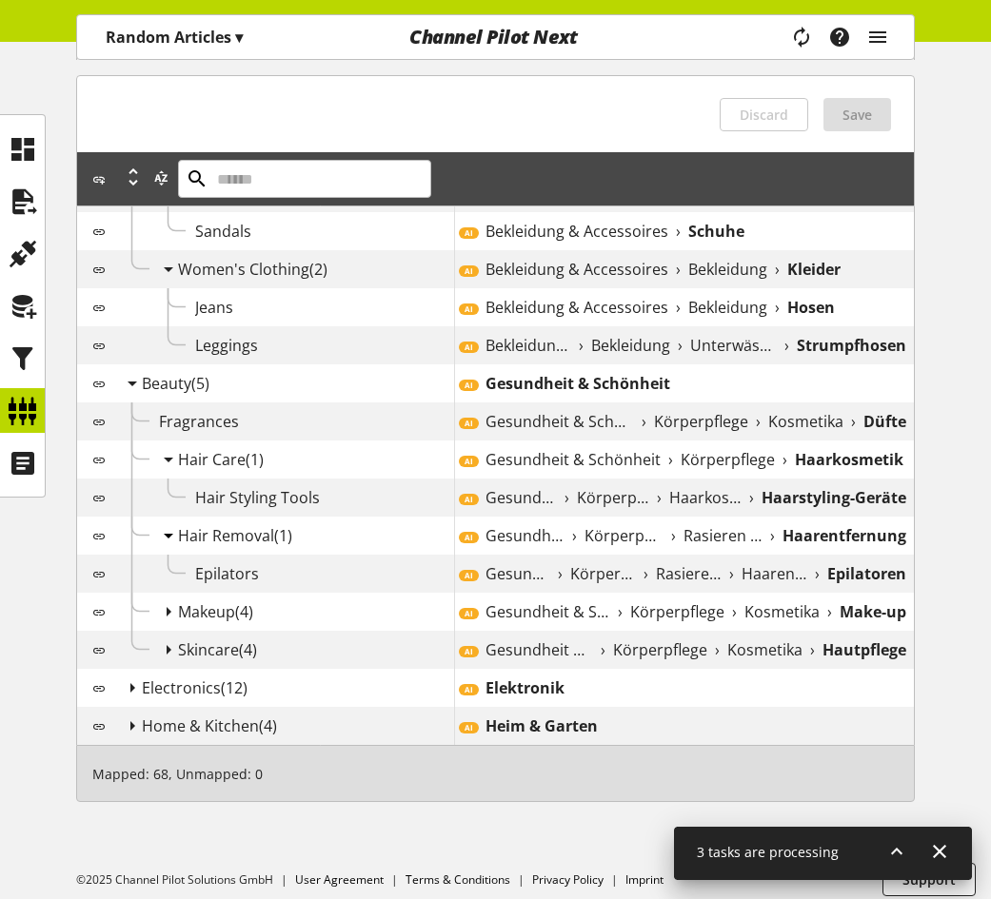
scroll to position [603, 0]
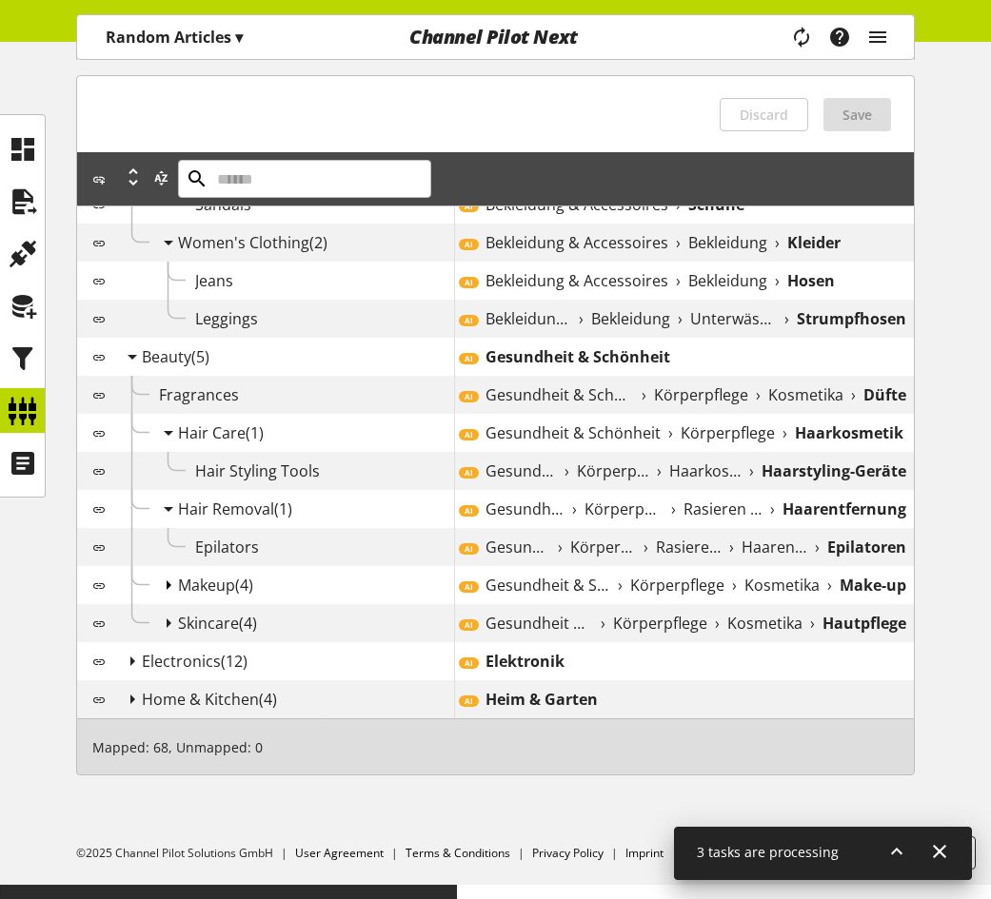
click at [169, 602] on icon at bounding box center [168, 585] width 23 height 34
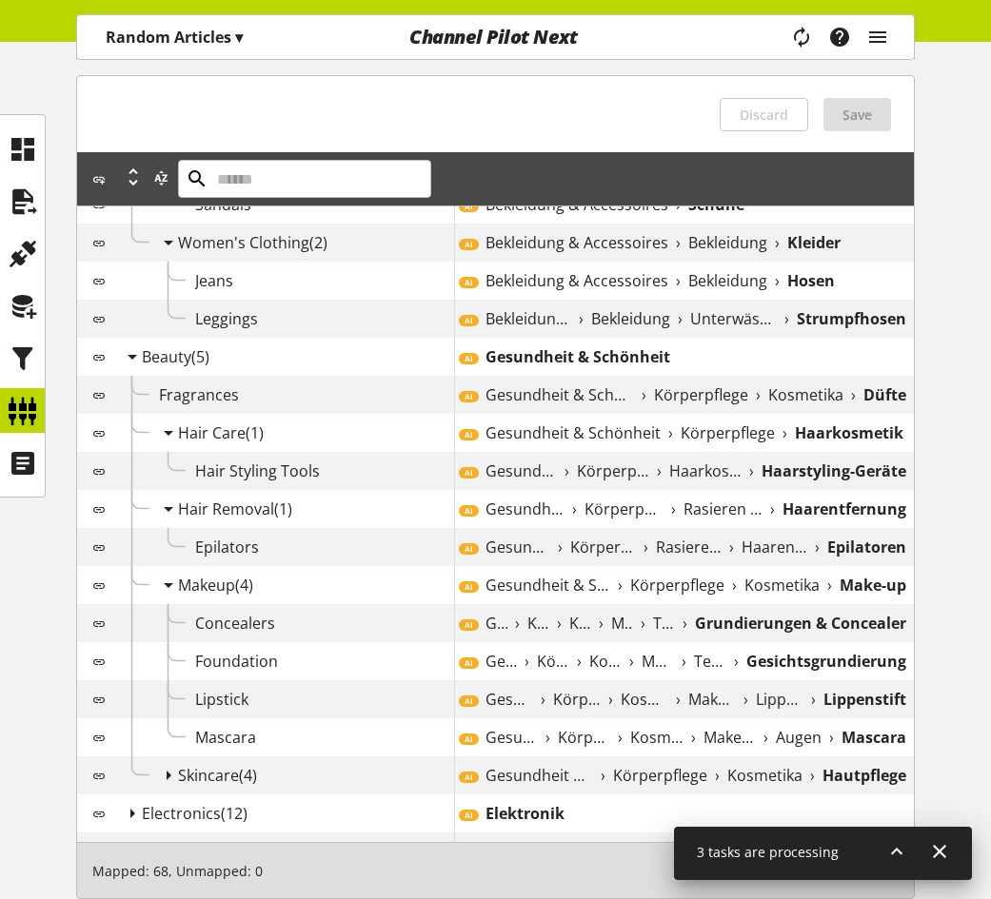
scroll to position [756, 0]
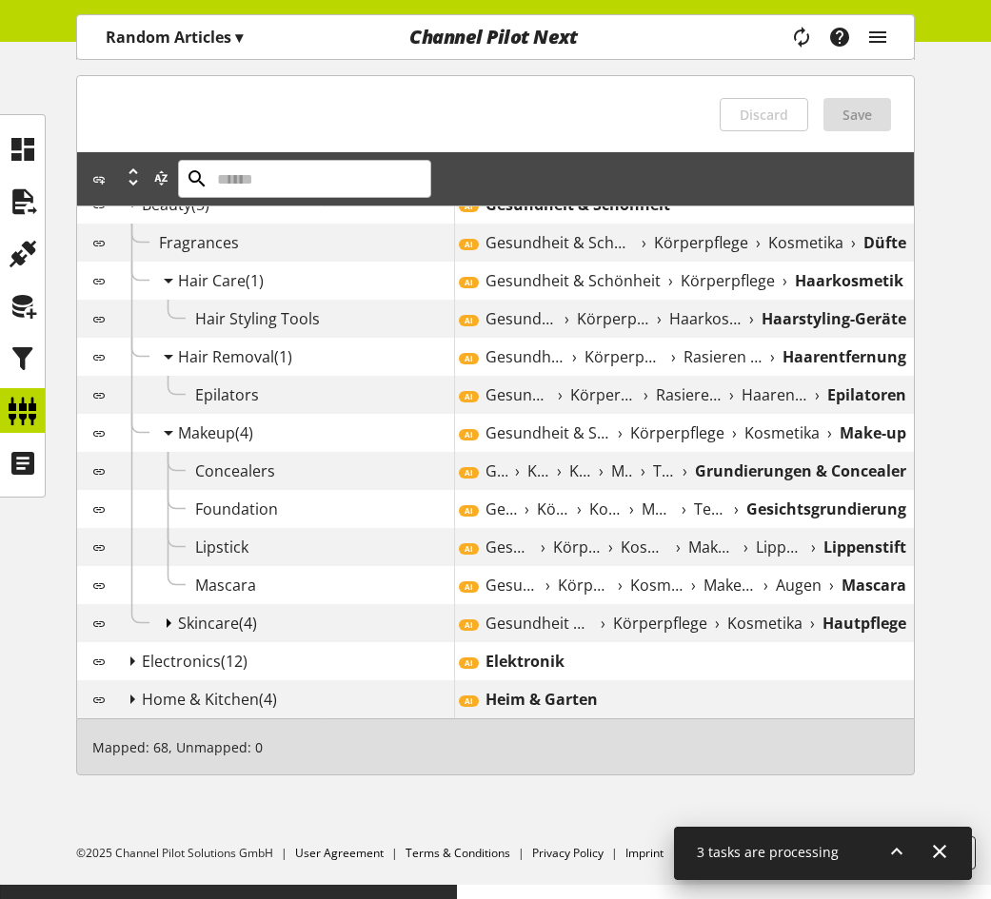
click at [170, 630] on icon at bounding box center [168, 623] width 23 height 34
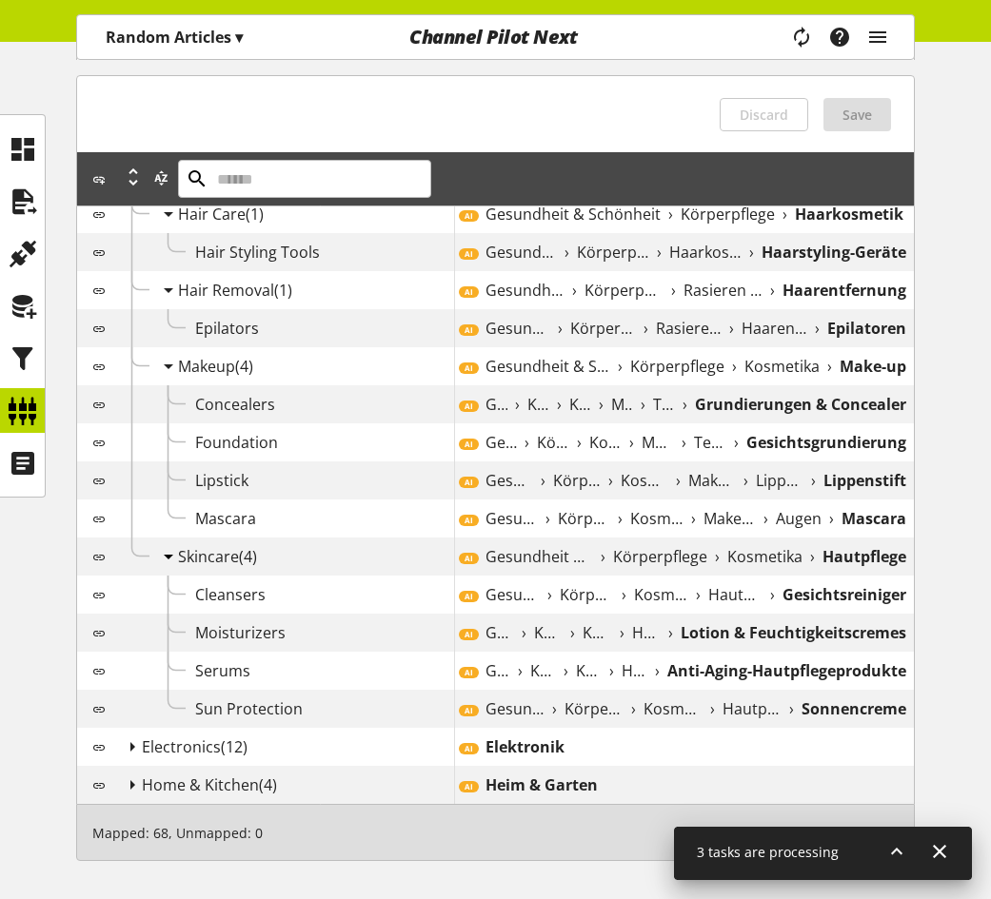
scroll to position [908, 0]
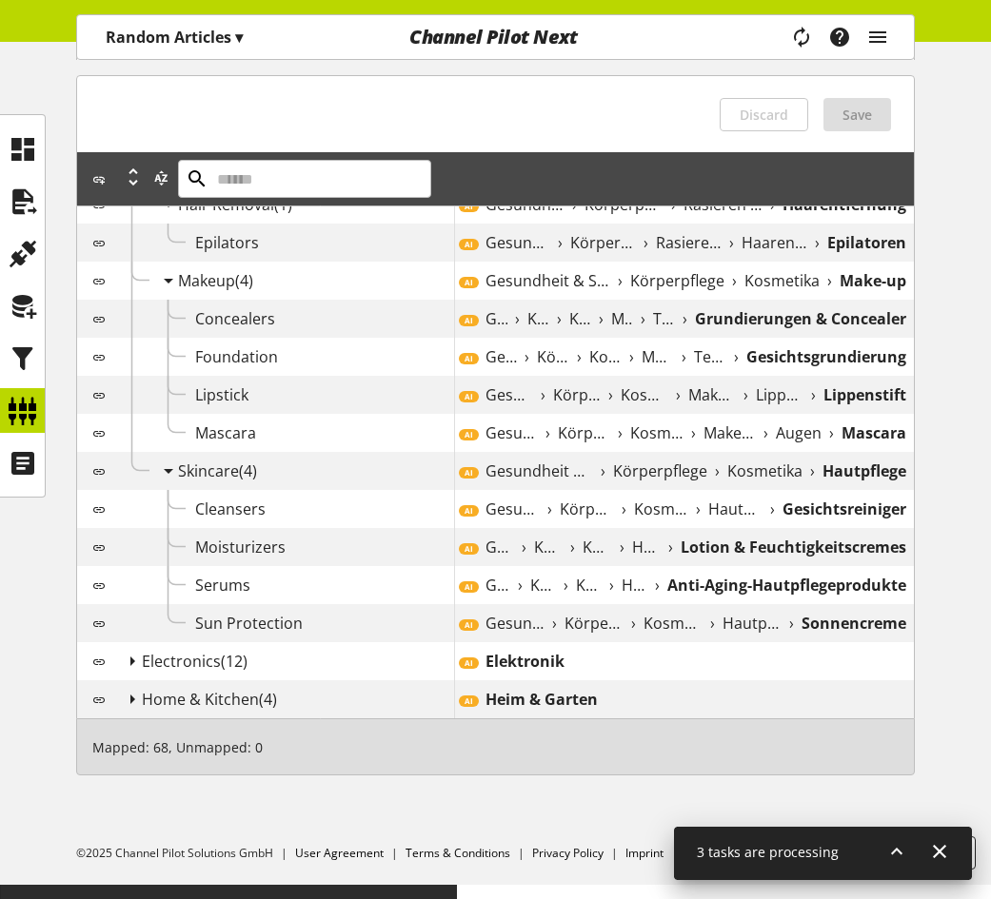
drag, startPoint x: 133, startPoint y: 676, endPoint x: 143, endPoint y: 674, distance: 9.7
click at [133, 677] on icon at bounding box center [132, 661] width 23 height 34
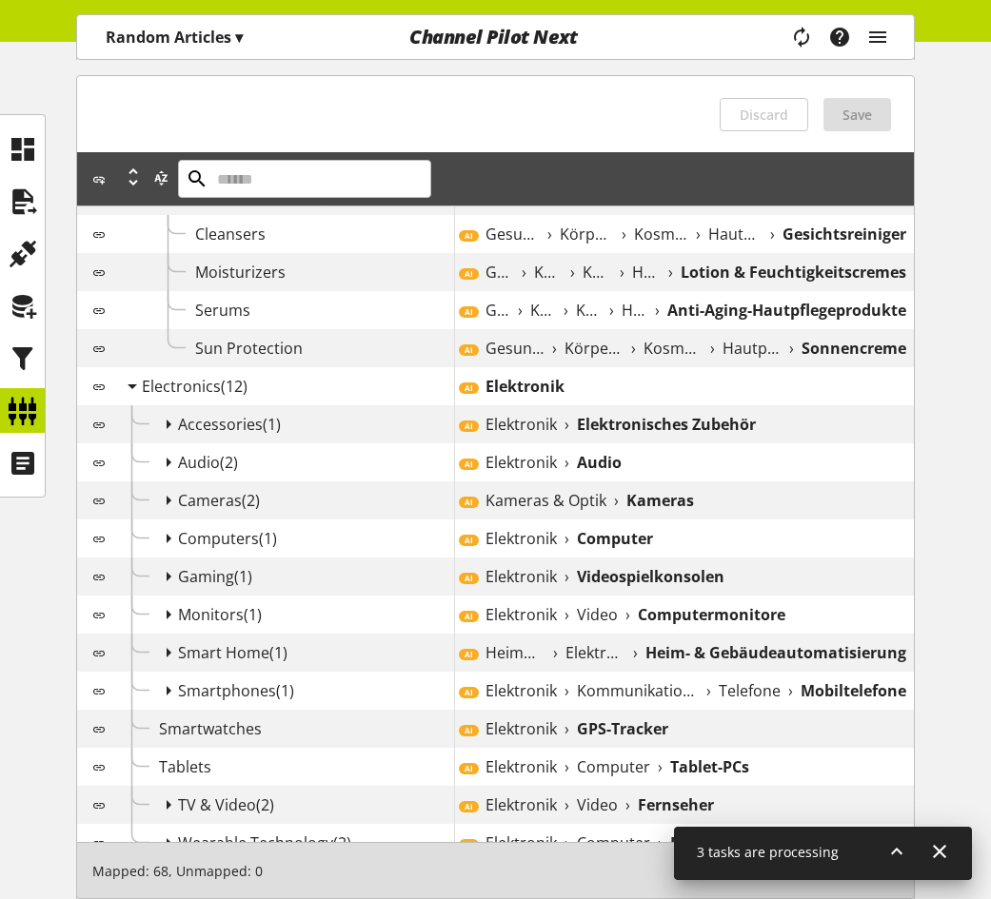
scroll to position [1193, 0]
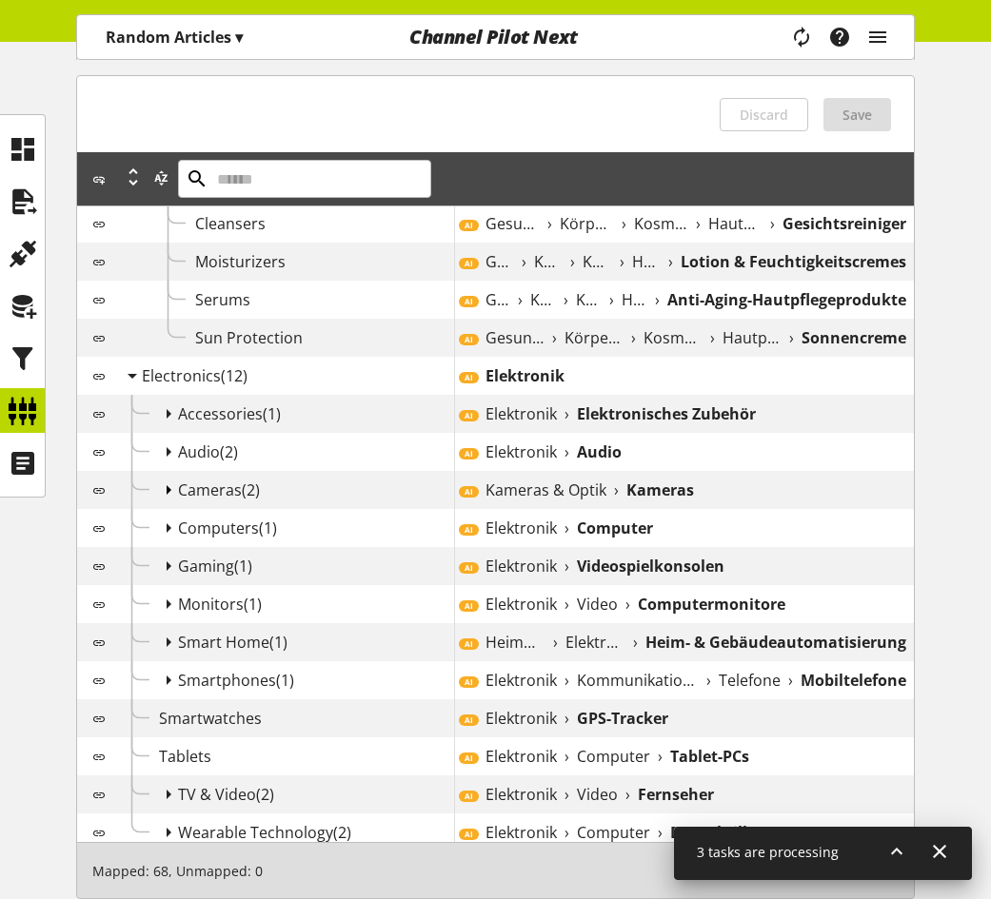
click at [175, 505] on icon at bounding box center [168, 490] width 23 height 34
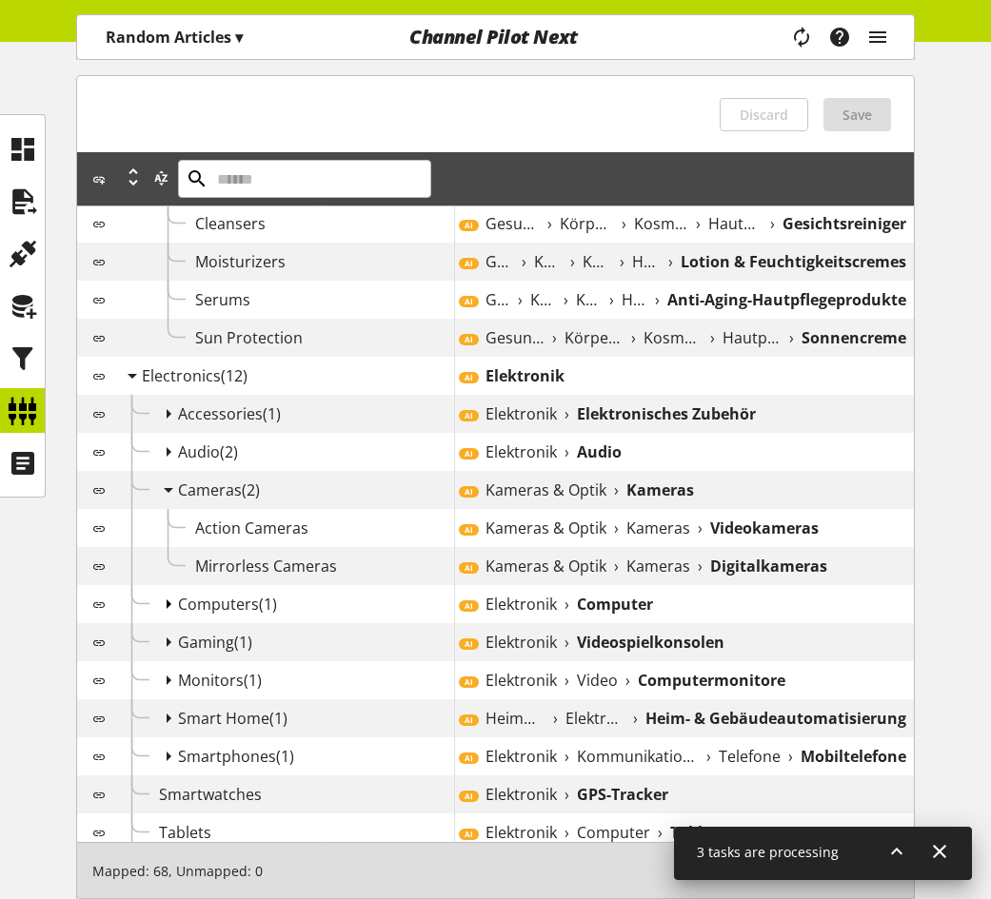
click at [174, 604] on icon at bounding box center [168, 604] width 23 height 34
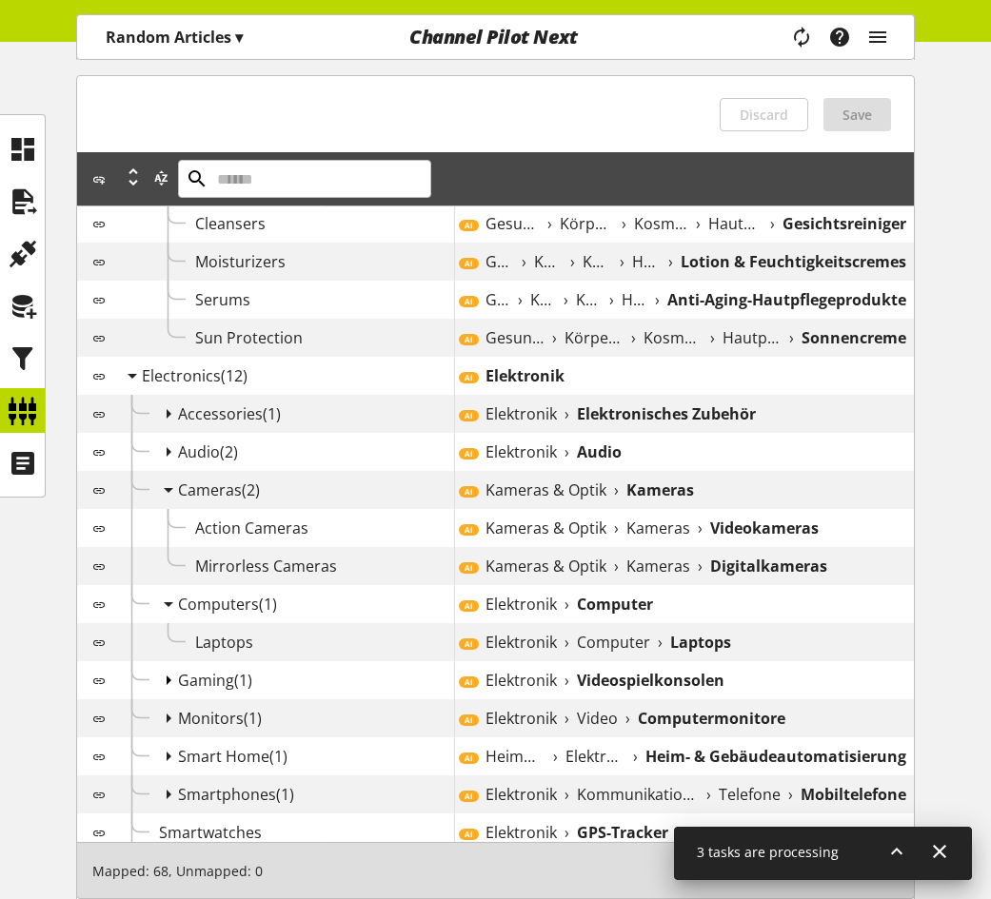
click at [173, 688] on icon at bounding box center [168, 680] width 23 height 34
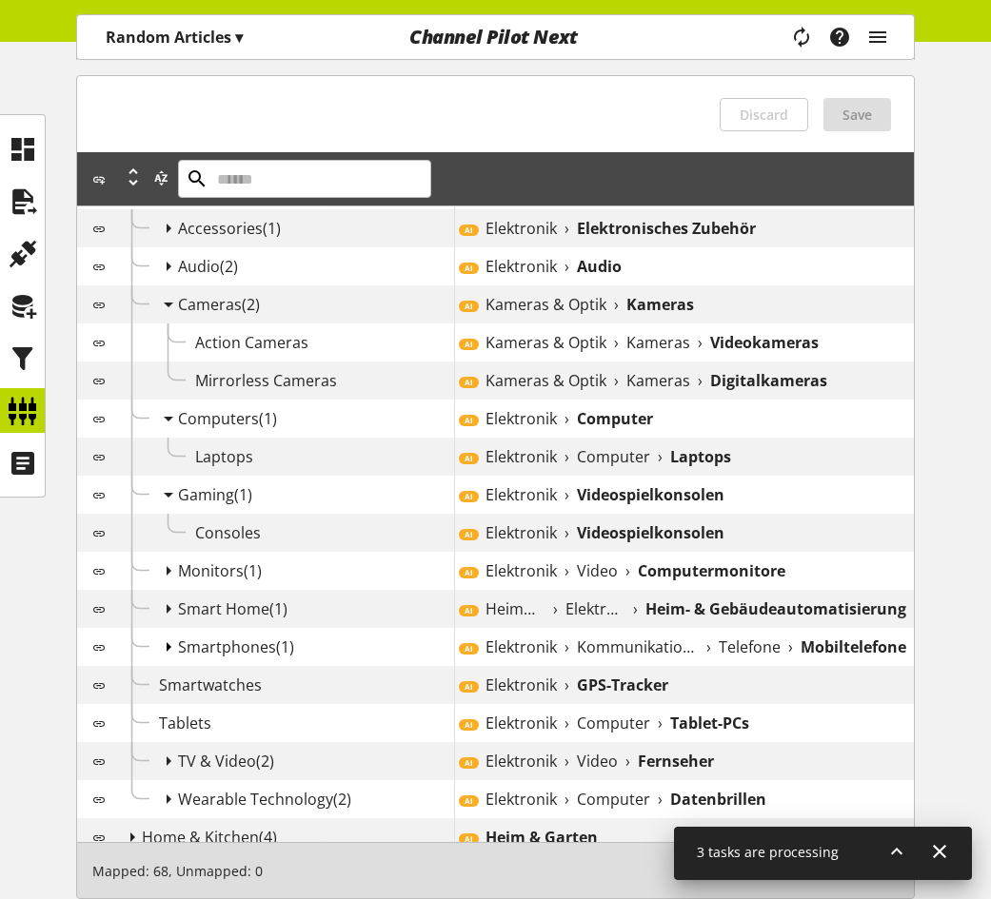
scroll to position [1384, 0]
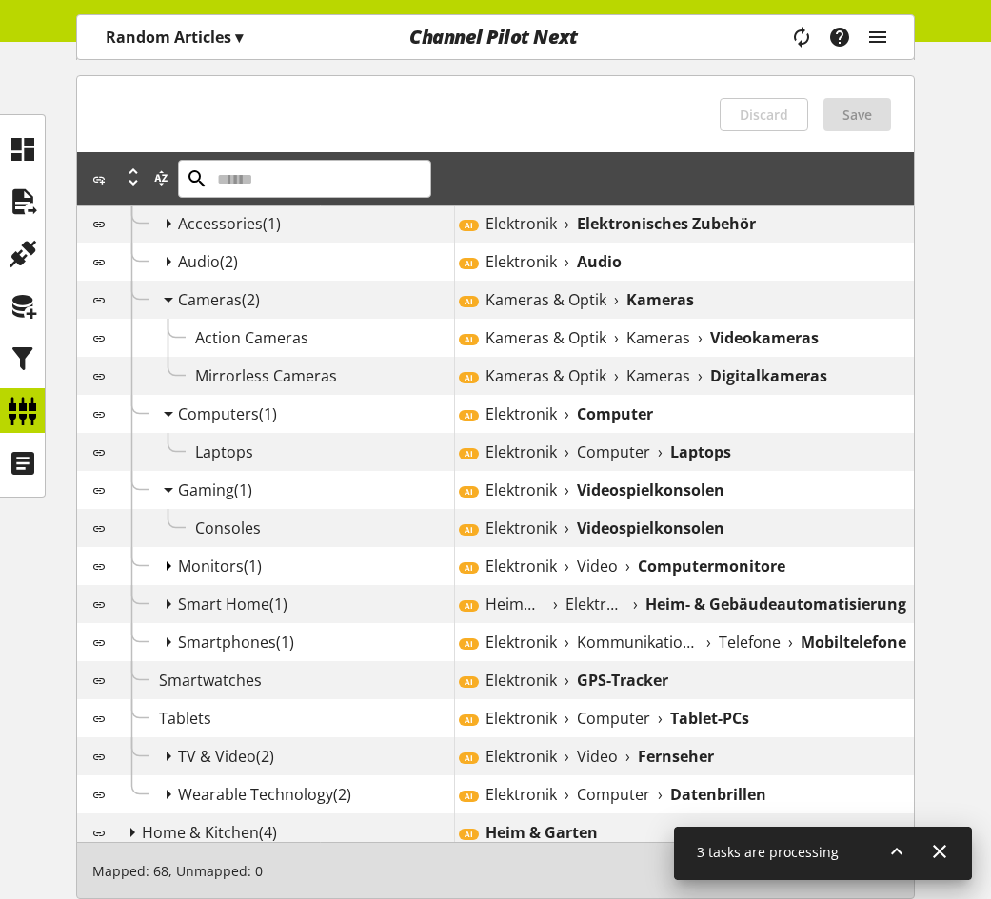
click at [167, 579] on icon at bounding box center [168, 566] width 23 height 34
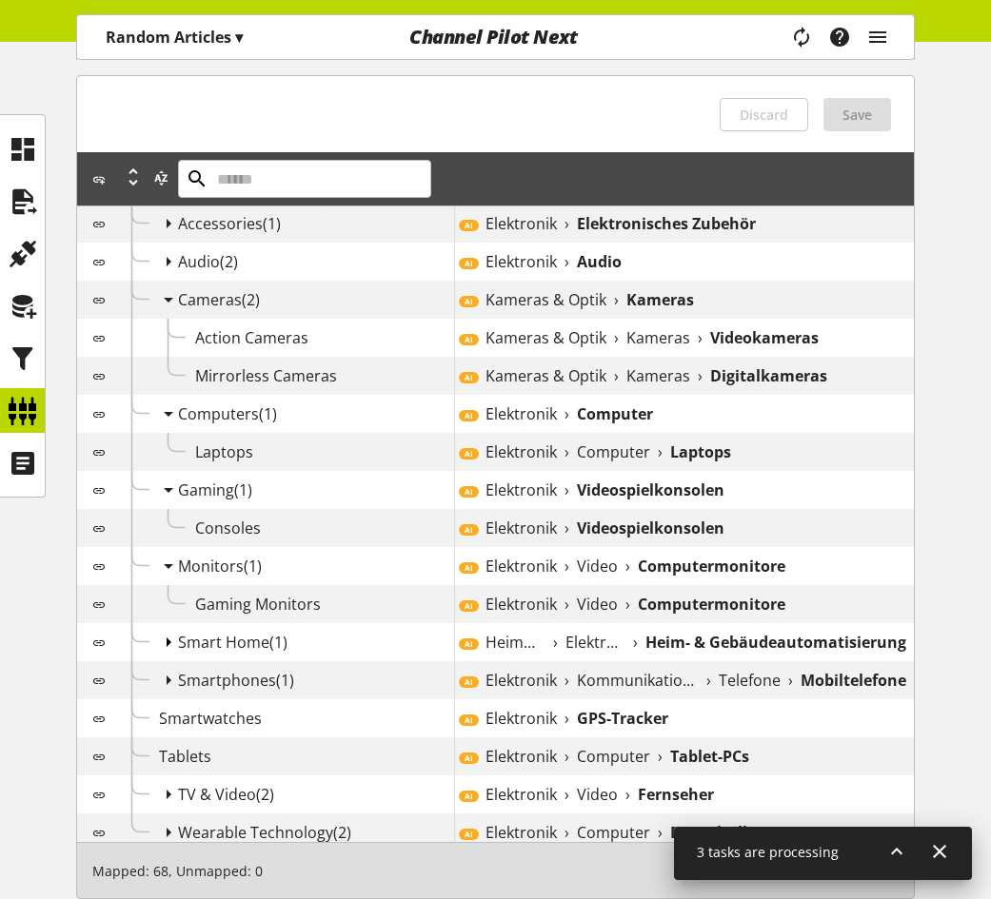
click at [167, 660] on icon at bounding box center [168, 642] width 23 height 34
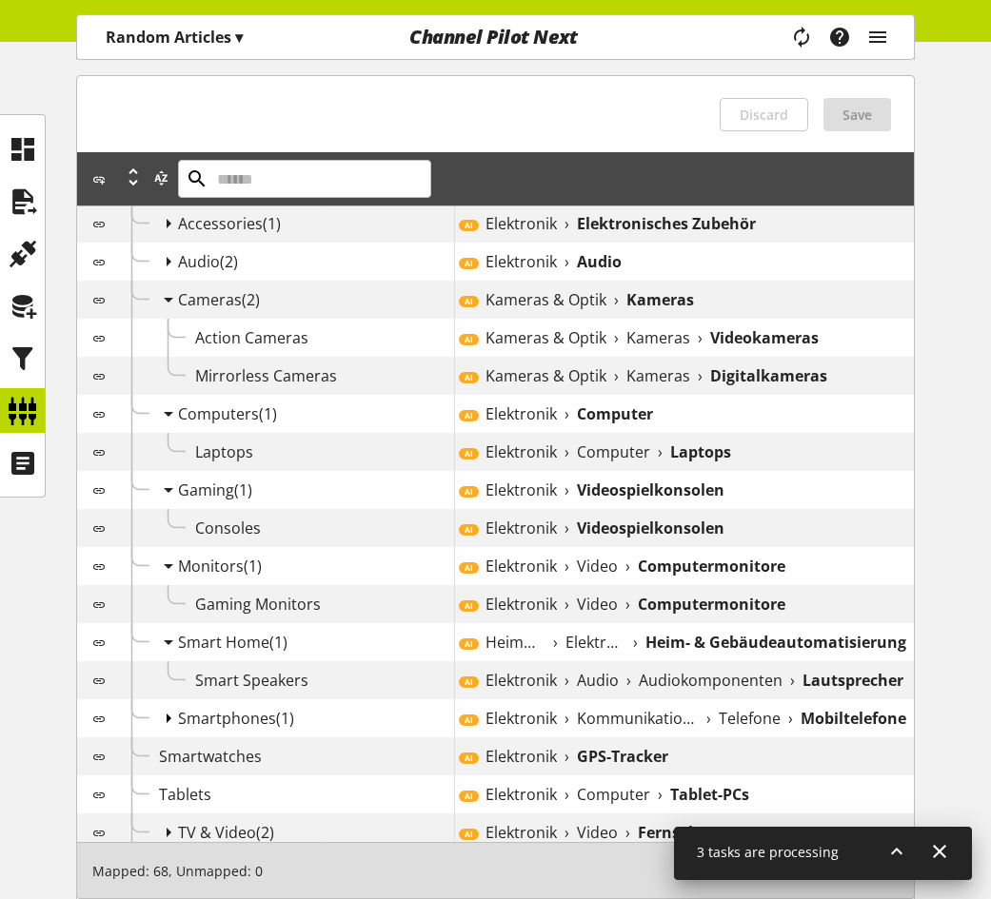
click at [161, 729] on icon at bounding box center [168, 718] width 23 height 34
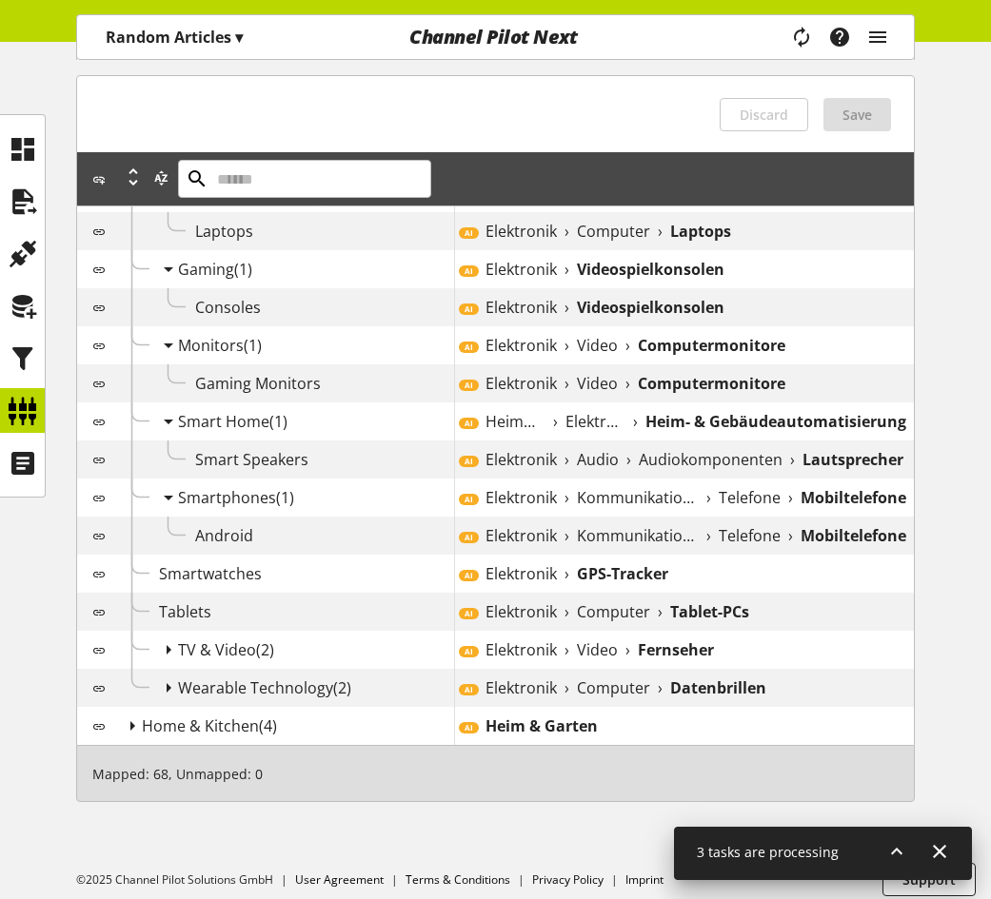
scroll to position [1631, 0]
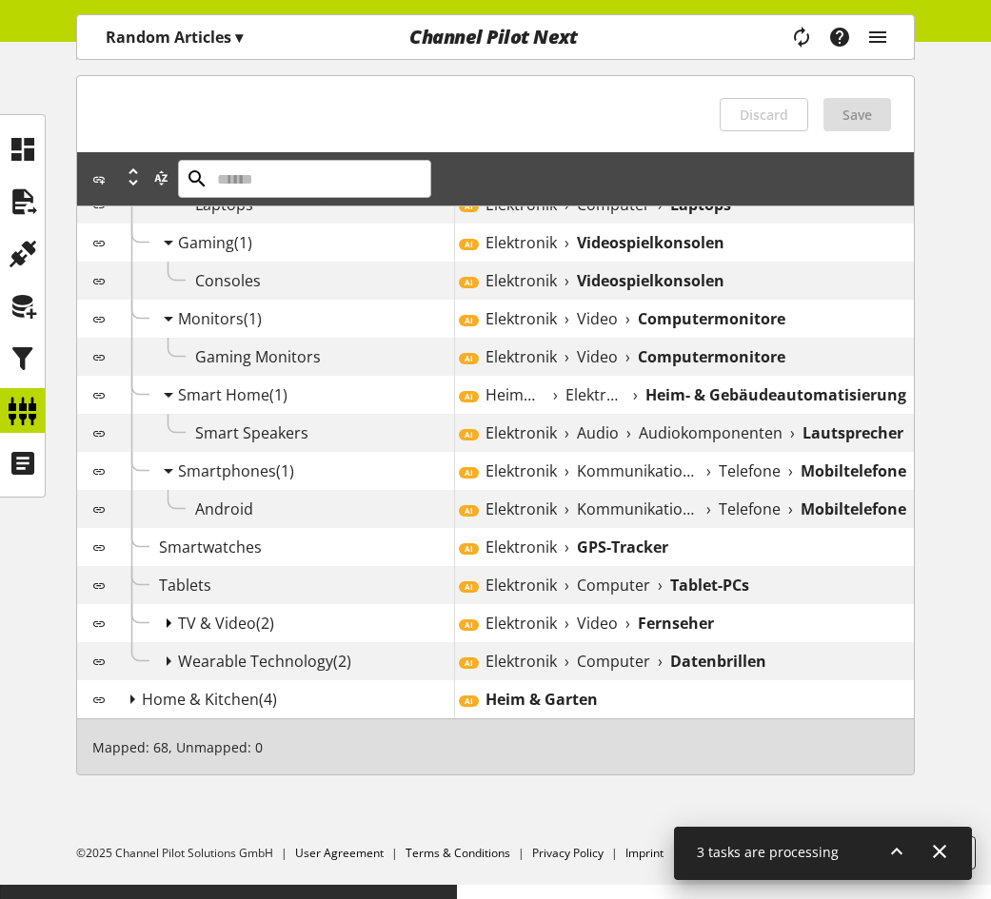
click at [167, 640] on icon at bounding box center [168, 623] width 23 height 34
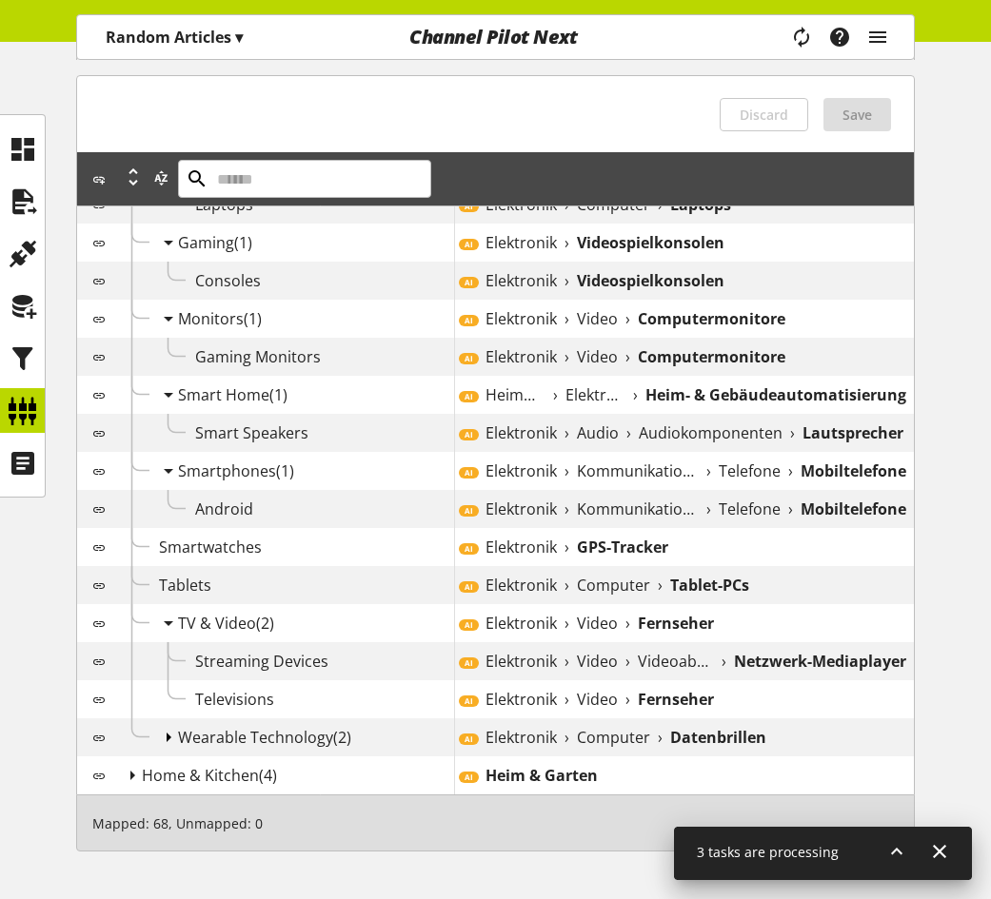
click at [167, 750] on icon at bounding box center [168, 737] width 23 height 34
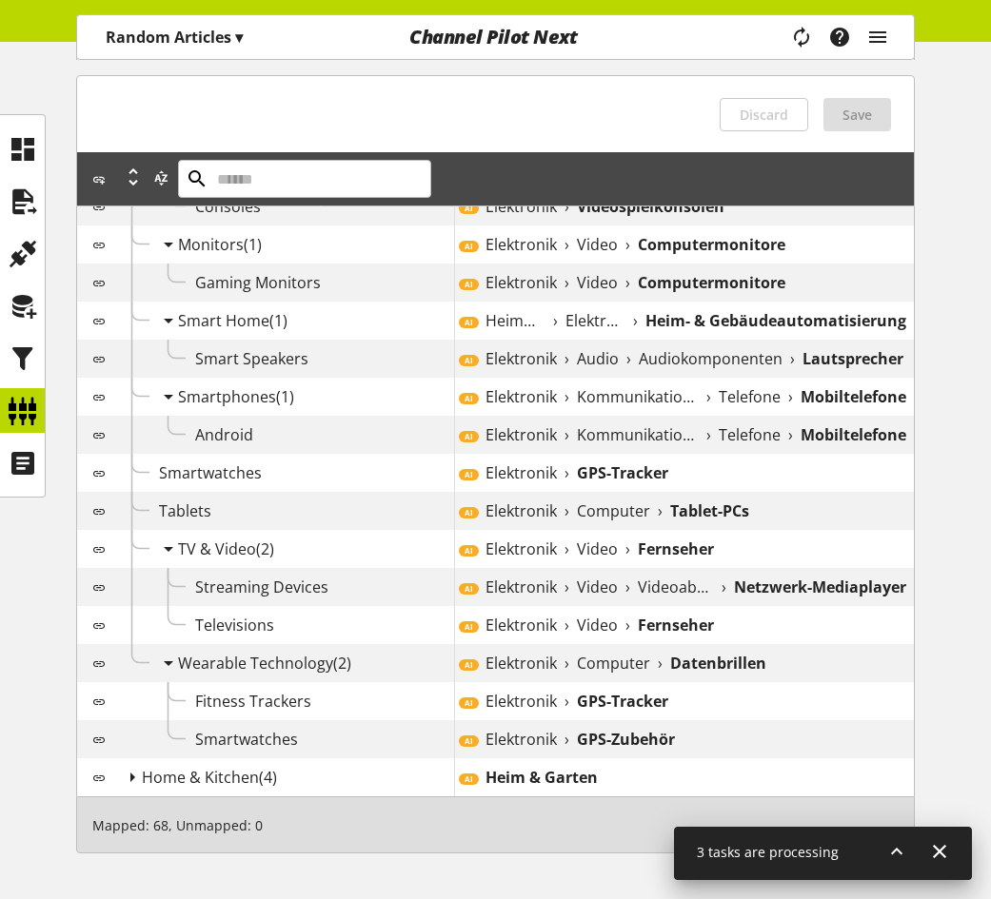
scroll to position [1783, 0]
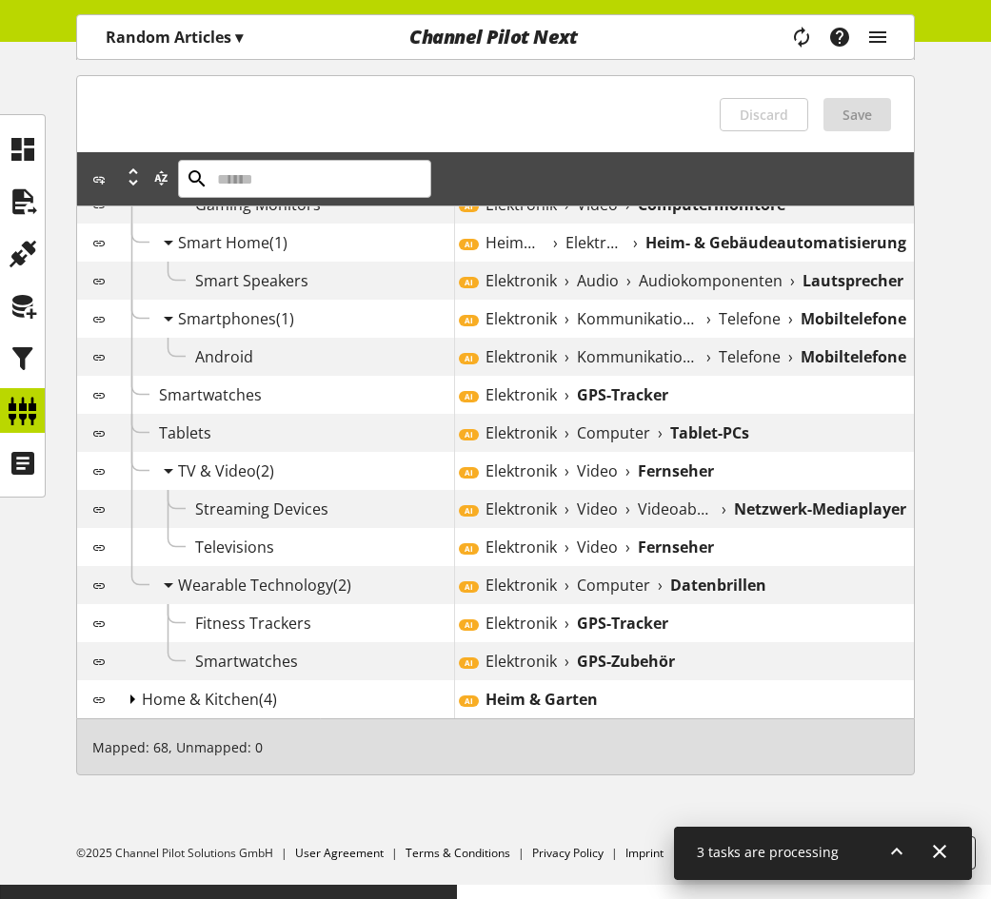
click at [127, 717] on icon at bounding box center [132, 699] width 23 height 34
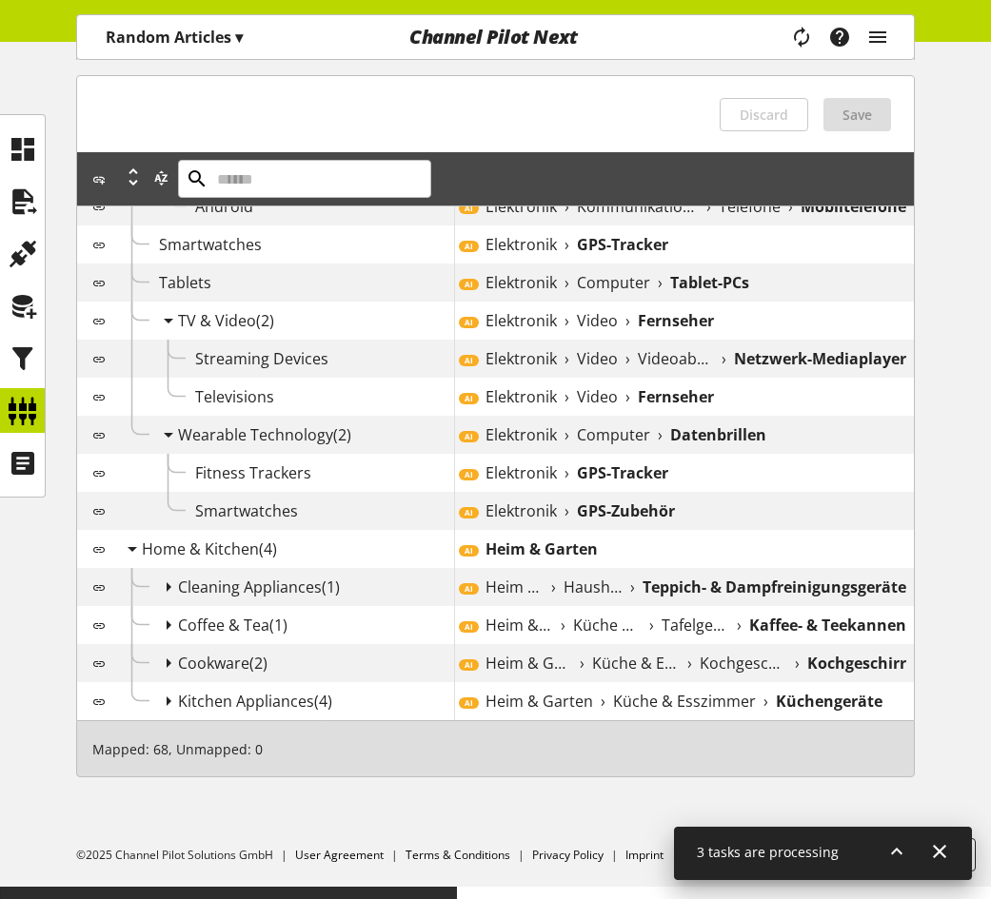
scroll to position [1936, 0]
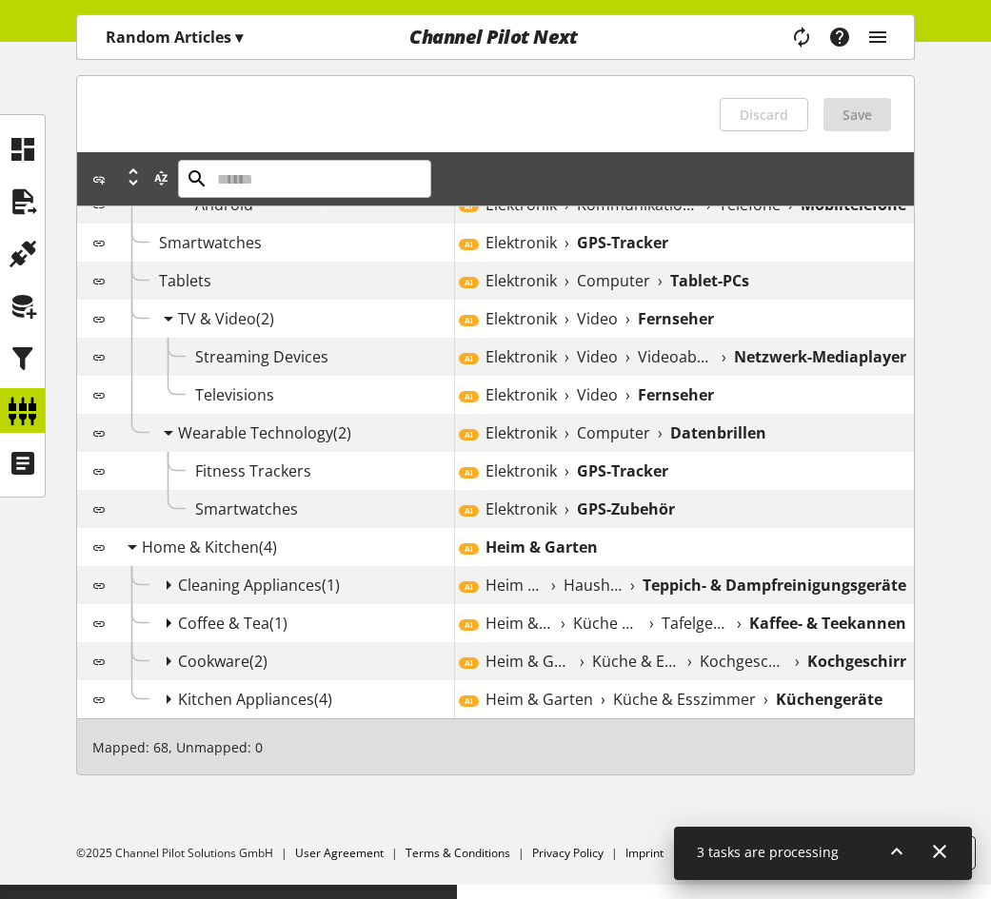
click at [166, 634] on icon at bounding box center [168, 623] width 23 height 34
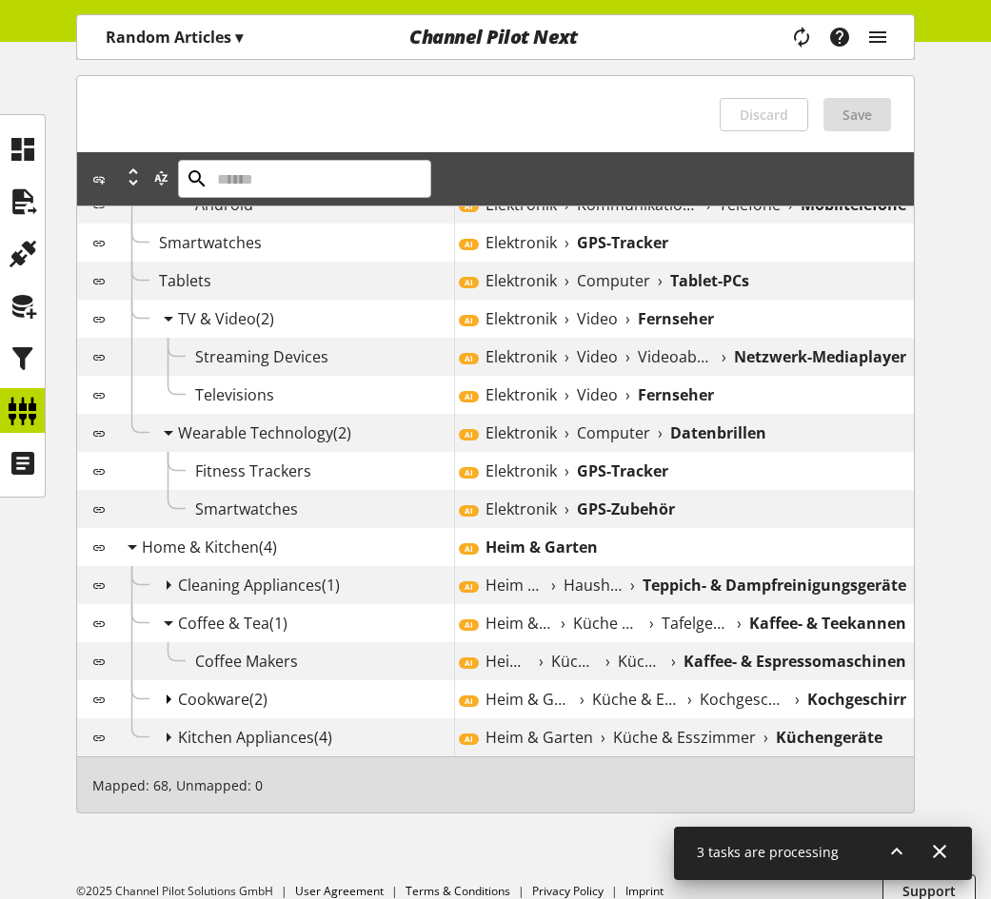
click at [173, 713] on icon at bounding box center [168, 699] width 23 height 34
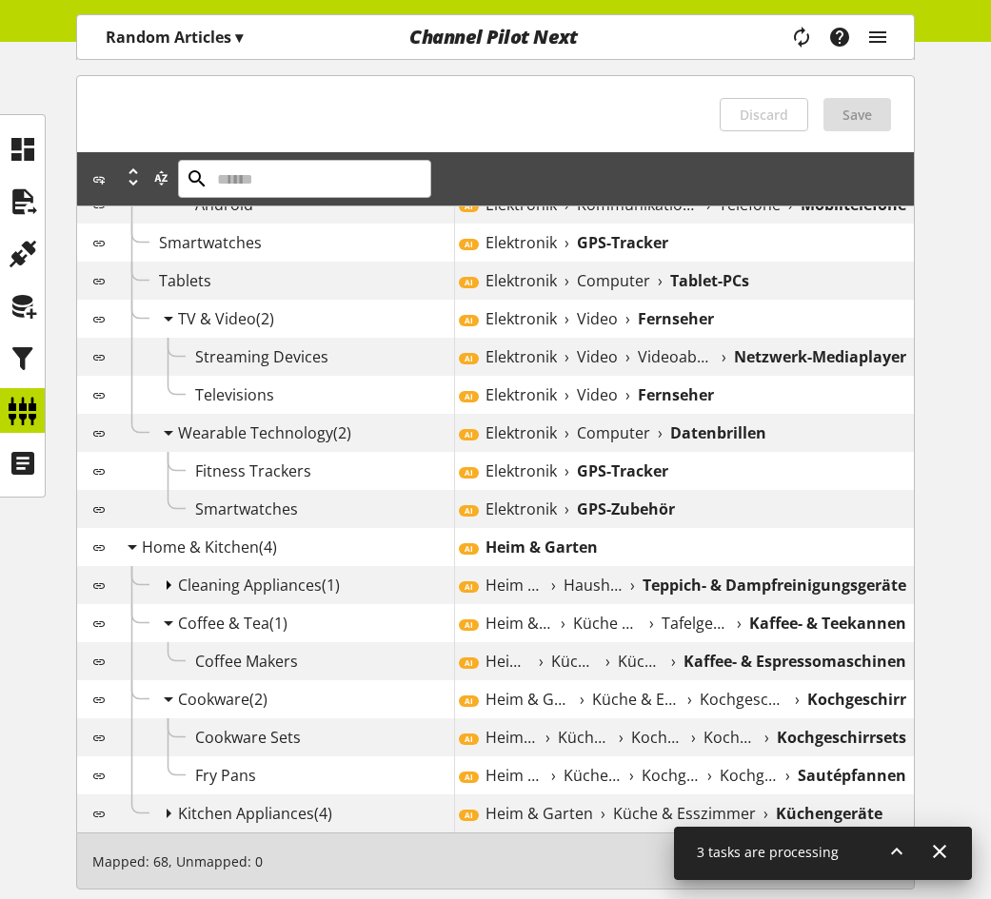
click at [172, 601] on icon at bounding box center [168, 585] width 23 height 34
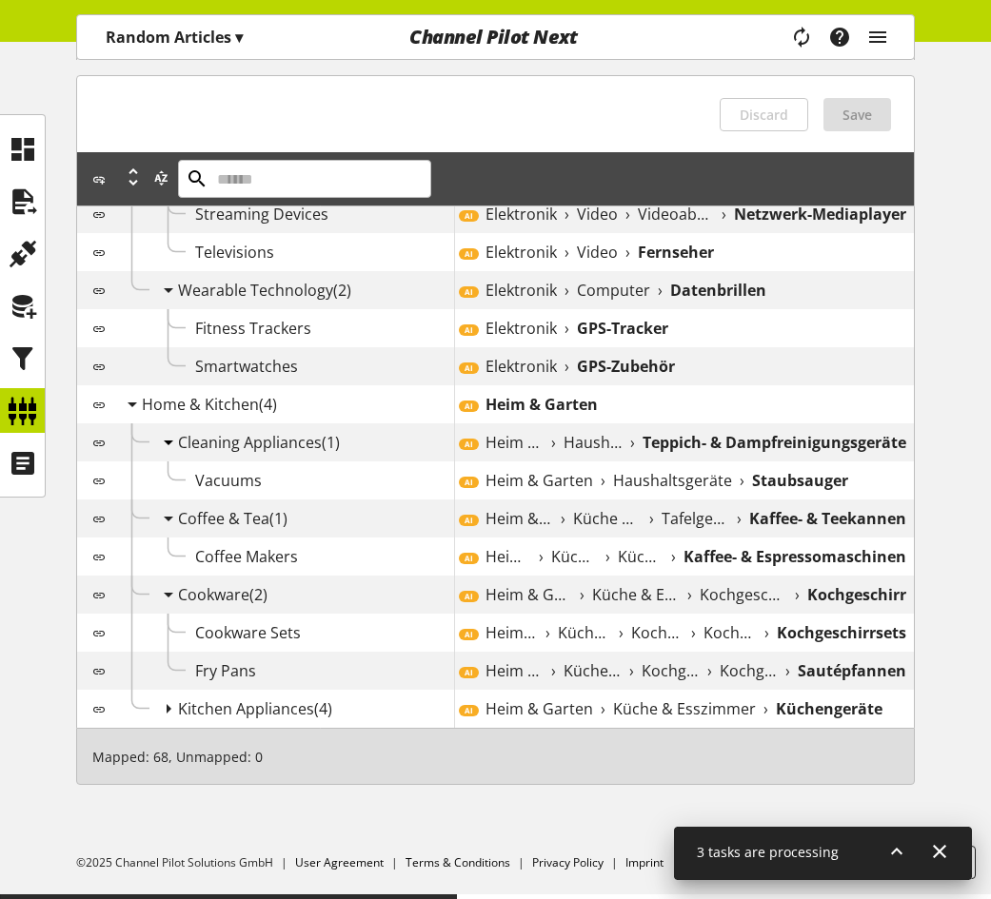
scroll to position [2088, 0]
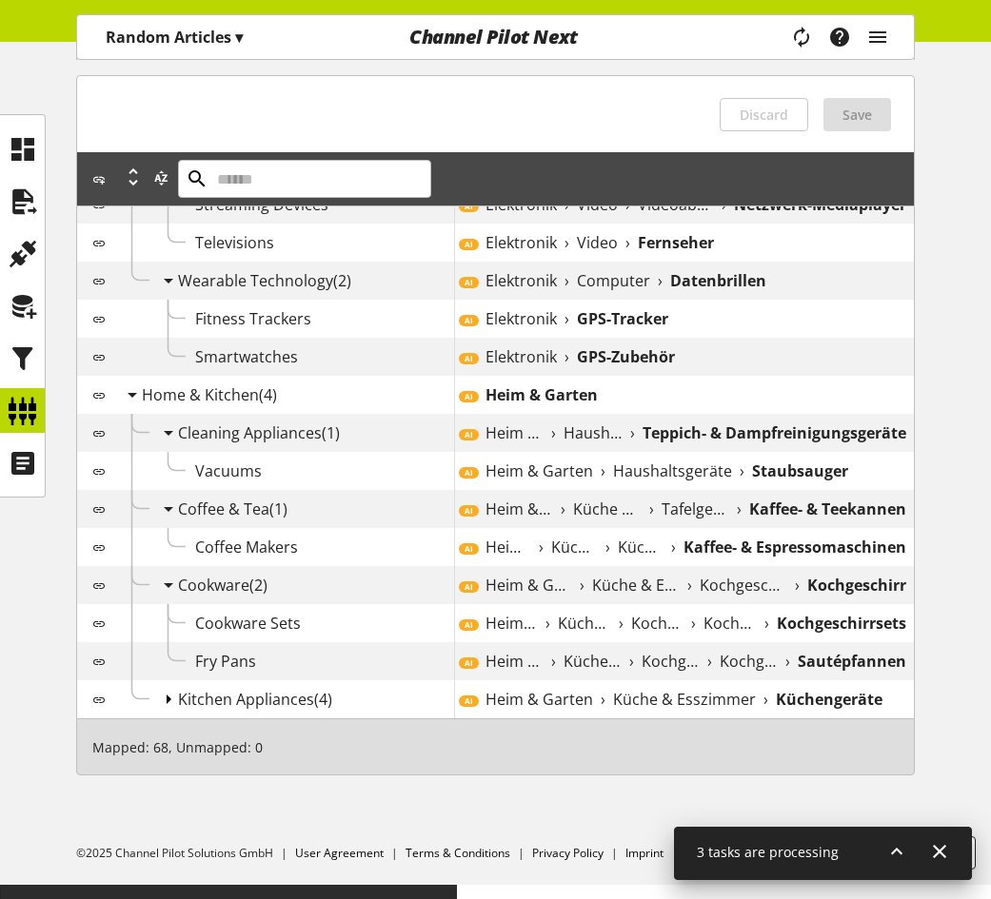
click at [167, 716] on icon at bounding box center [168, 699] width 23 height 34
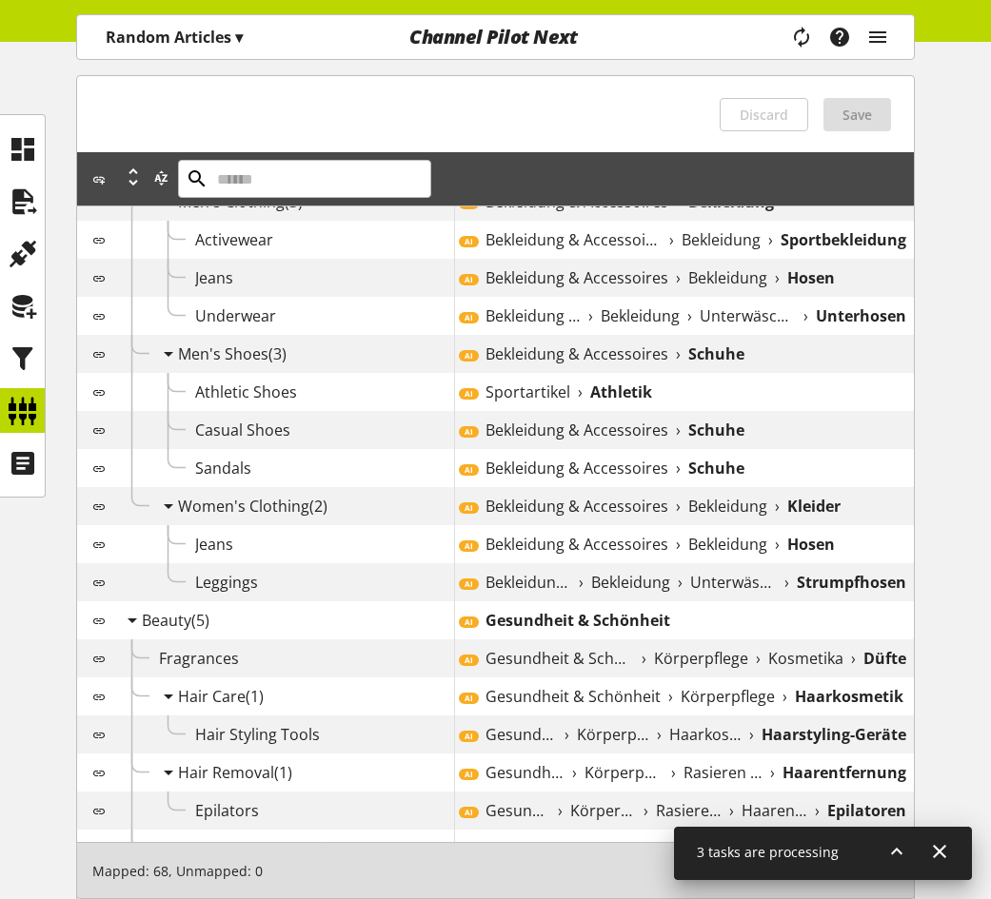
scroll to position [0, 0]
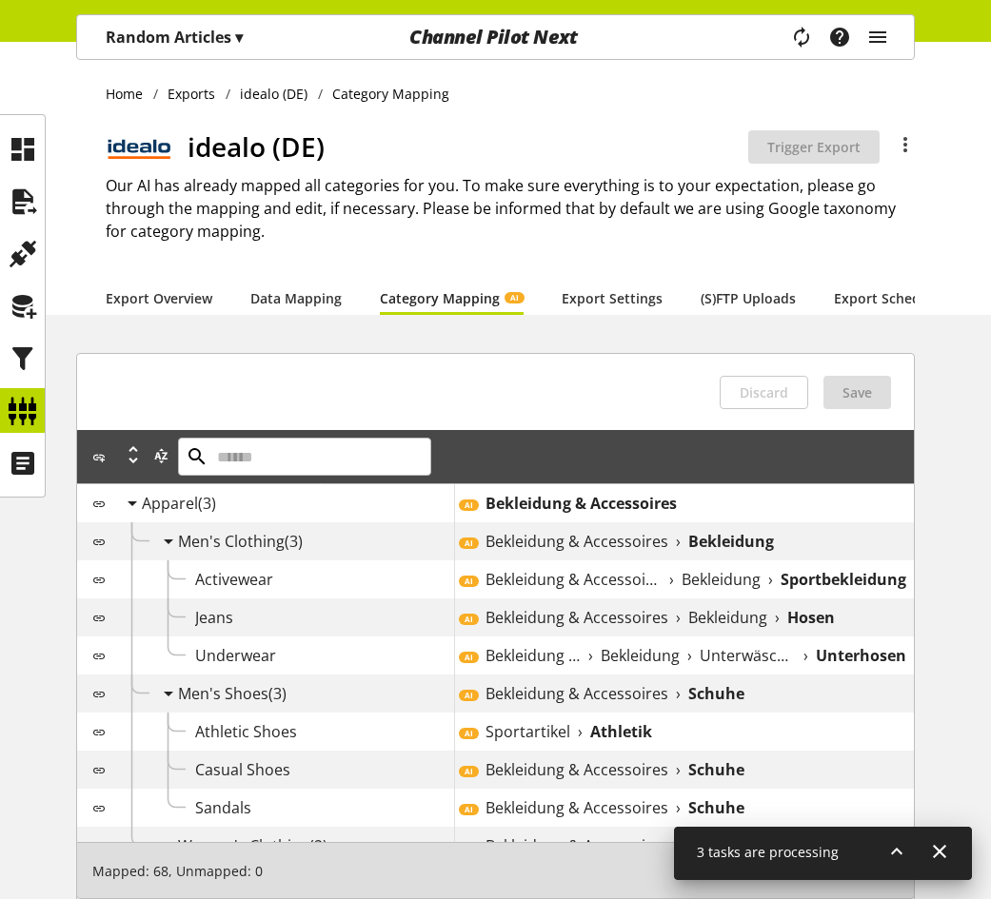
click at [799, 36] on icon "main navigation" at bounding box center [800, 37] width 33 height 40
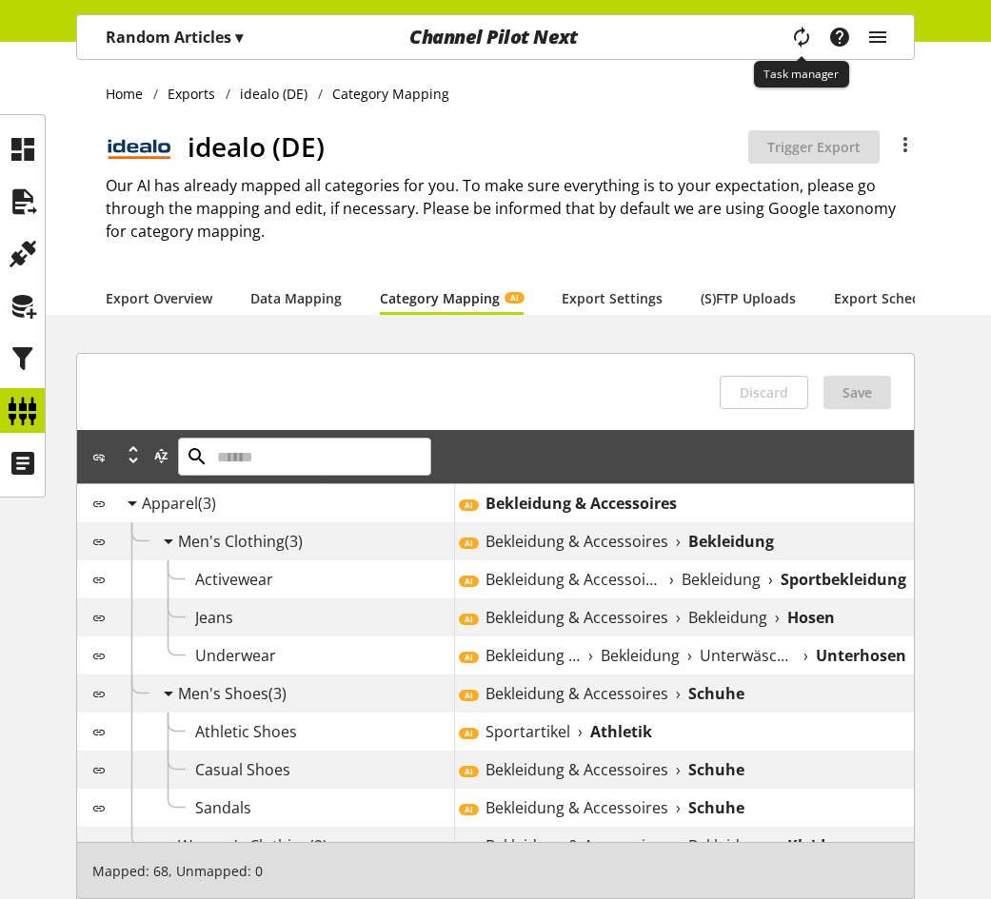
click at [800, 36] on icon "main navigation" at bounding box center [801, 37] width 30 height 38
